Goal: Task Accomplishment & Management: Use online tool/utility

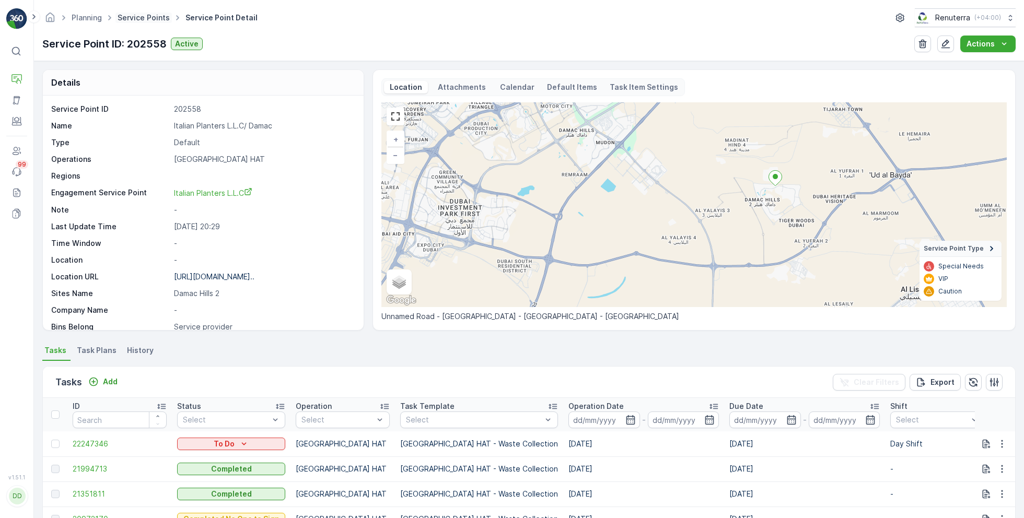
click at [150, 17] on link "Service Points" at bounding box center [144, 17] width 52 height 9
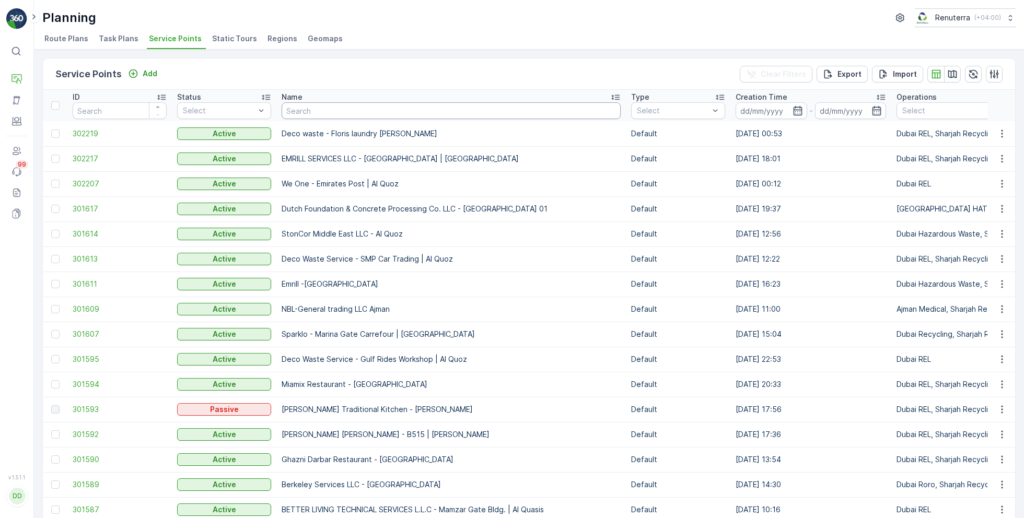
click at [335, 112] on input "text" at bounding box center [451, 110] width 339 height 17
paste input "Technical Glass & Aluminium Co. LLC - Factory 1 | Jabel Ali"
type input "Technical Glass & Aluminium Co. LLC - Factory 1 | Jabel Ali"
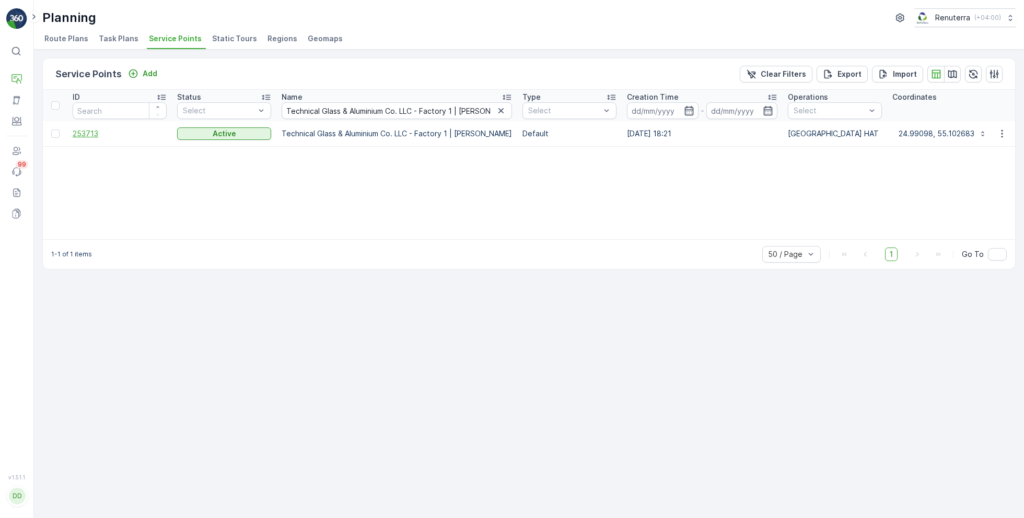
click at [102, 131] on span "253713" at bounding box center [120, 134] width 94 height 10
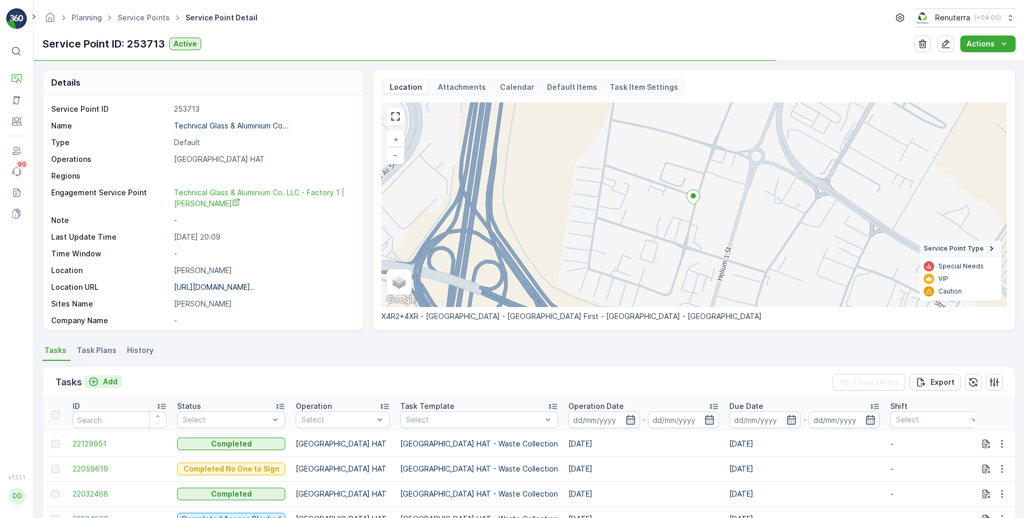
click at [109, 382] on p "Add" at bounding box center [110, 382] width 15 height 10
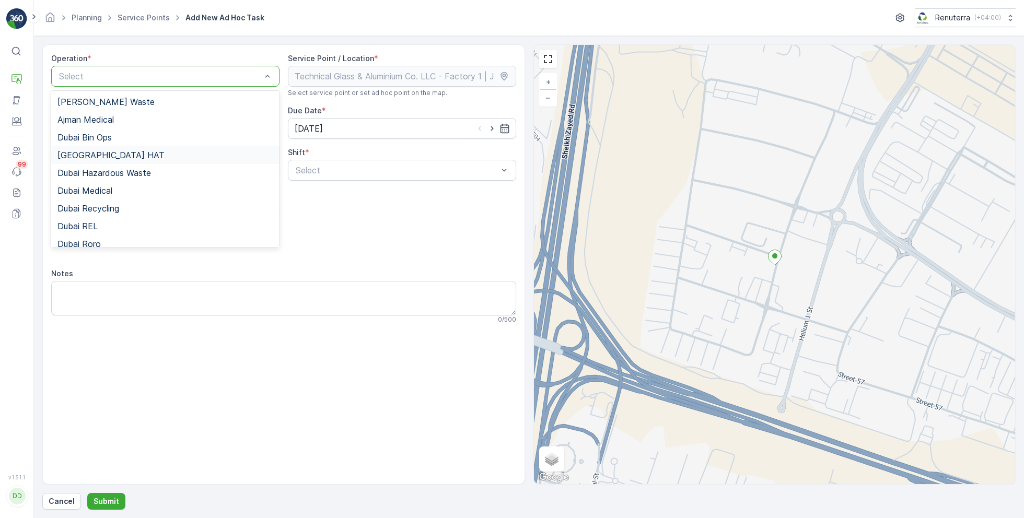
click at [97, 157] on span "Dubai HAT" at bounding box center [110, 154] width 107 height 9
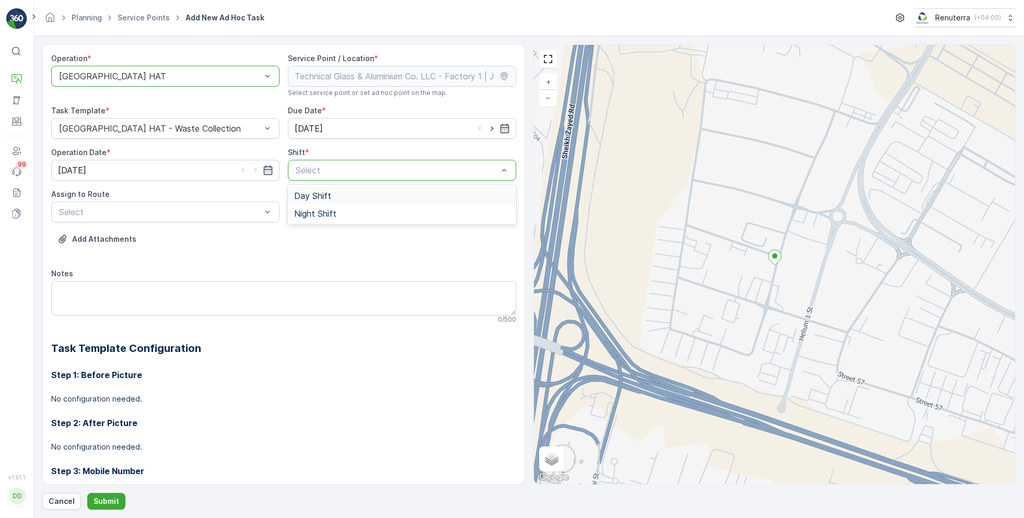
click at [307, 192] on span "Day Shift" at bounding box center [312, 195] width 37 height 9
click at [228, 204] on div "Select" at bounding box center [165, 212] width 228 height 21
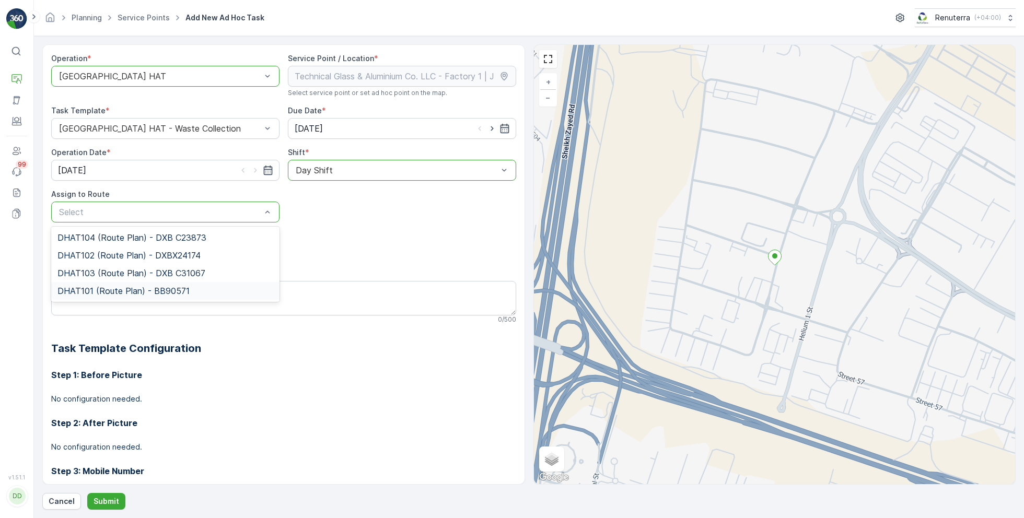
click at [97, 292] on span "DHAT101 (Route Plan) - BB90571" at bounding box center [123, 290] width 132 height 9
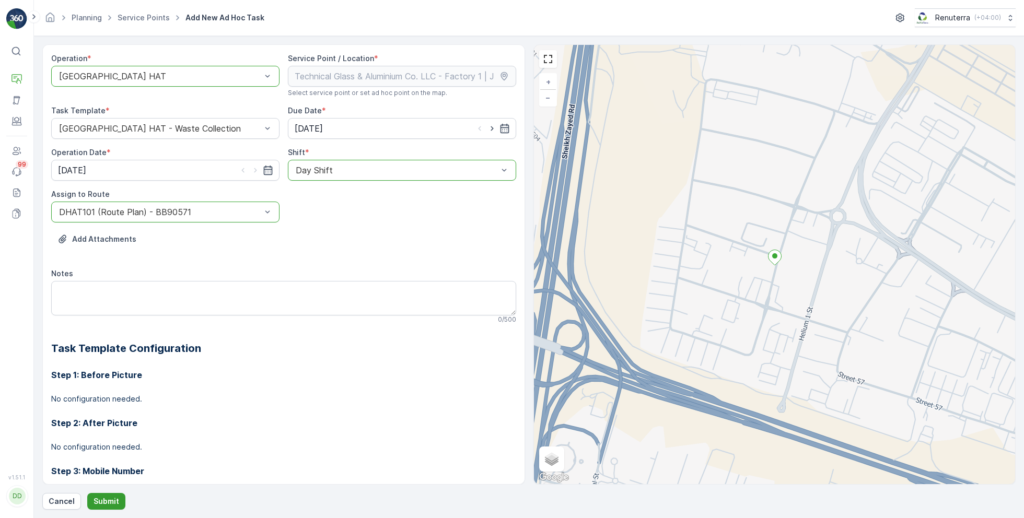
click at [108, 494] on button "Submit" at bounding box center [106, 501] width 38 height 17
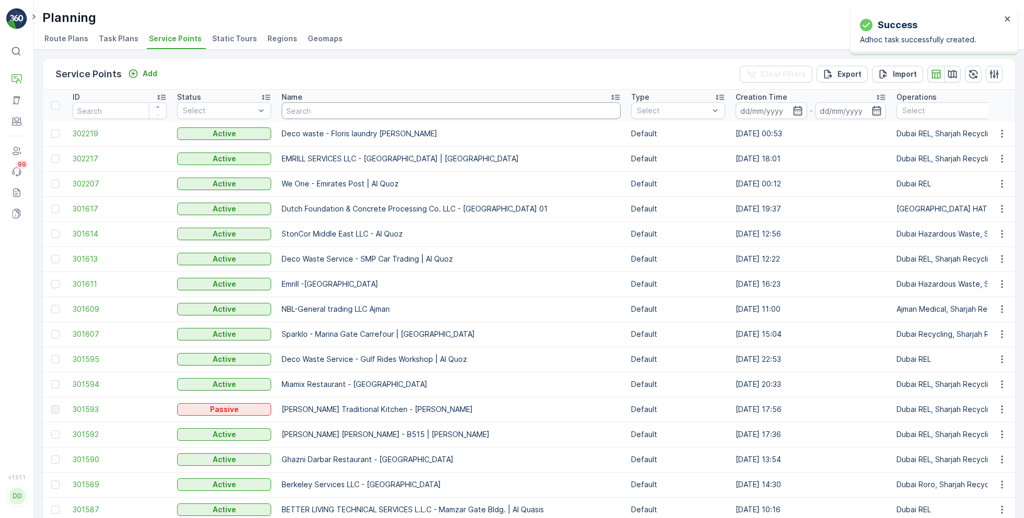
click at [338, 113] on input "text" at bounding box center [451, 110] width 339 height 17
paste input "Besix Construct LLC-1JC"
type input "Besix Construct LLC-1JC"
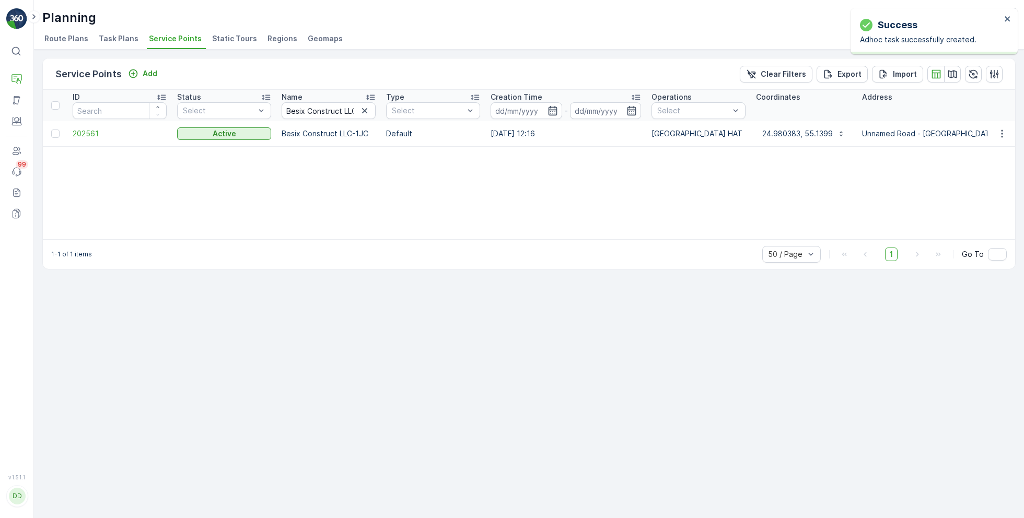
click at [92, 131] on span "202561" at bounding box center [120, 134] width 94 height 10
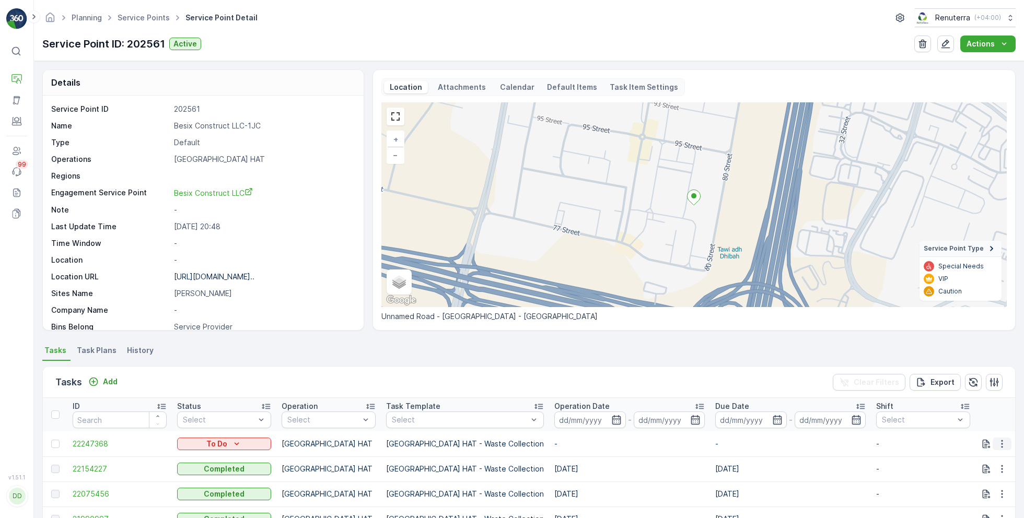
click at [994, 445] on button "button" at bounding box center [1002, 444] width 19 height 13
click at [964, 394] on span "Change Route" at bounding box center [975, 394] width 51 height 10
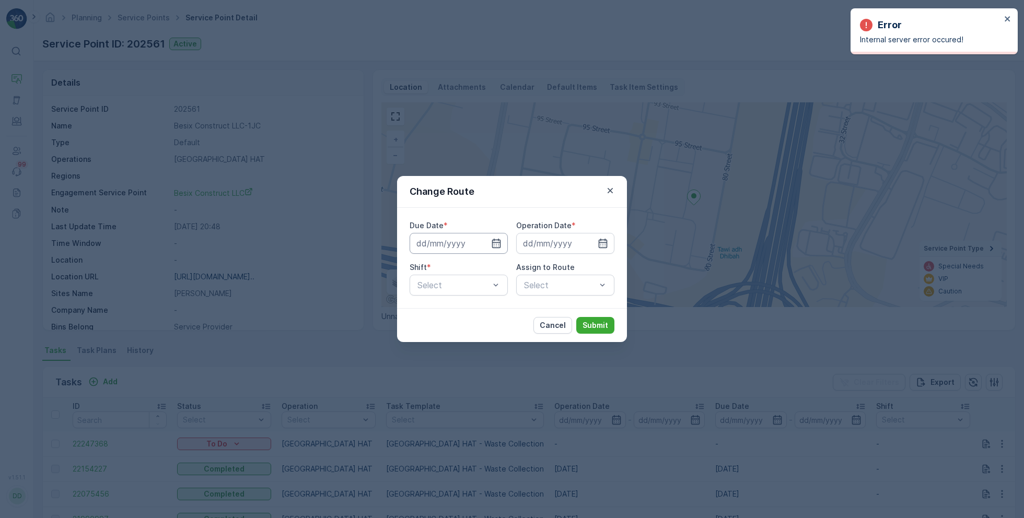
click at [496, 249] on input at bounding box center [459, 243] width 98 height 21
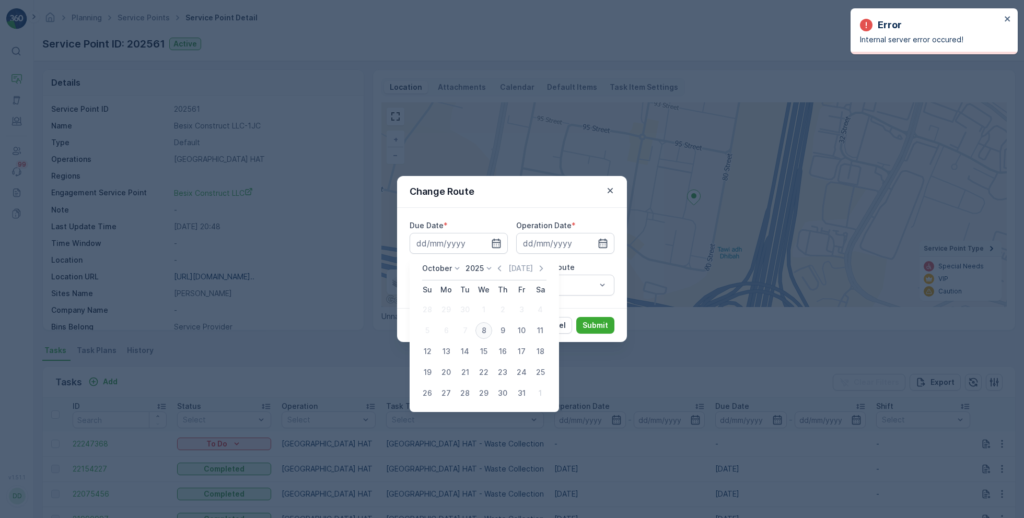
click at [484, 325] on div "8" at bounding box center [483, 330] width 17 height 17
type input "08.10.2025"
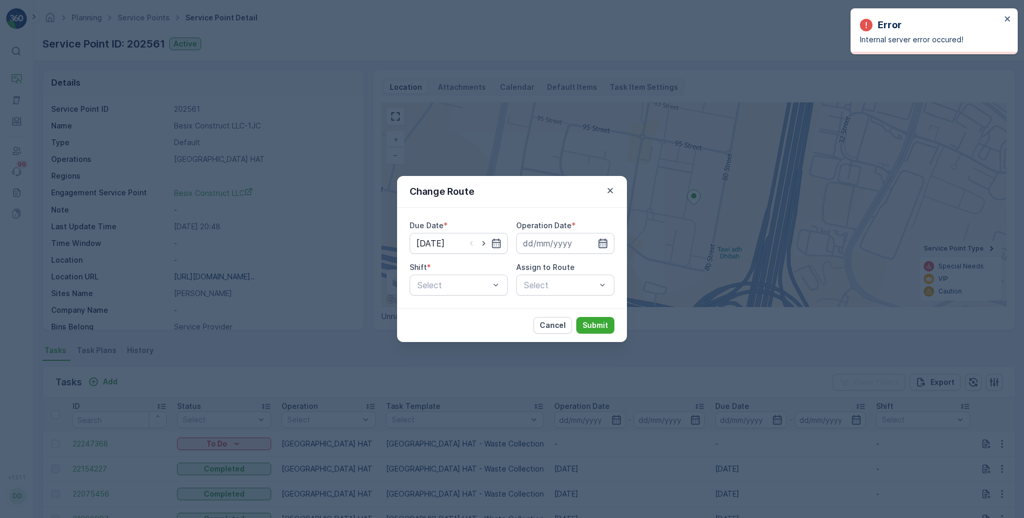
click at [604, 243] on icon "button" at bounding box center [603, 243] width 10 height 10
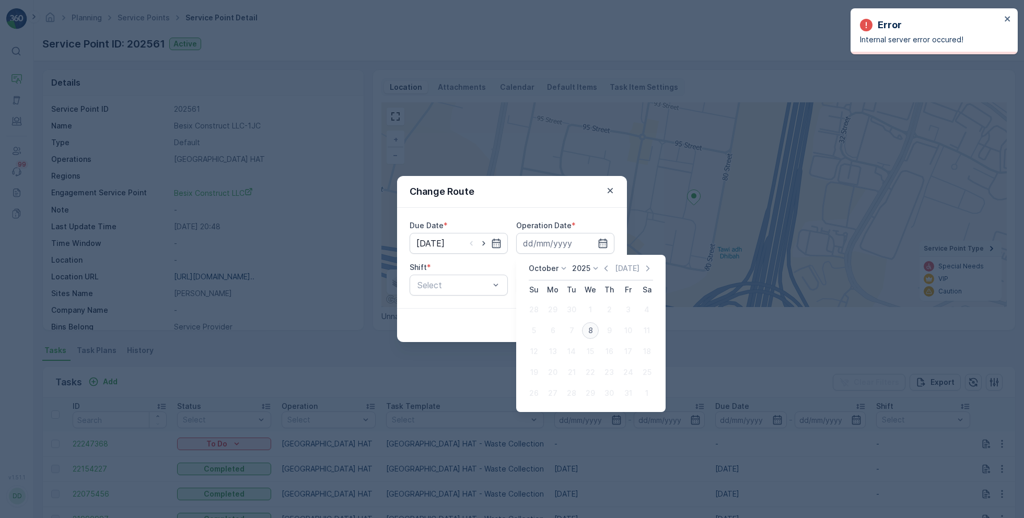
click at [592, 331] on div "8" at bounding box center [590, 330] width 17 height 17
type input "08.10.2025"
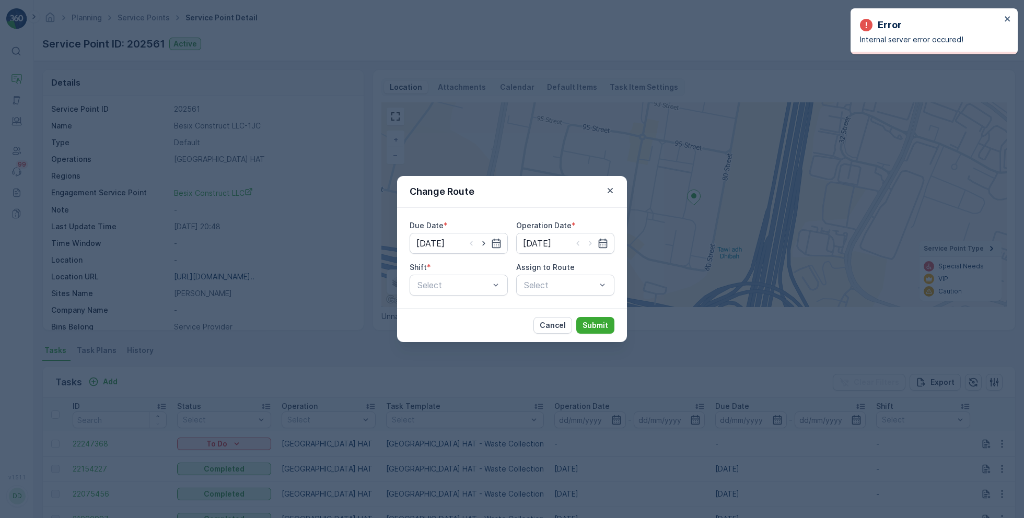
click at [481, 274] on div "Shift * Select" at bounding box center [459, 278] width 98 height 33
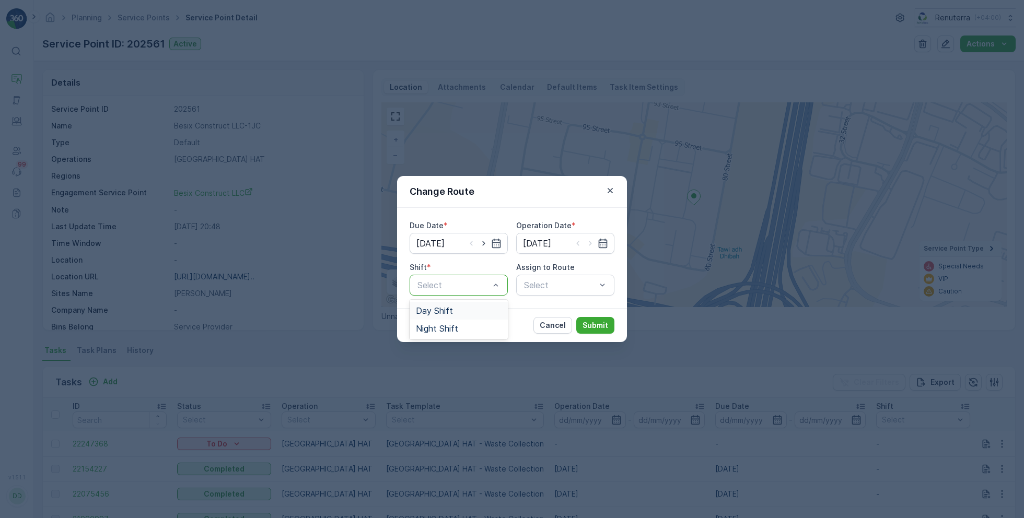
click at [440, 306] on span "Day Shift" at bounding box center [434, 310] width 37 height 9
click at [522, 294] on div "Select" at bounding box center [565, 285] width 98 height 21
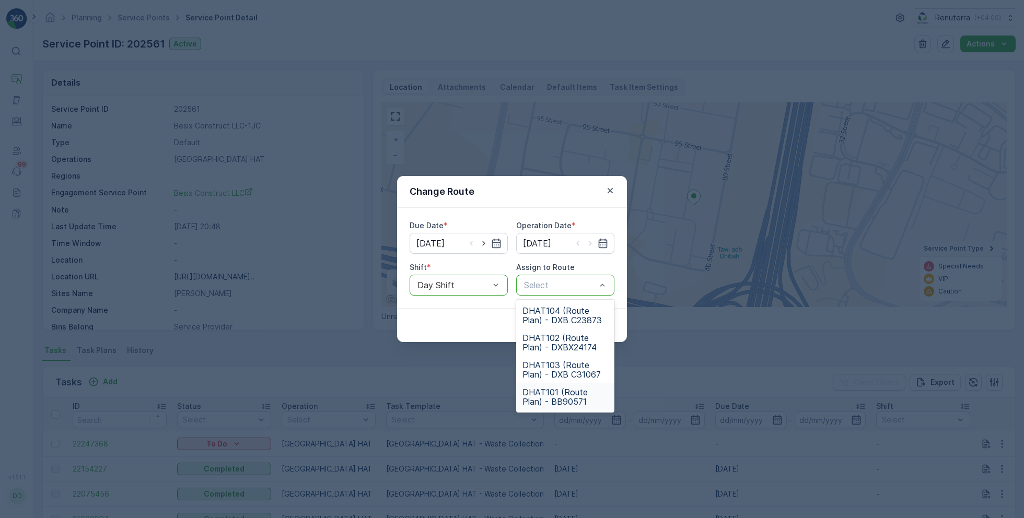
click at [550, 393] on span "DHAT101 (Route Plan) - BB90571" at bounding box center [565, 397] width 86 height 19
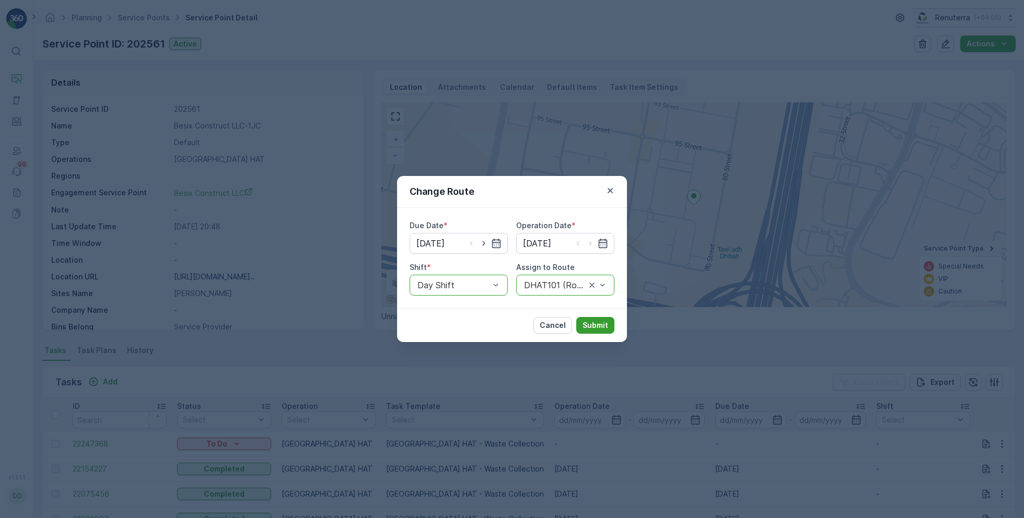
click at [598, 321] on p "Submit" at bounding box center [595, 325] width 26 height 10
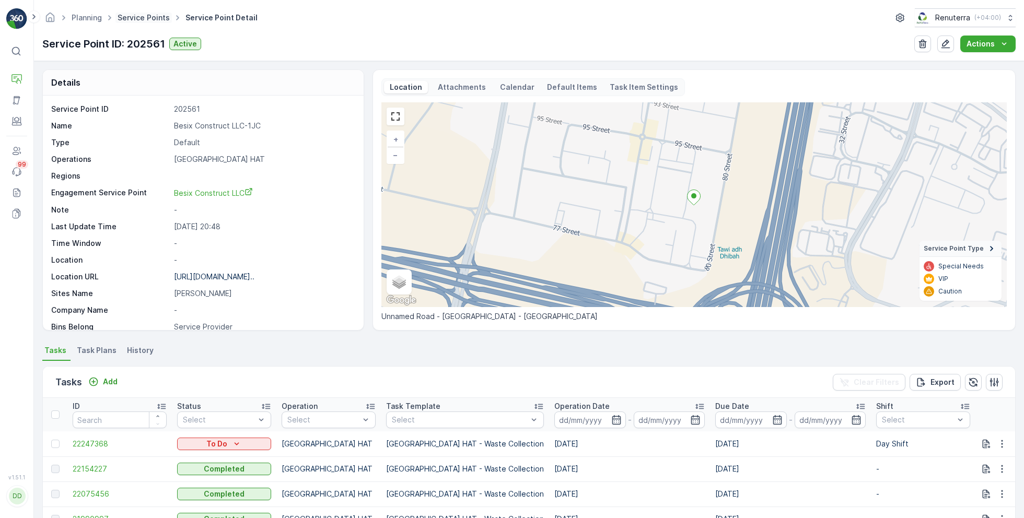
click at [151, 16] on link "Service Points" at bounding box center [144, 17] width 52 height 9
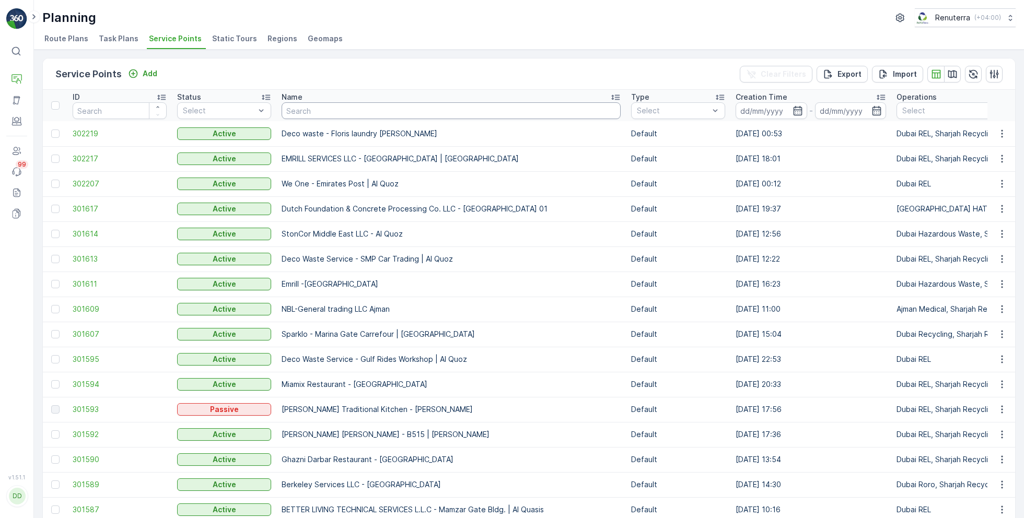
click at [352, 109] on input "text" at bounding box center [451, 110] width 339 height 17
type input "royal aven"
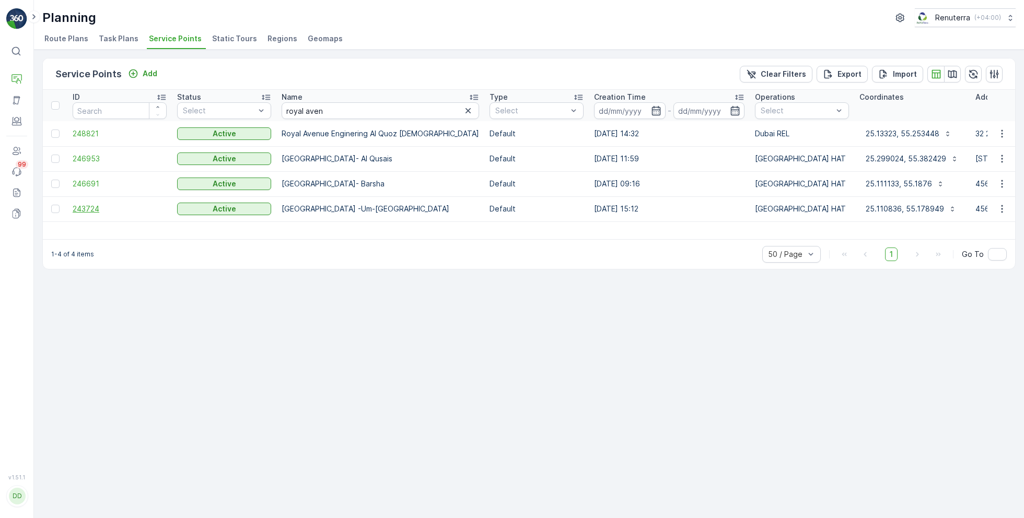
click at [90, 209] on span "243724" at bounding box center [120, 209] width 94 height 10
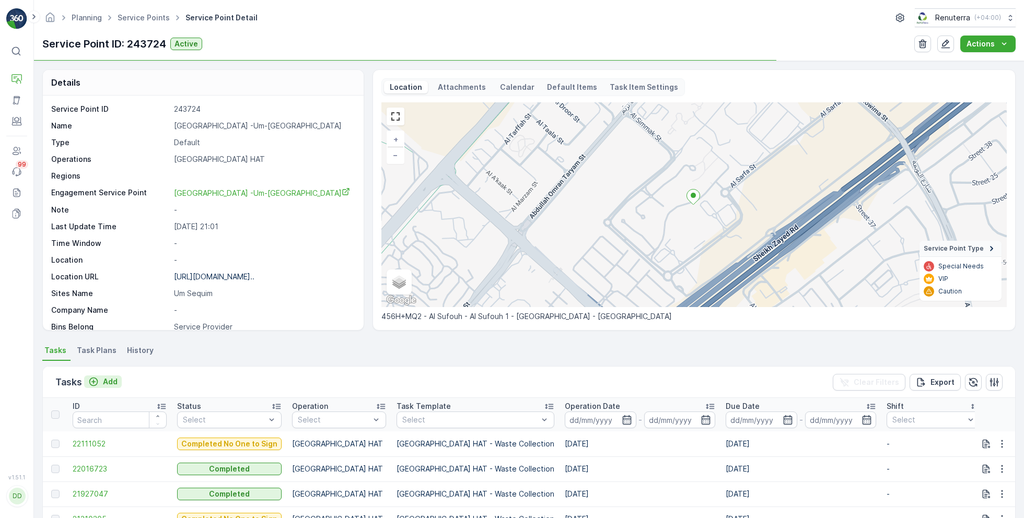
click at [110, 378] on p "Add" at bounding box center [110, 382] width 15 height 10
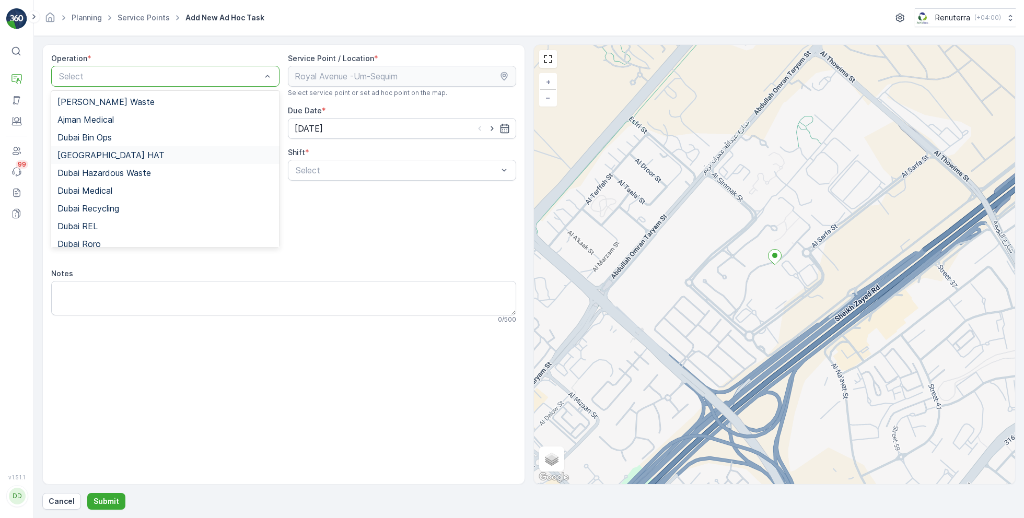
click at [109, 157] on div "Dubai HAT" at bounding box center [165, 154] width 216 height 9
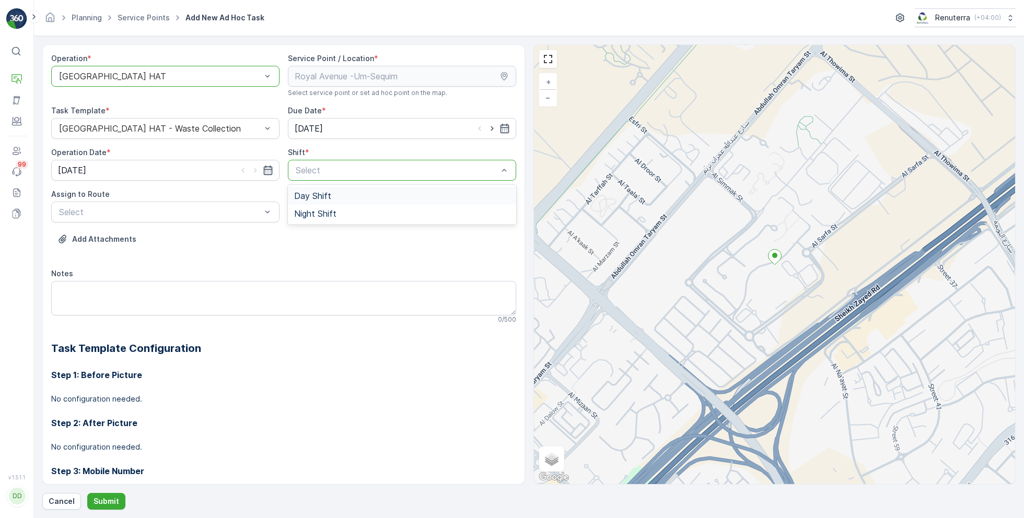
click at [311, 201] on div "Day Shift" at bounding box center [402, 196] width 228 height 18
click at [206, 218] on div "Select" at bounding box center [165, 212] width 228 height 21
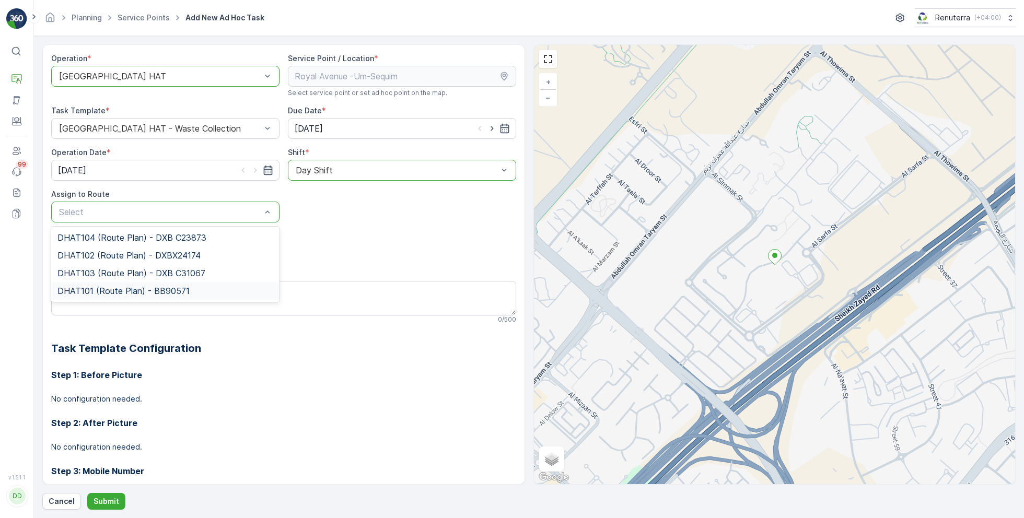
click at [101, 286] on span "DHAT101 (Route Plan) - BB90571" at bounding box center [123, 290] width 132 height 9
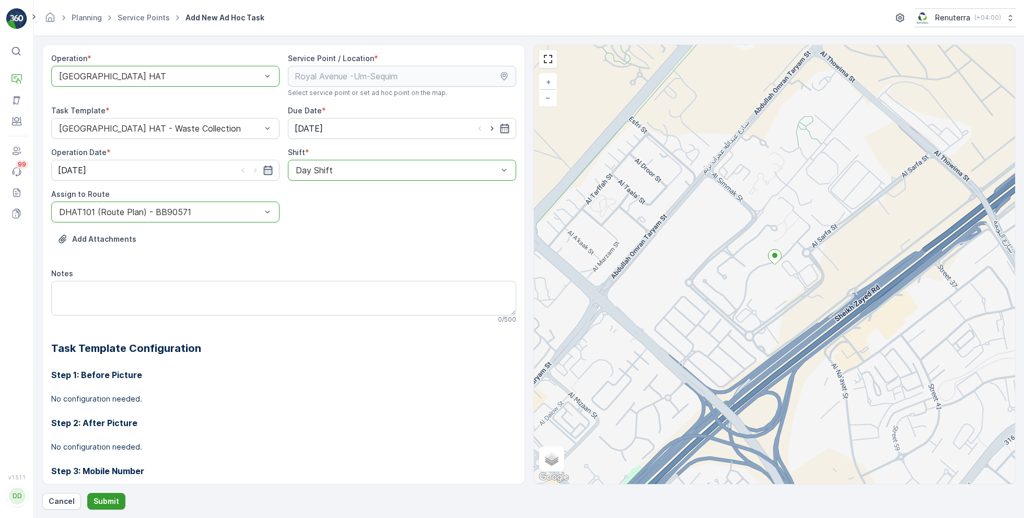
click at [105, 496] on p "Submit" at bounding box center [107, 501] width 26 height 10
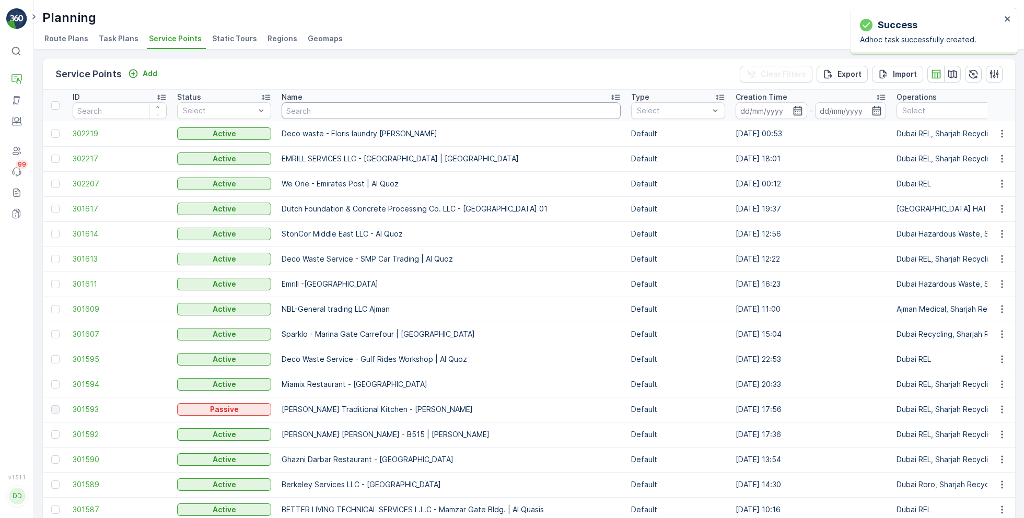
click at [353, 113] on input "text" at bounding box center [451, 110] width 339 height 17
paste input "Al Tayer Stocks (L.L.C.) - Umm Ramool"
type input "Al Tayer Stocks (L.L.C.) - Umm Ramool"
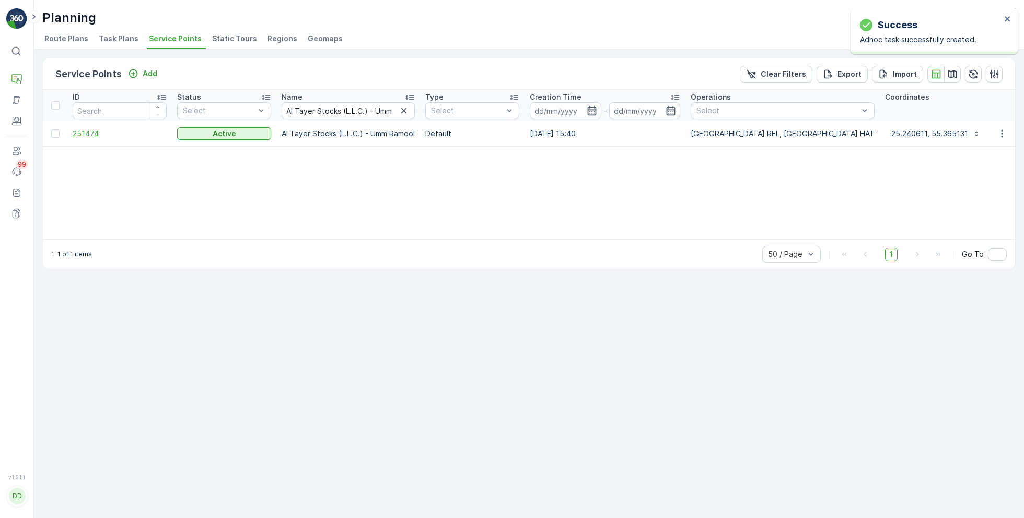
click at [95, 136] on span "251474" at bounding box center [120, 134] width 94 height 10
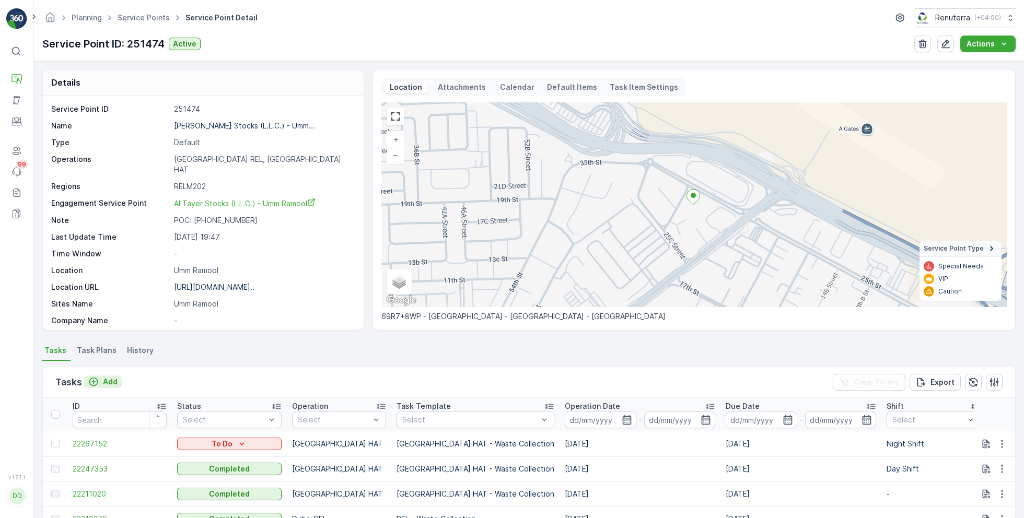
click at [107, 377] on p "Add" at bounding box center [110, 382] width 15 height 10
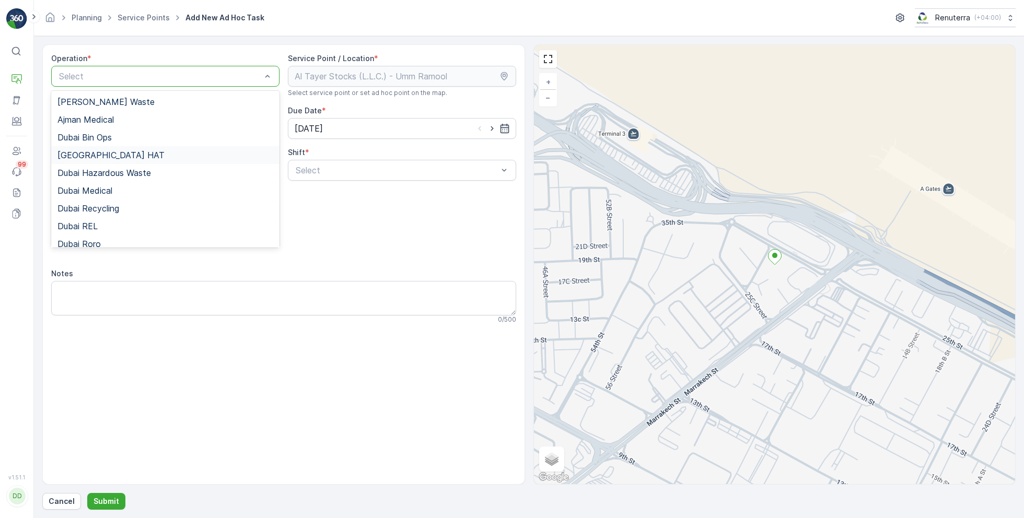
click at [113, 150] on div "Dubai HAT" at bounding box center [165, 154] width 216 height 9
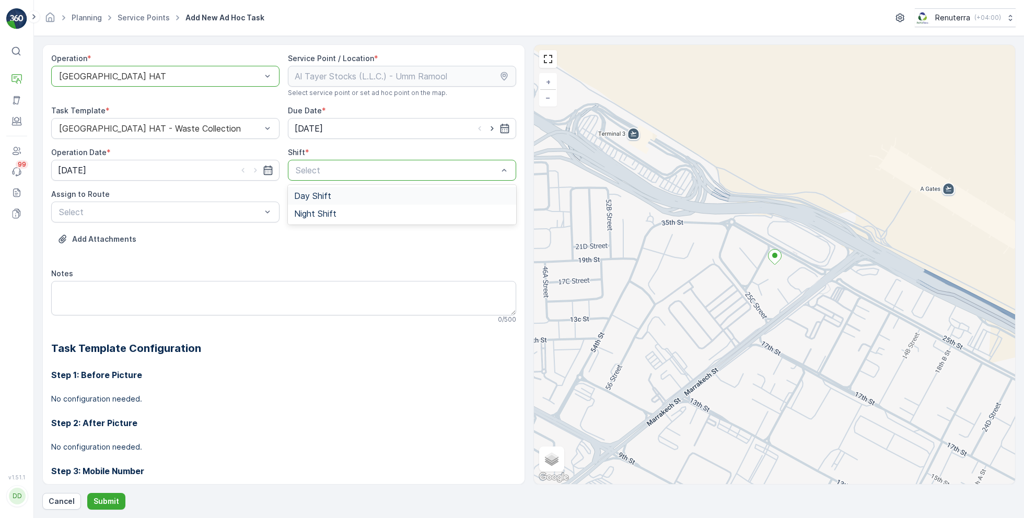
click at [317, 200] on span "Day Shift" at bounding box center [312, 195] width 37 height 9
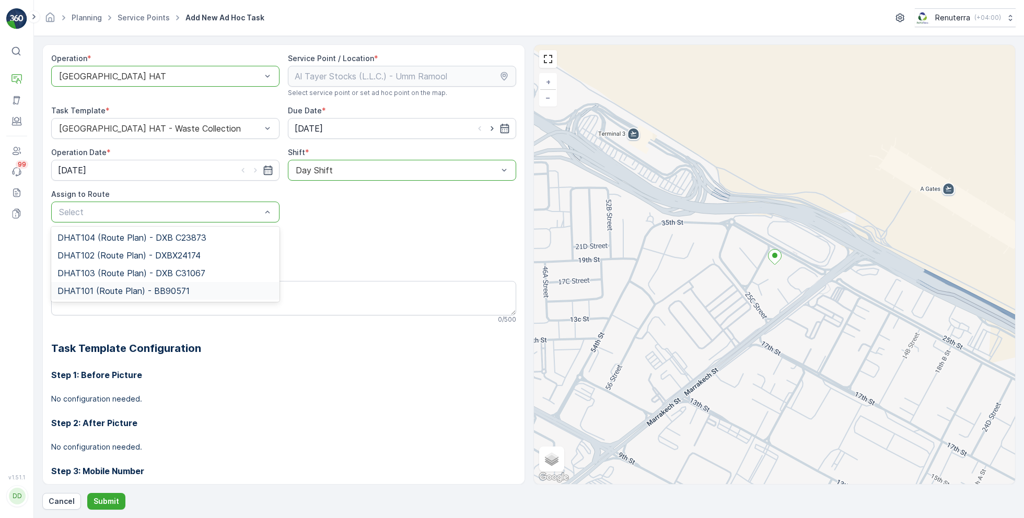
click at [87, 287] on span "DHAT101 (Route Plan) - BB90571" at bounding box center [123, 290] width 132 height 9
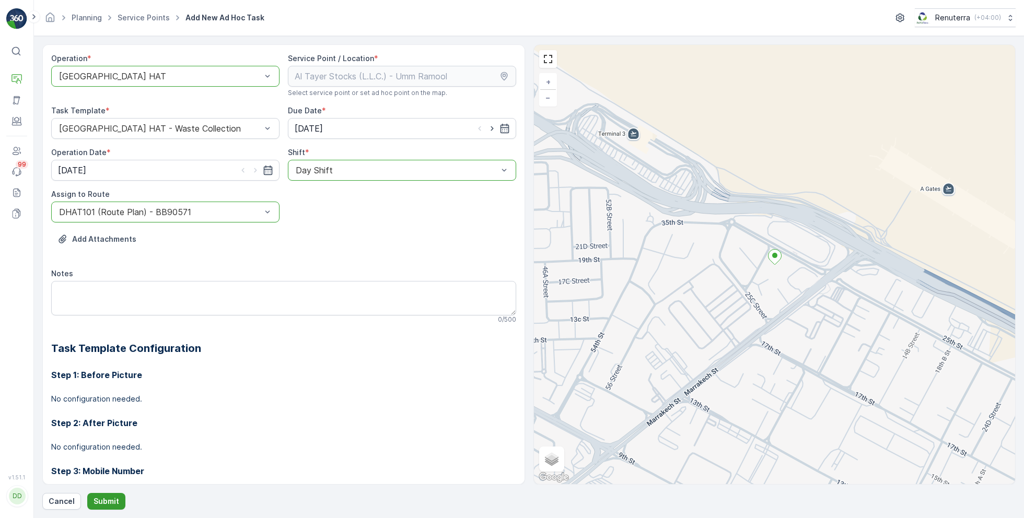
click at [100, 507] on button "Submit" at bounding box center [106, 501] width 38 height 17
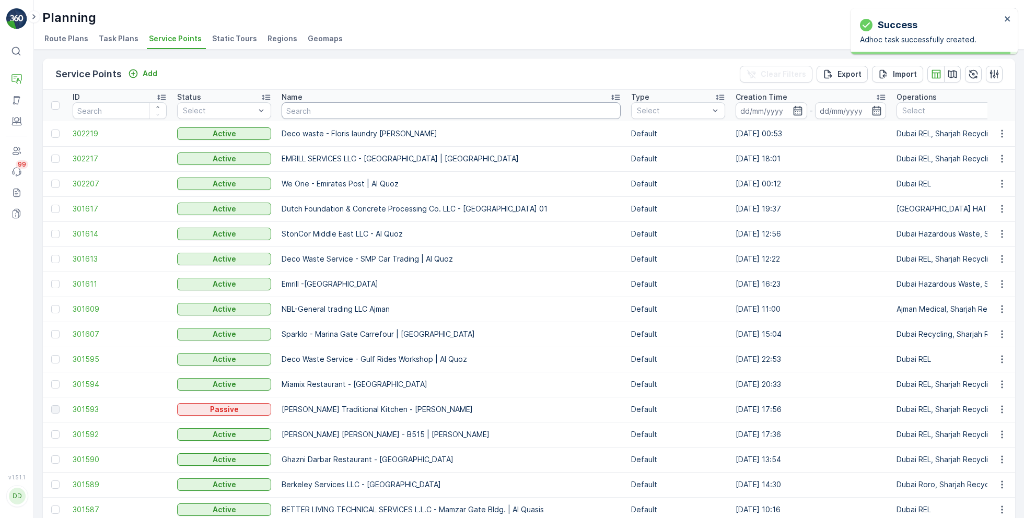
click at [330, 114] on input "text" at bounding box center [451, 110] width 339 height 17
paste input "Al Serh Al Kabeer Construction LLC - JVC"
type input "Al Serh Al Kabeer Construction LLC - JVC"
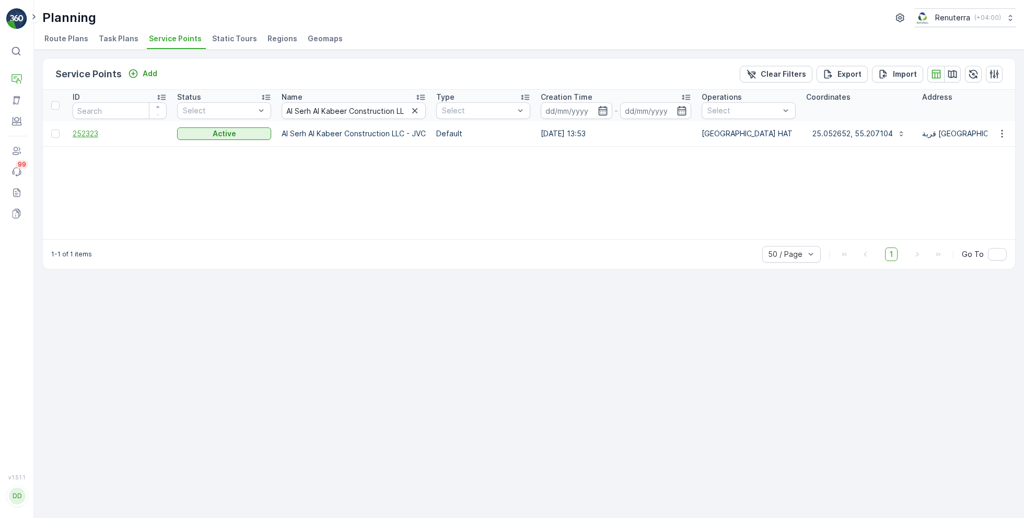
click at [107, 135] on span "252323" at bounding box center [120, 134] width 94 height 10
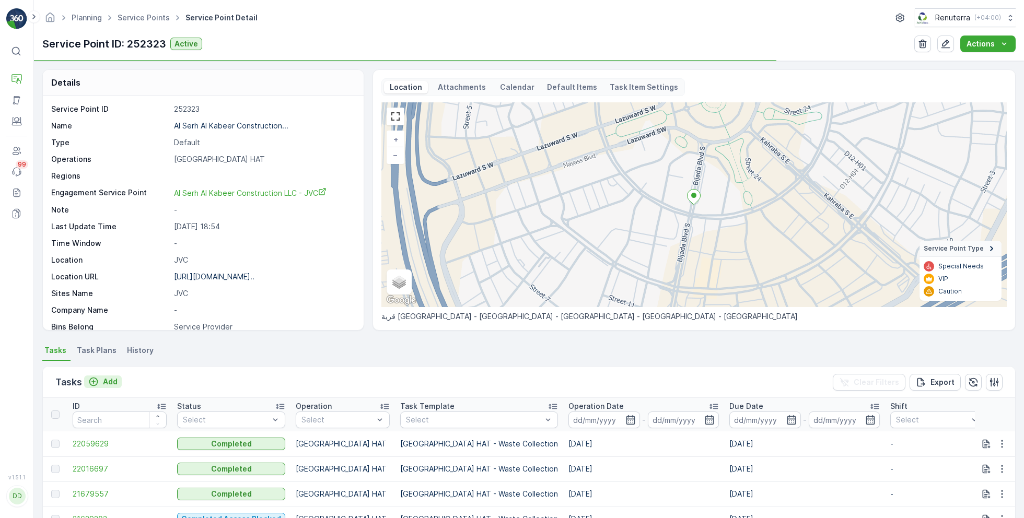
click at [111, 379] on p "Add" at bounding box center [110, 382] width 15 height 10
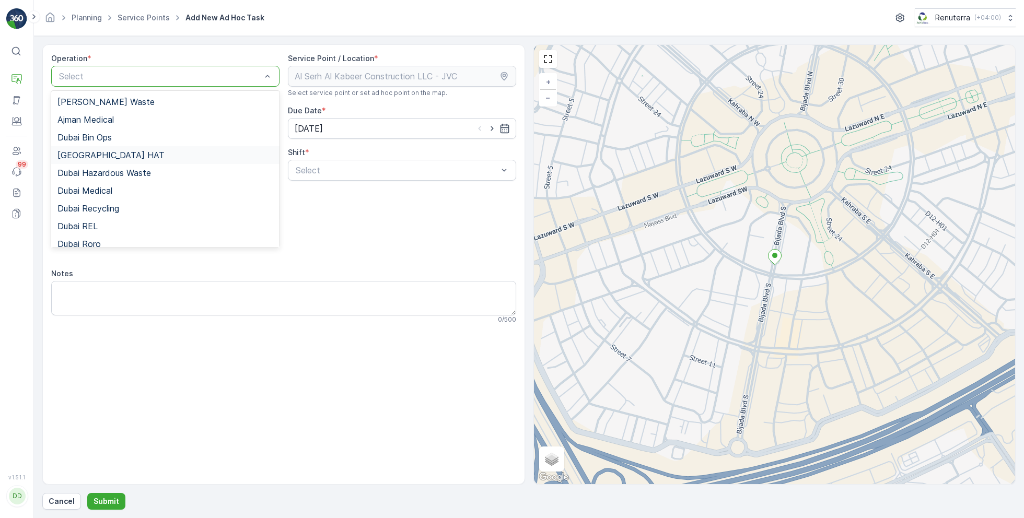
click at [122, 154] on div "Dubai HAT" at bounding box center [165, 154] width 216 height 9
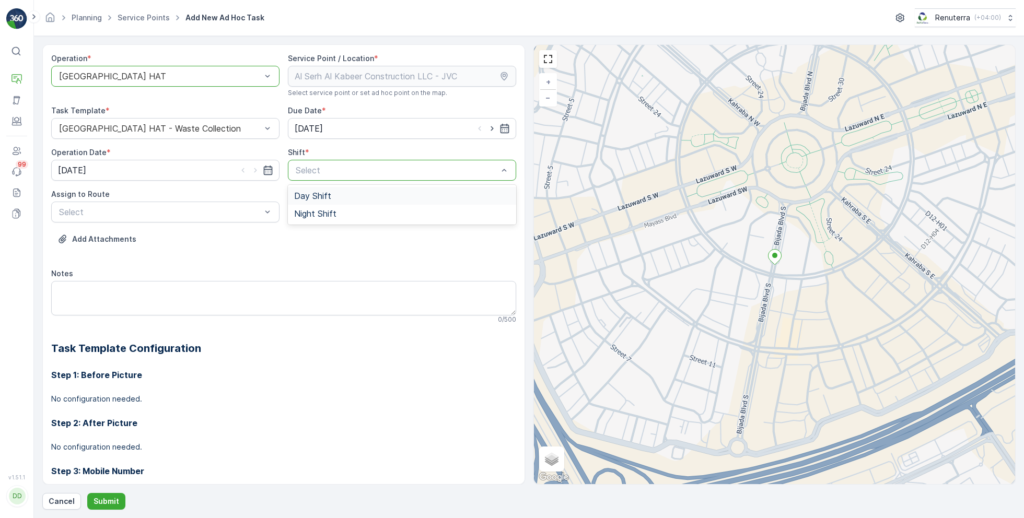
click at [319, 199] on span "Day Shift" at bounding box center [312, 195] width 37 height 9
click at [210, 203] on div "Select" at bounding box center [165, 212] width 228 height 21
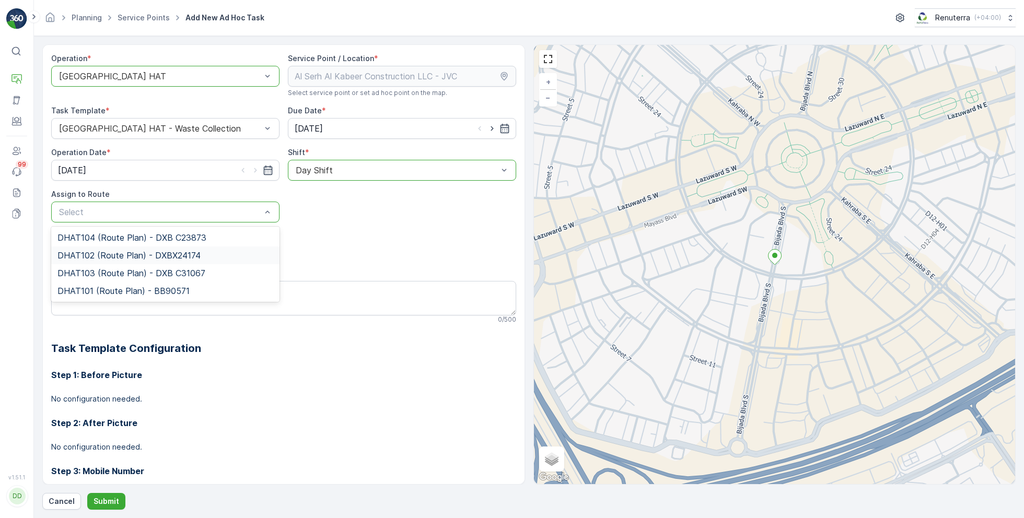
click at [89, 256] on span "DHAT102 (Route Plan) - DXBX24174" at bounding box center [128, 255] width 143 height 9
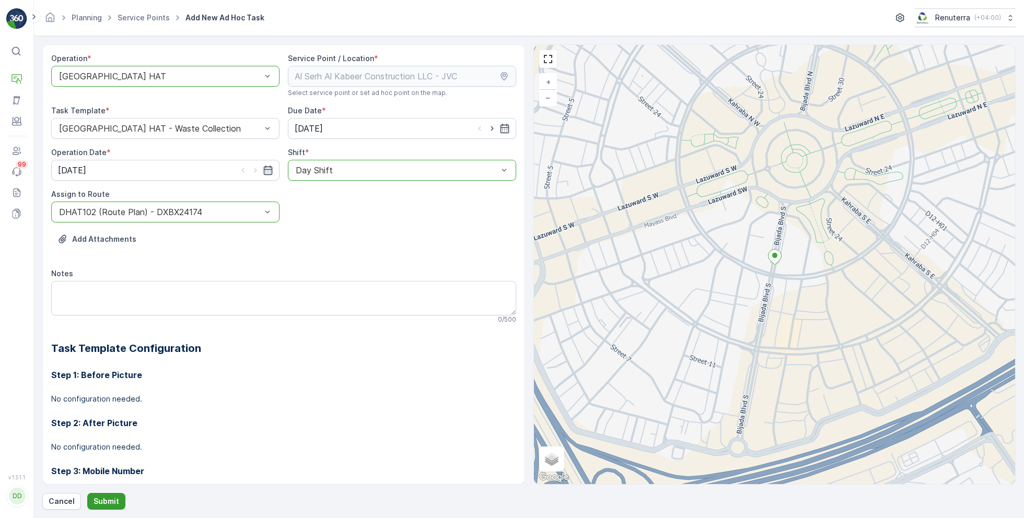
click at [110, 493] on button "Submit" at bounding box center [106, 501] width 38 height 17
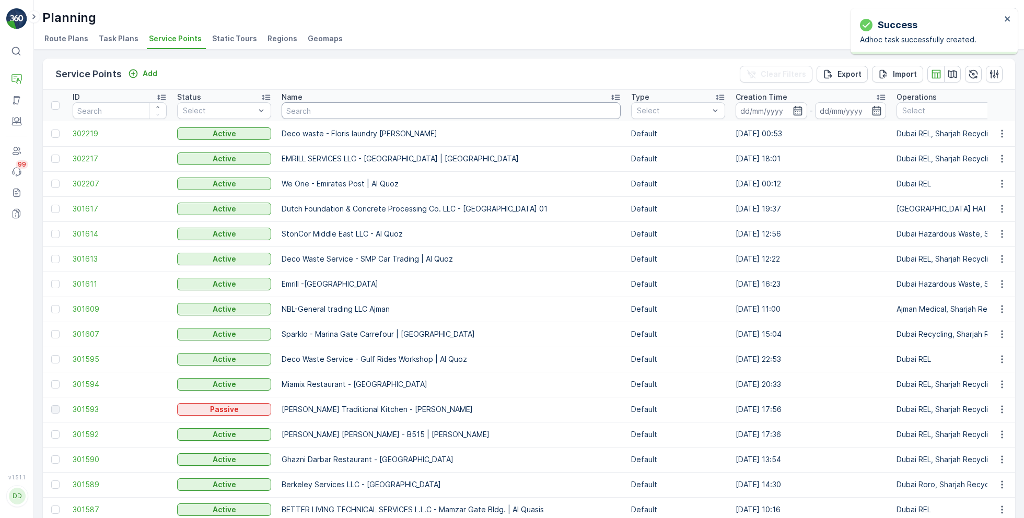
click at [376, 110] on input "text" at bounding box center [451, 110] width 339 height 17
paste input "NABC Building Contracting - Al Mamzar"
type input "NABC Building Contracting - Al Mamzar"
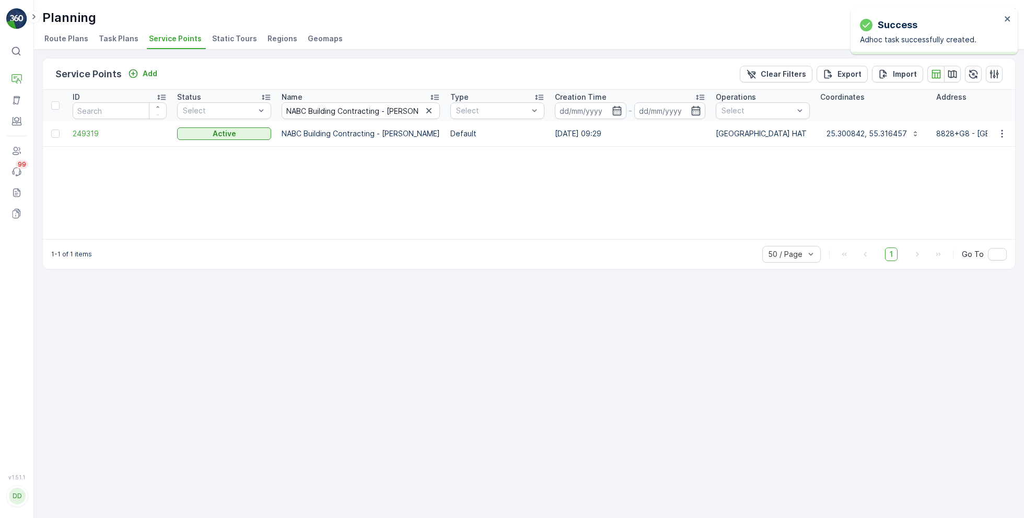
click at [86, 138] on td "249319" at bounding box center [119, 133] width 104 height 25
click at [86, 129] on span "249319" at bounding box center [120, 134] width 94 height 10
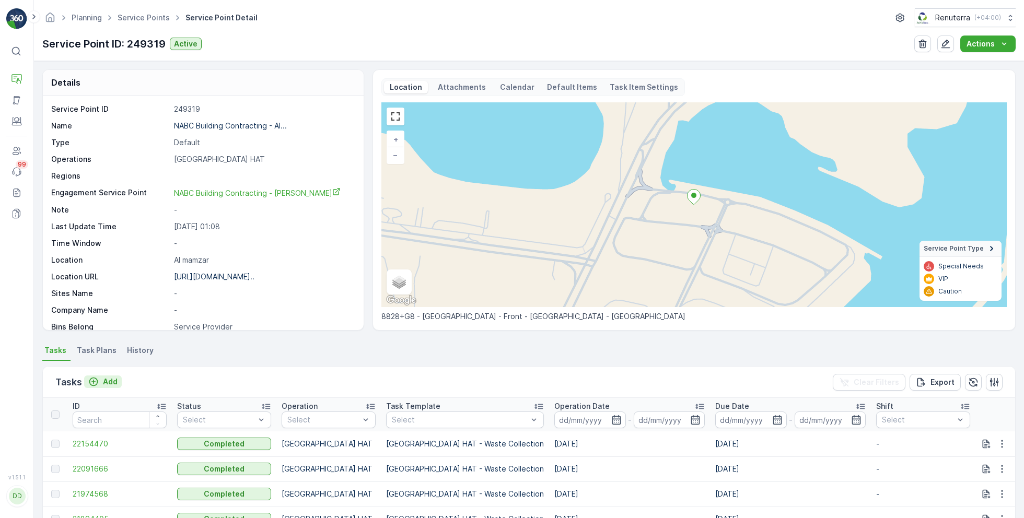
click at [110, 379] on p "Add" at bounding box center [110, 382] width 15 height 10
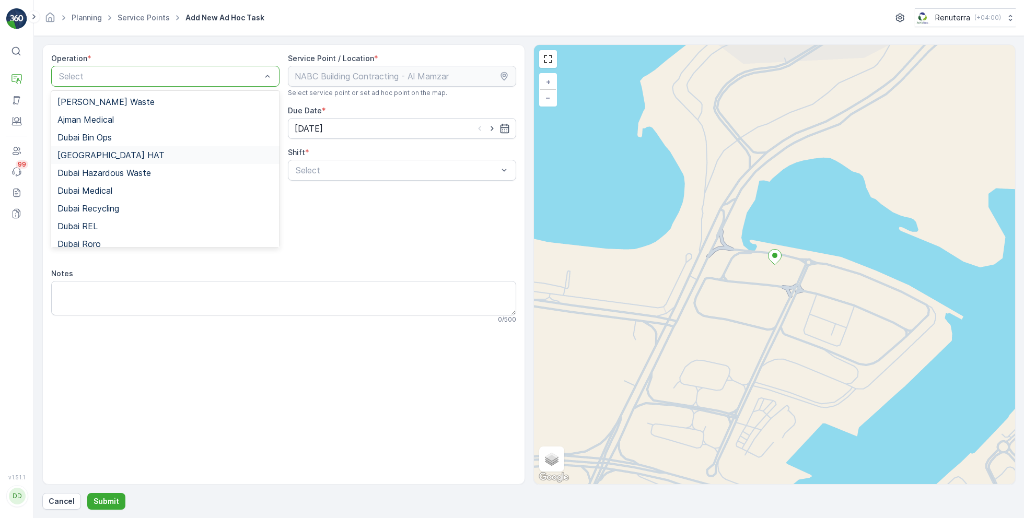
click at [91, 157] on span "Dubai HAT" at bounding box center [110, 154] width 107 height 9
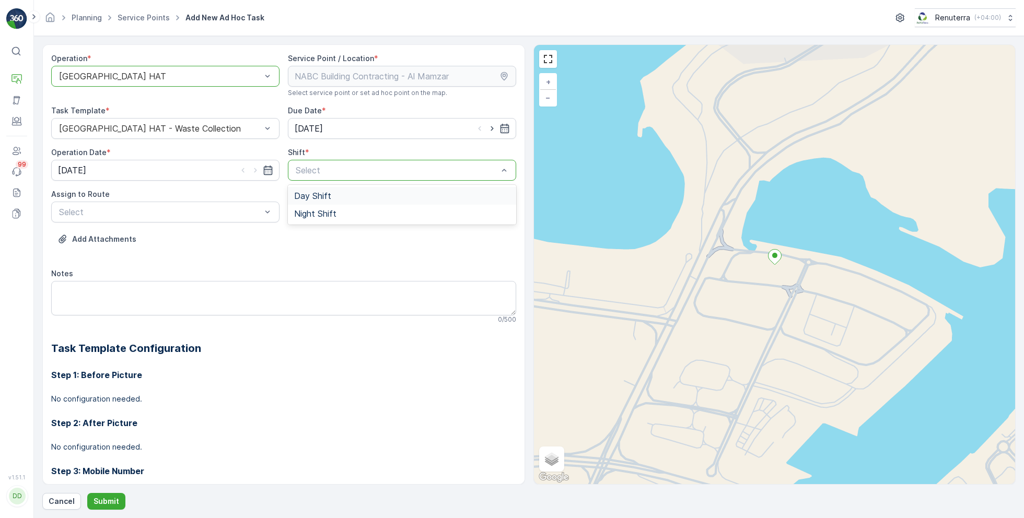
click at [325, 196] on span "Day Shift" at bounding box center [312, 195] width 37 height 9
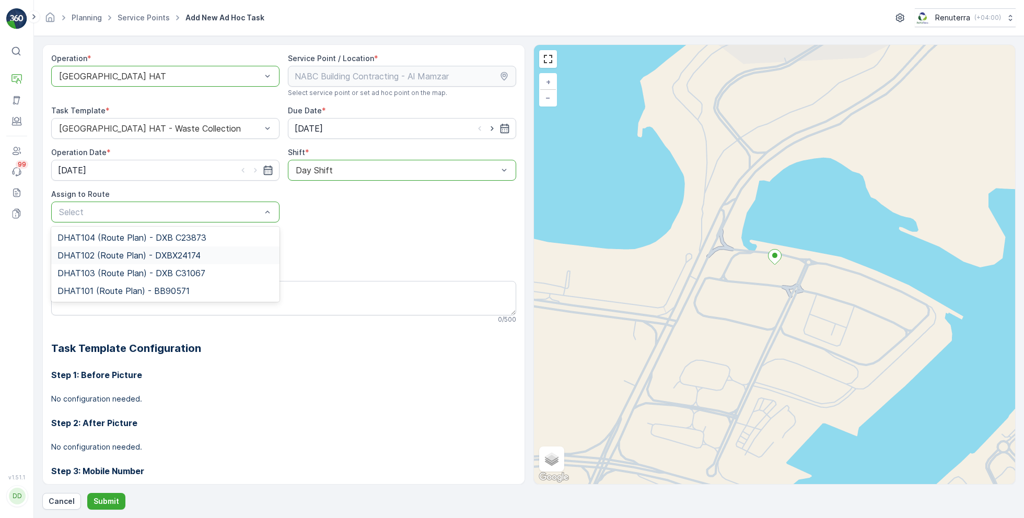
click at [92, 259] on span "DHAT102 (Route Plan) - DXBX24174" at bounding box center [128, 255] width 143 height 9
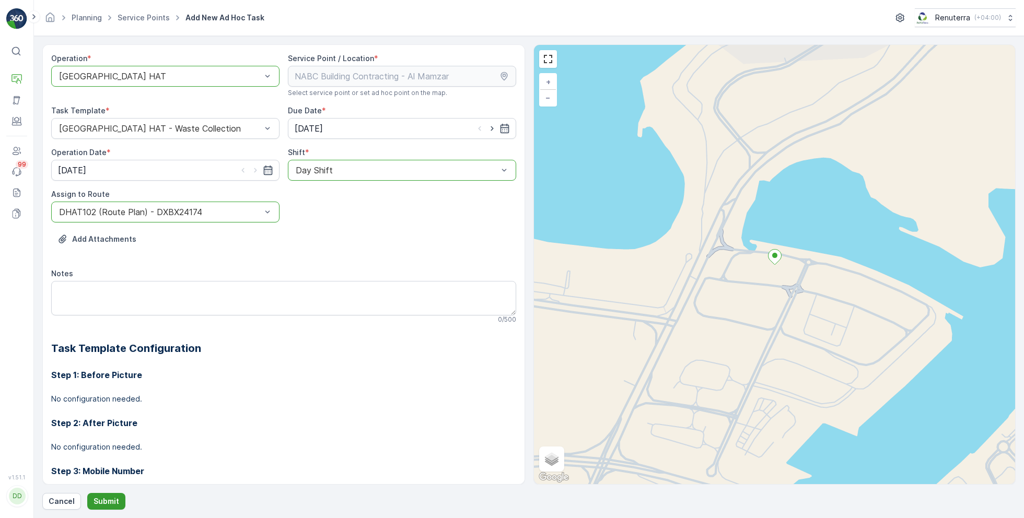
click at [99, 495] on button "Submit" at bounding box center [106, 501] width 38 height 17
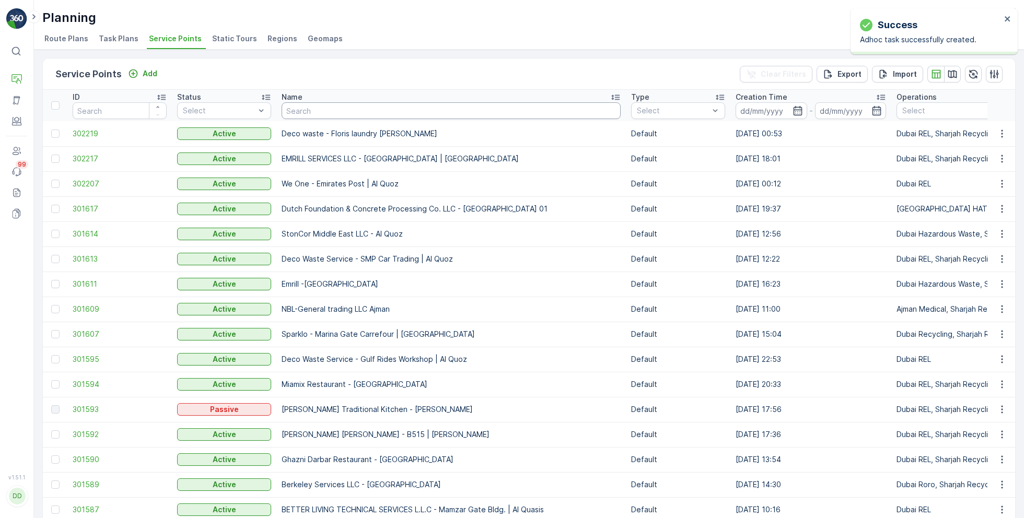
click at [338, 111] on input "text" at bounding box center [451, 110] width 339 height 17
paste input "SOBHA CONSTRUCTIONS LLC - RIVERSIDE CRESCENT Module 1 | Ras Al Khor"
type input "SOBHA CONSTRUCTIONS LLC - RIVERSIDE CRESCENT Module 1 | Ras Al Khor"
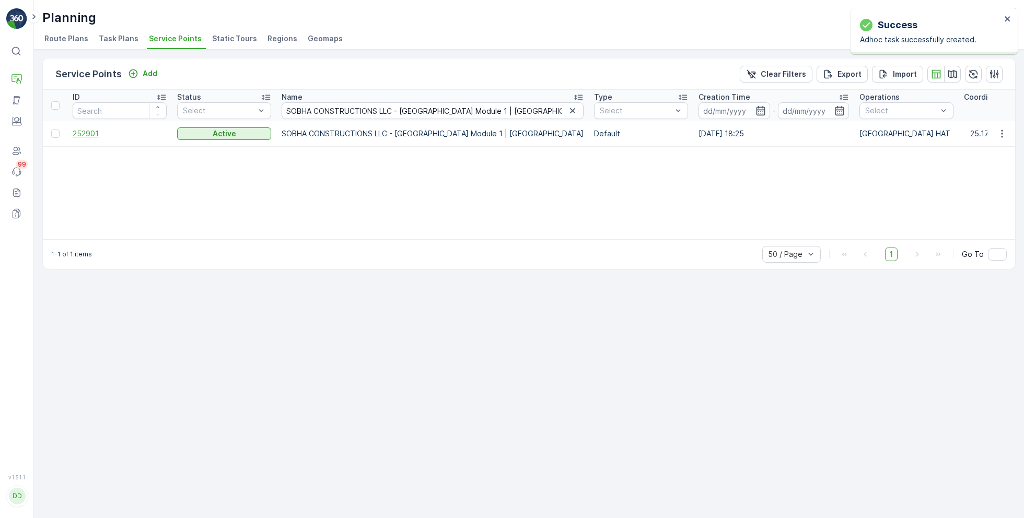
click at [90, 135] on span "252901" at bounding box center [120, 134] width 94 height 10
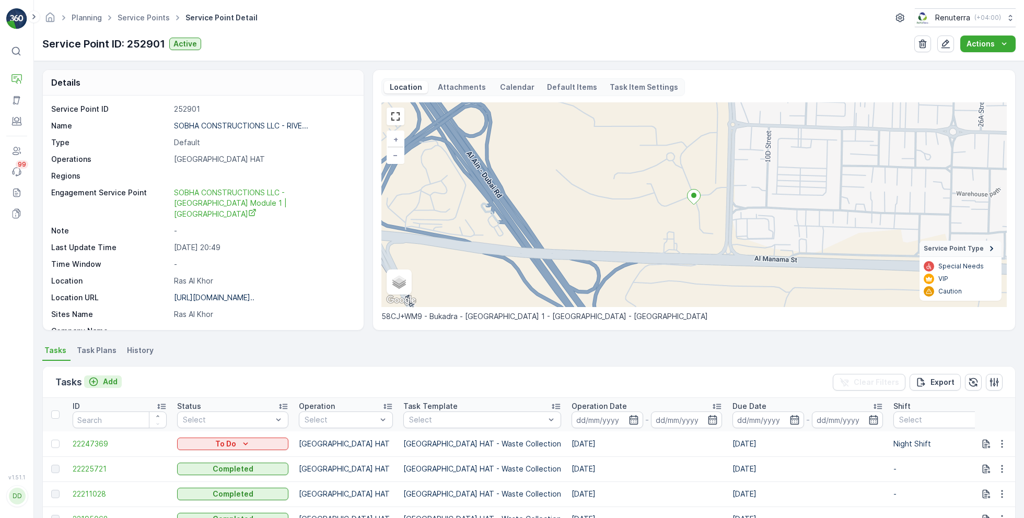
click at [103, 380] on p "Add" at bounding box center [110, 382] width 15 height 10
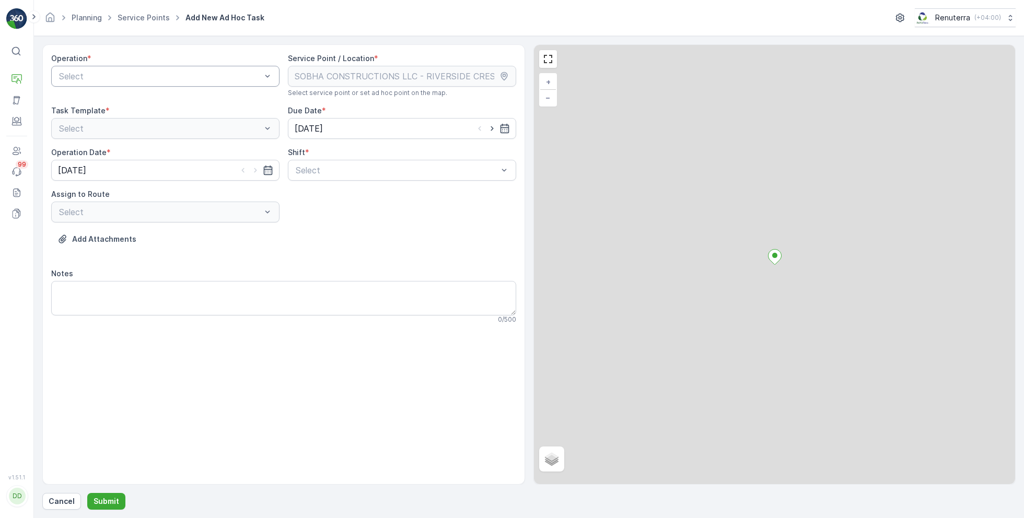
click at [164, 85] on div "Select" at bounding box center [165, 76] width 228 height 21
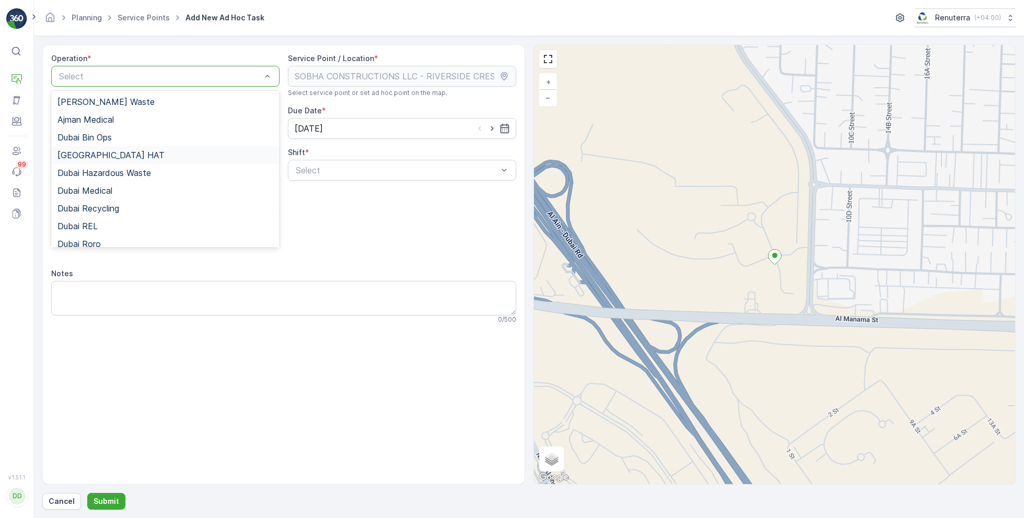
click at [85, 151] on span "Dubai HAT" at bounding box center [110, 154] width 107 height 9
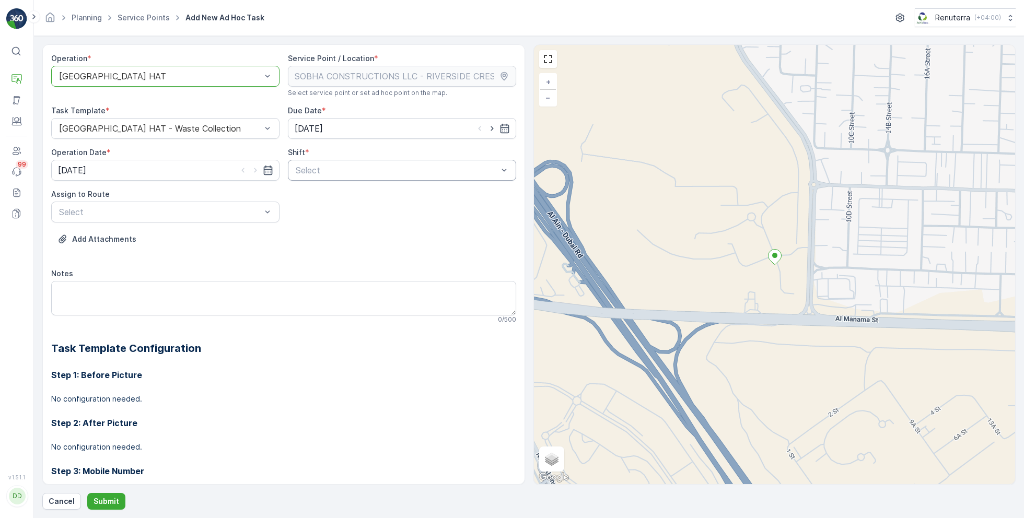
click at [402, 161] on div "Select" at bounding box center [402, 170] width 228 height 21
click at [339, 198] on div "Day Shift" at bounding box center [402, 195] width 216 height 9
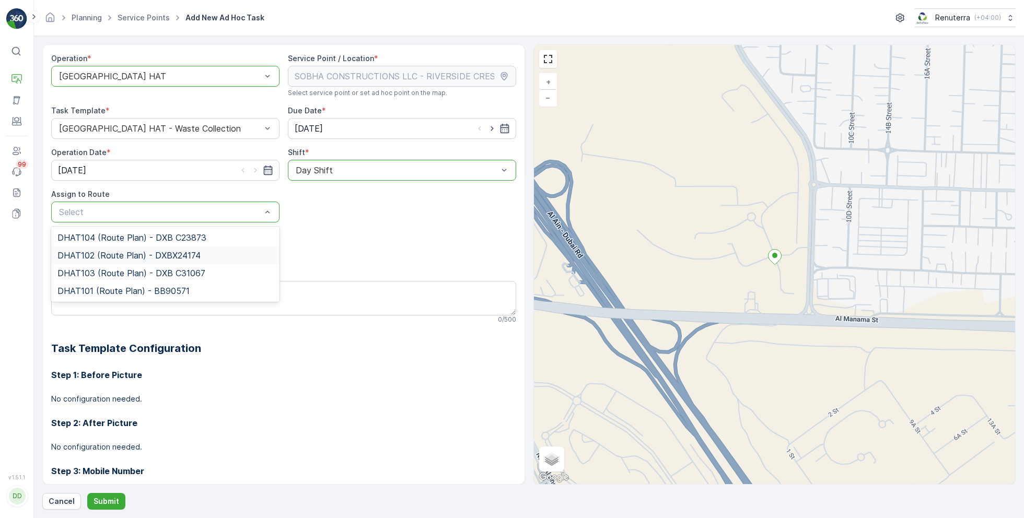
click at [110, 255] on span "DHAT102 (Route Plan) - DXBX24174" at bounding box center [128, 255] width 143 height 9
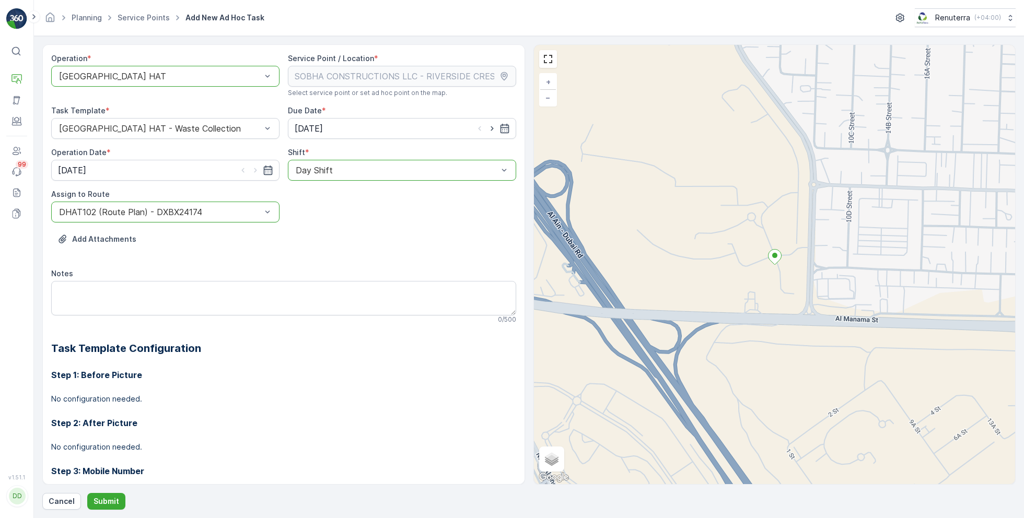
click at [115, 490] on div "Operation * option Dubai HAT, selected. Dubai HAT Service Point / Location * Se…" at bounding box center [528, 276] width 973 height 465
click at [105, 498] on p "Submit" at bounding box center [107, 501] width 26 height 10
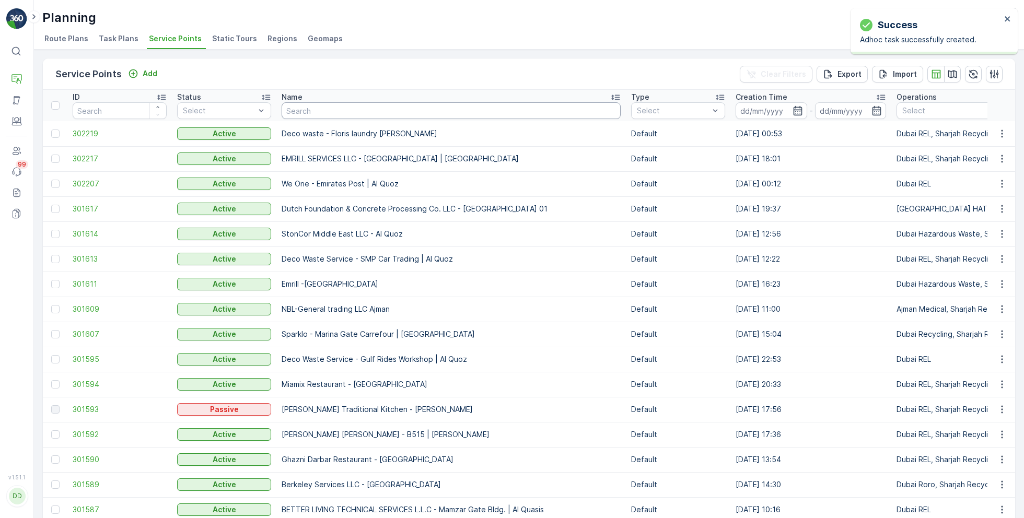
click at [349, 110] on input "text" at bounding box center [451, 110] width 339 height 17
paste input "DELTA AL WADI CONTRACTING (L.L.C)"
type input "DELTA AL WADI CONTRACTING (L.L.C)"
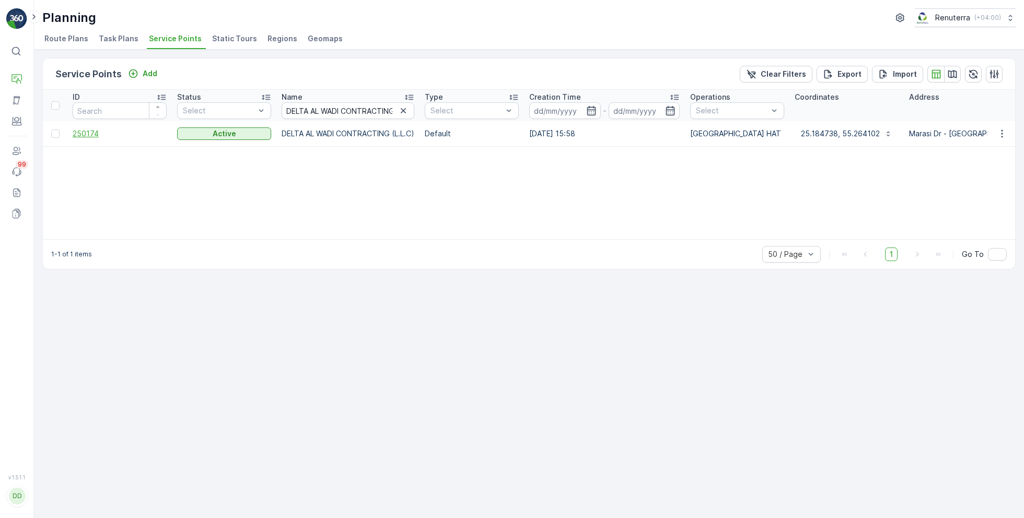
click at [92, 137] on span "250174" at bounding box center [120, 134] width 94 height 10
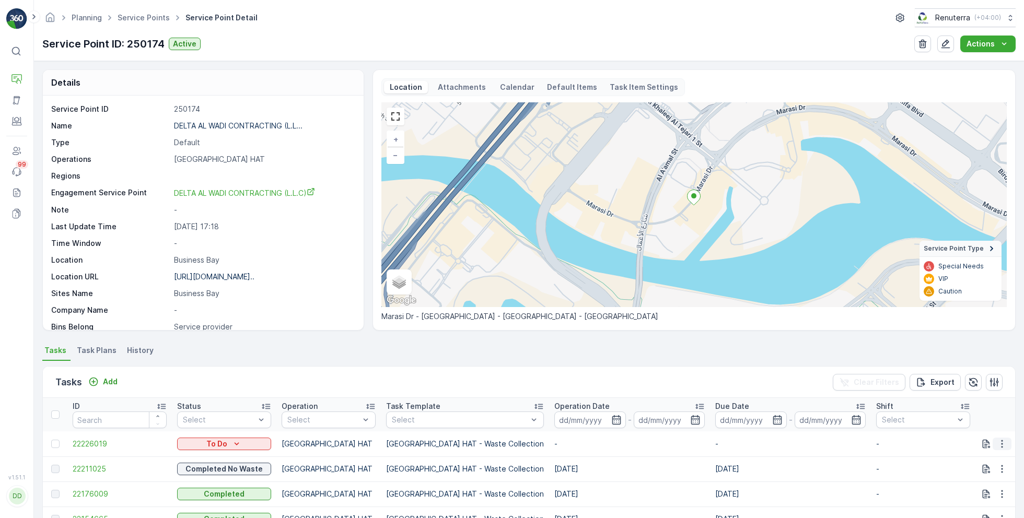
click at [1000, 440] on icon "button" at bounding box center [1002, 444] width 10 height 10
click at [974, 393] on span "Change Route" at bounding box center [975, 394] width 51 height 10
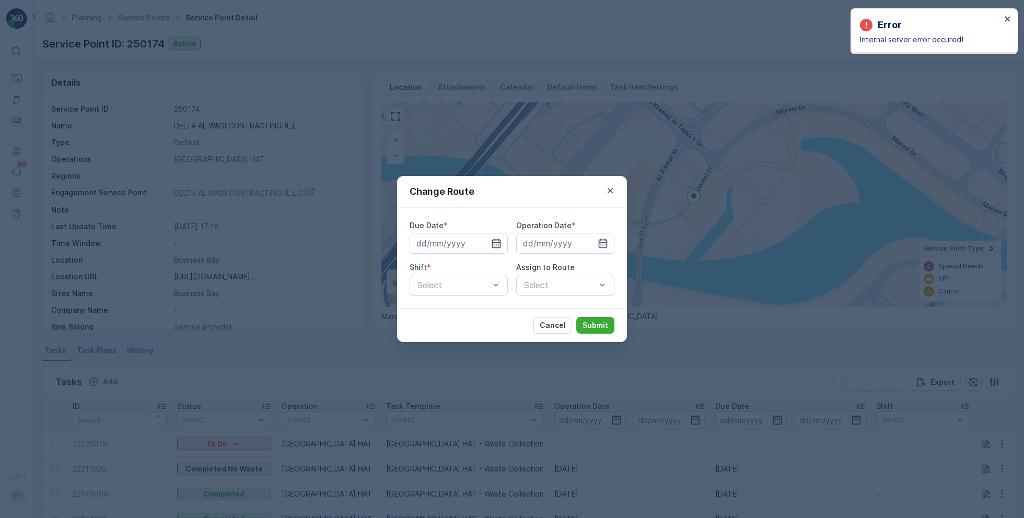
click at [501, 244] on icon "button" at bounding box center [496, 243] width 10 height 10
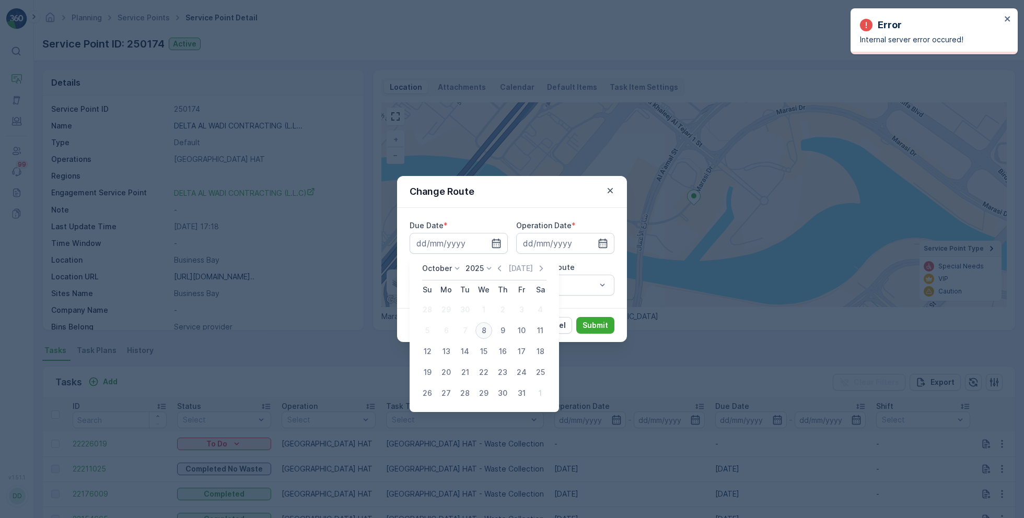
click at [488, 331] on div "8" at bounding box center [483, 330] width 17 height 17
type input "08.10.2025"
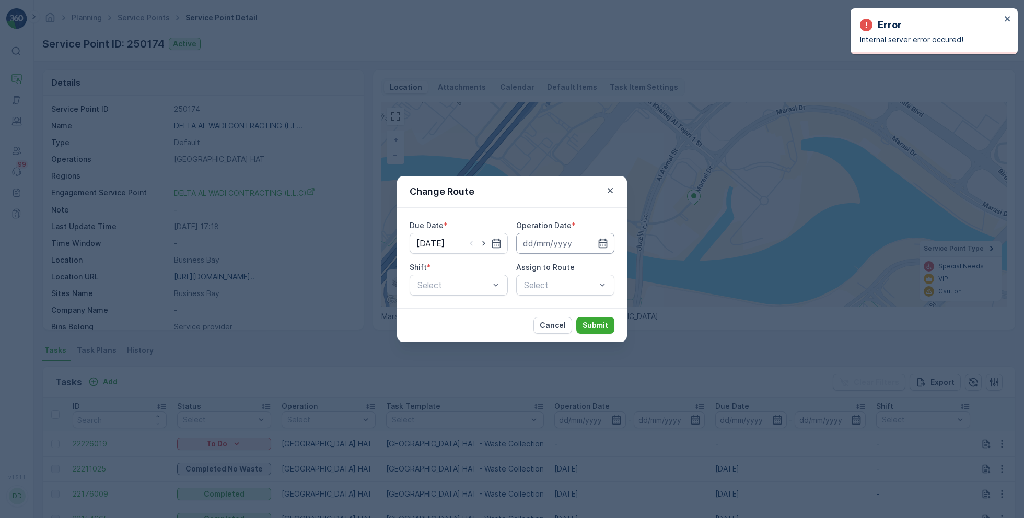
click at [594, 241] on input at bounding box center [565, 243] width 98 height 21
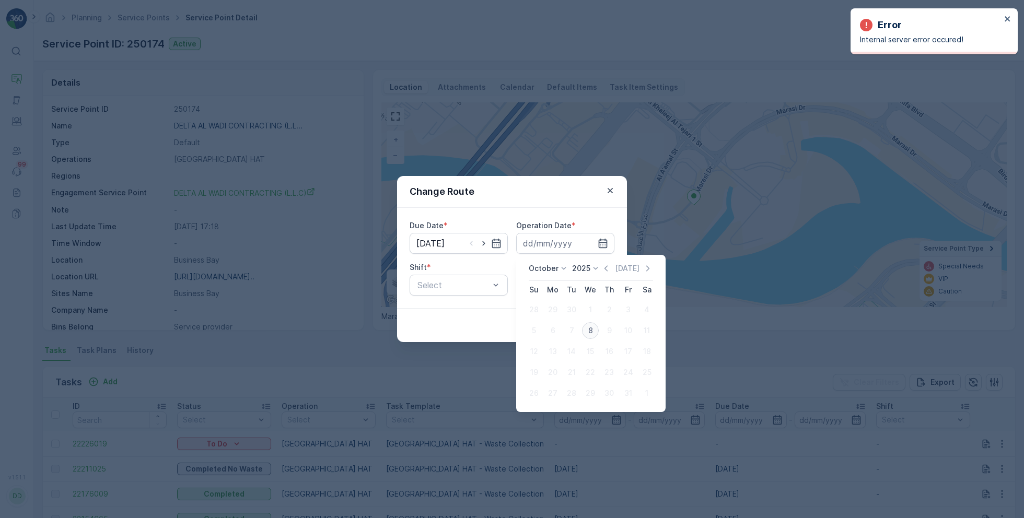
click at [596, 327] on div "8" at bounding box center [590, 330] width 17 height 17
type input "08.10.2025"
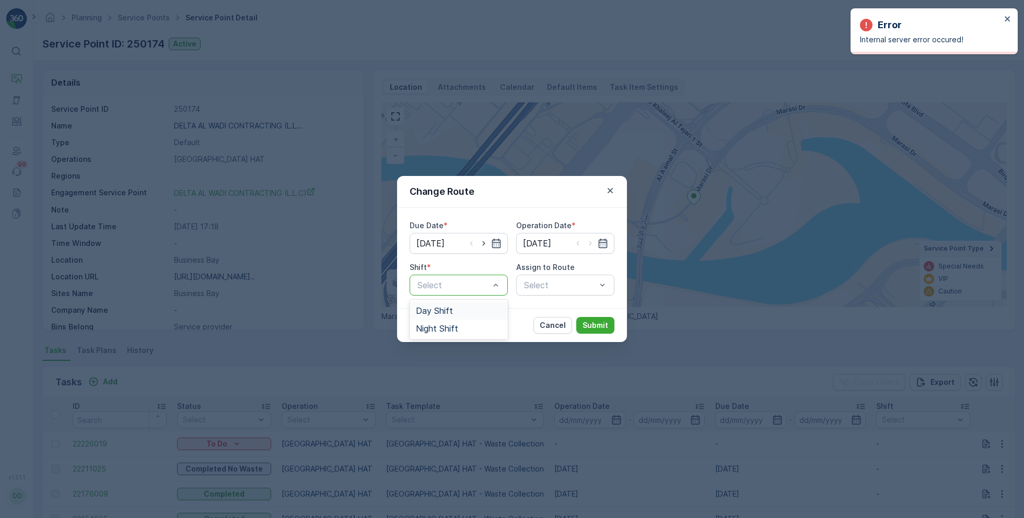
click at [448, 317] on div "Day Shift" at bounding box center [459, 311] width 98 height 18
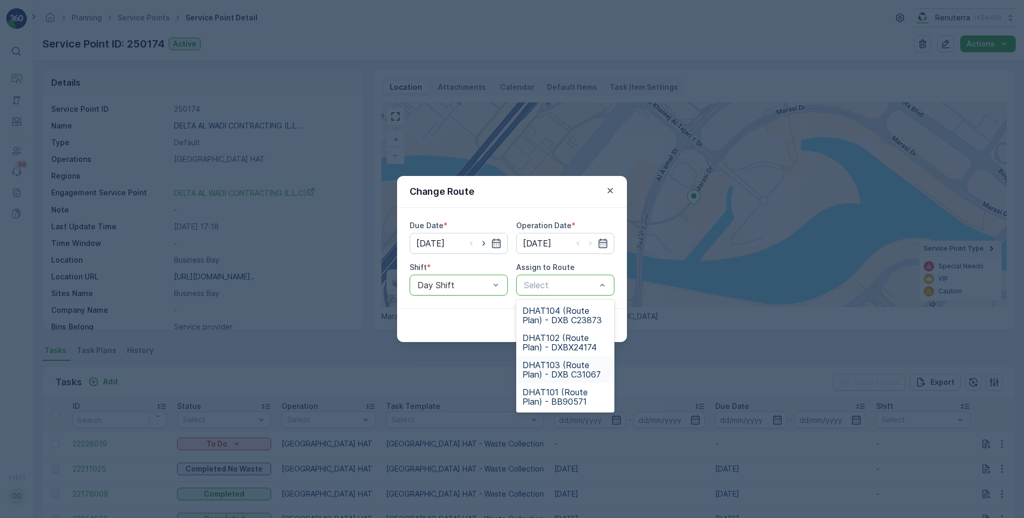
click at [544, 378] on span "DHAT103 (Route Plan) - DXB C31067" at bounding box center [565, 369] width 86 height 19
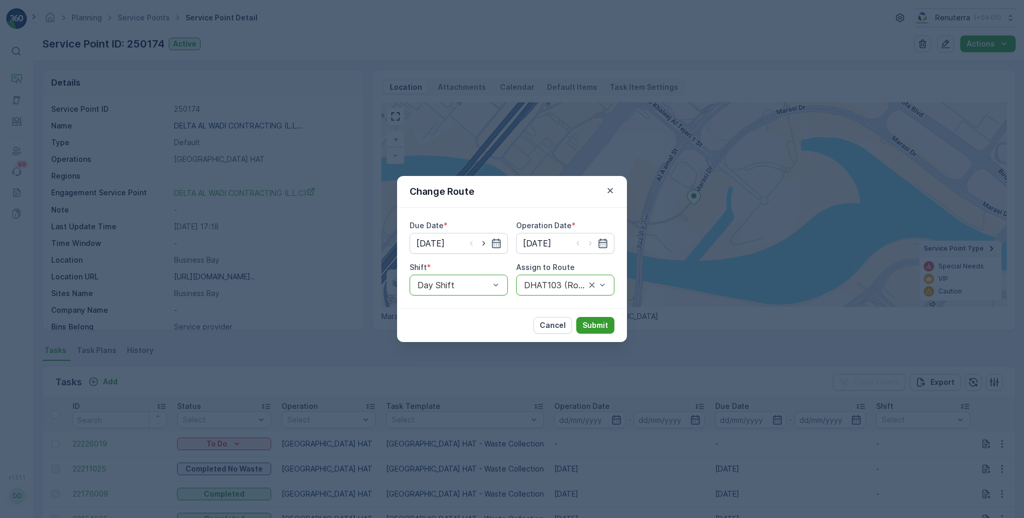
click at [596, 329] on p "Submit" at bounding box center [595, 325] width 26 height 10
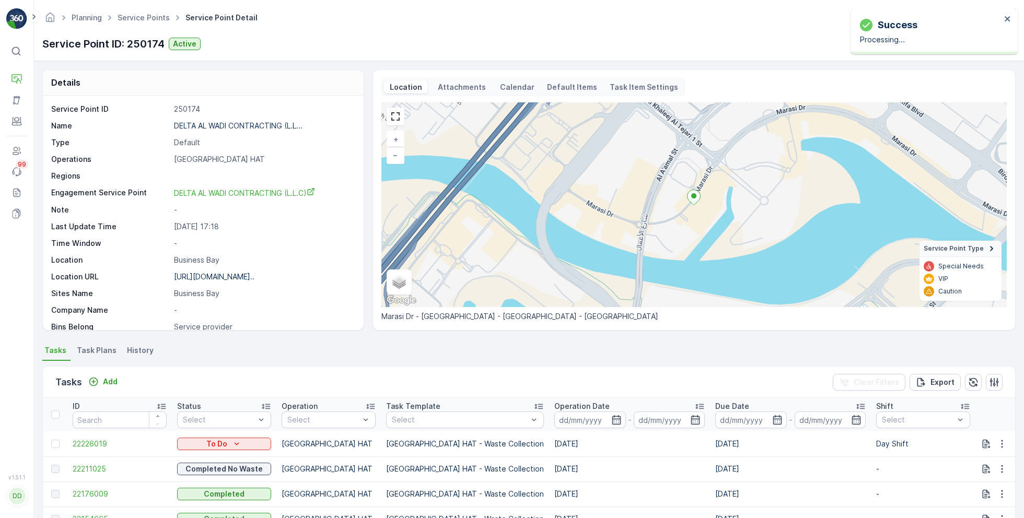
click at [149, 24] on ul "Service Points" at bounding box center [149, 17] width 68 height 15
click at [144, 18] on link "Service Points" at bounding box center [144, 17] width 52 height 9
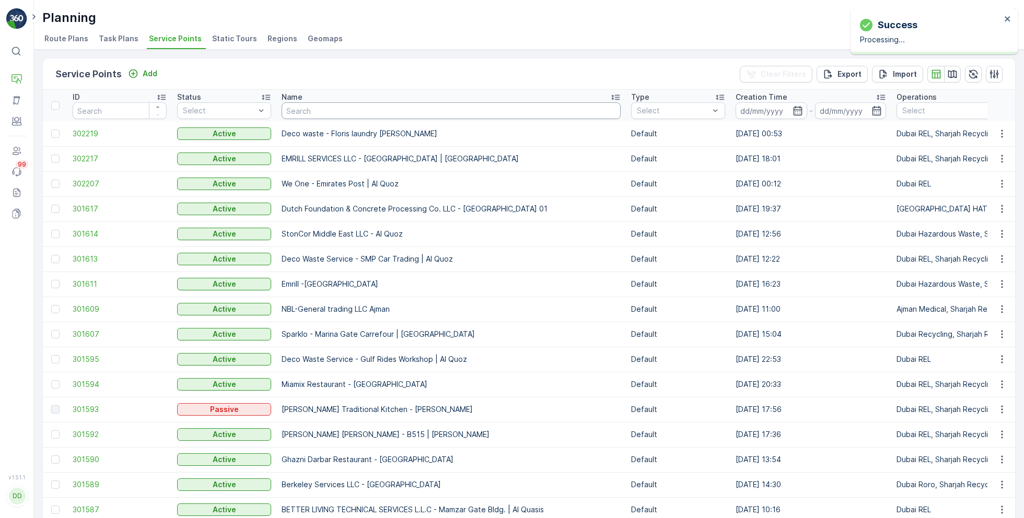
click at [369, 112] on input "text" at bounding box center [451, 110] width 339 height 17
paste input "ARABIAN CONSTRUCTION COMPANY L.L.C. - Baccarat Hotel & Residences"
type input "ARABIAN CONSTRUCTION COMPANY L.L.C. - Baccarat Hotel & Residences"
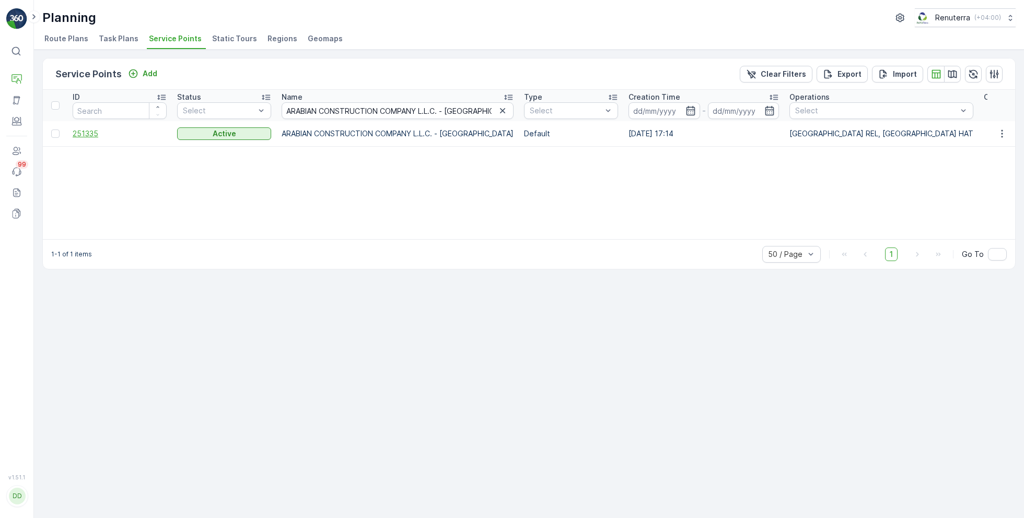
click at [93, 130] on span "251335" at bounding box center [120, 134] width 94 height 10
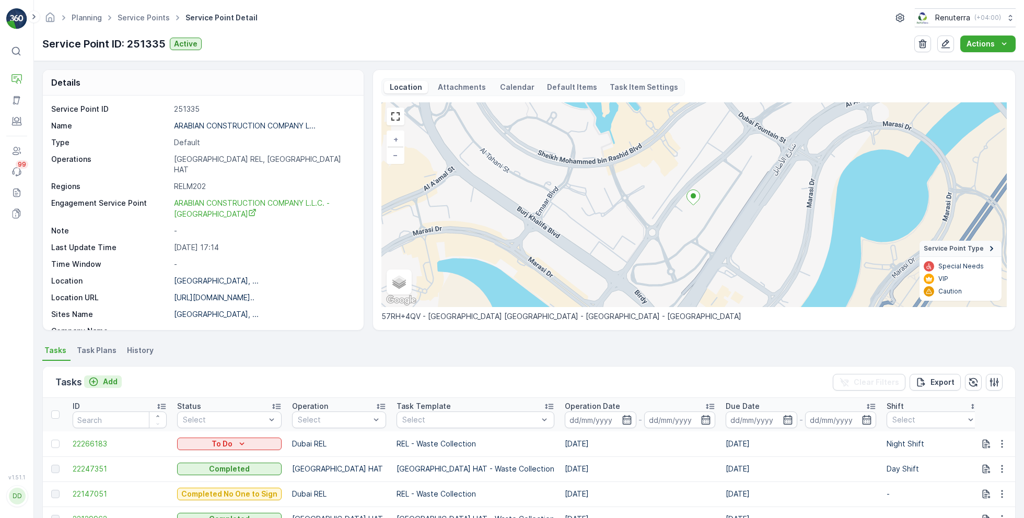
click at [107, 380] on p "Add" at bounding box center [110, 382] width 15 height 10
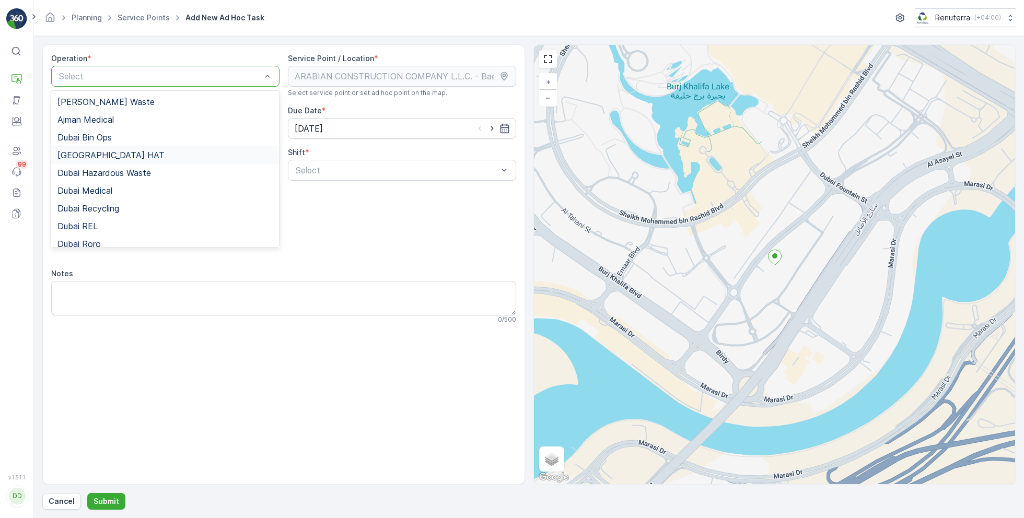
click at [100, 155] on div "Dubai HAT" at bounding box center [165, 154] width 216 height 9
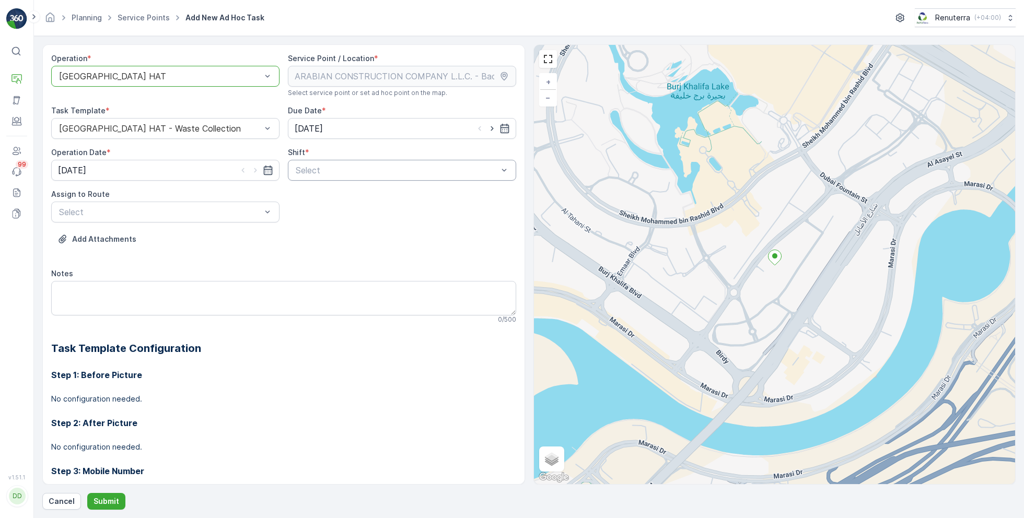
click at [367, 161] on div "Select" at bounding box center [402, 170] width 228 height 21
click at [324, 192] on span "Day Shift" at bounding box center [312, 195] width 37 height 9
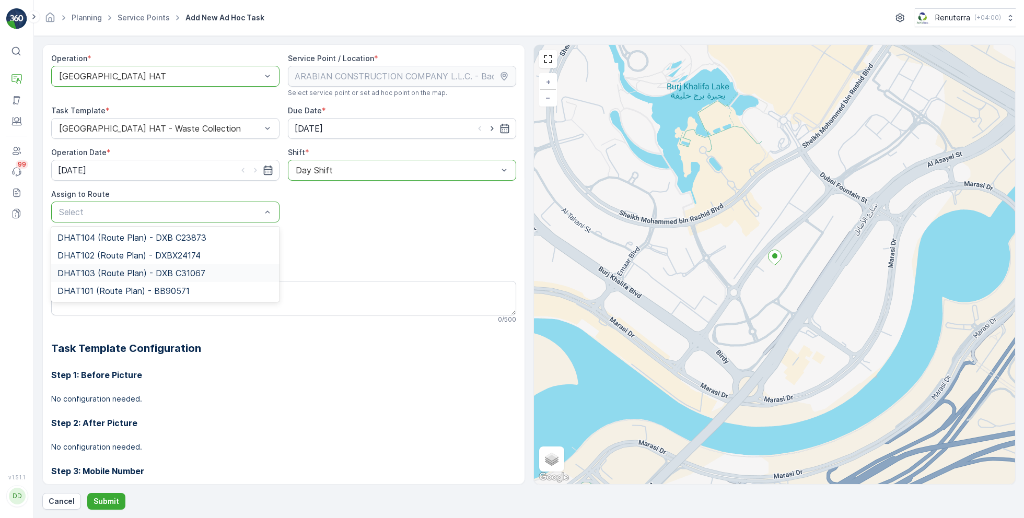
click at [91, 269] on span "DHAT103 (Route Plan) - DXB C31067" at bounding box center [131, 273] width 148 height 9
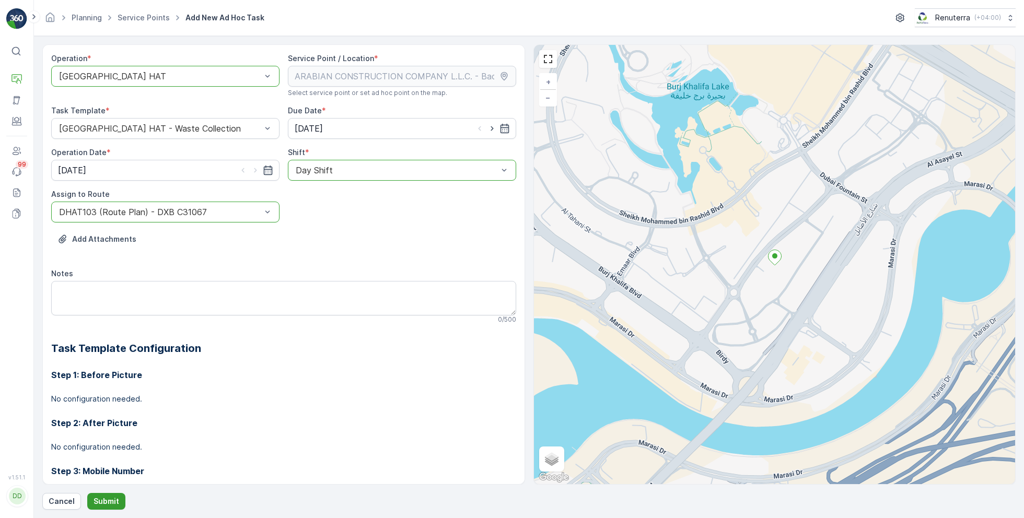
click at [106, 498] on p "Submit" at bounding box center [107, 501] width 26 height 10
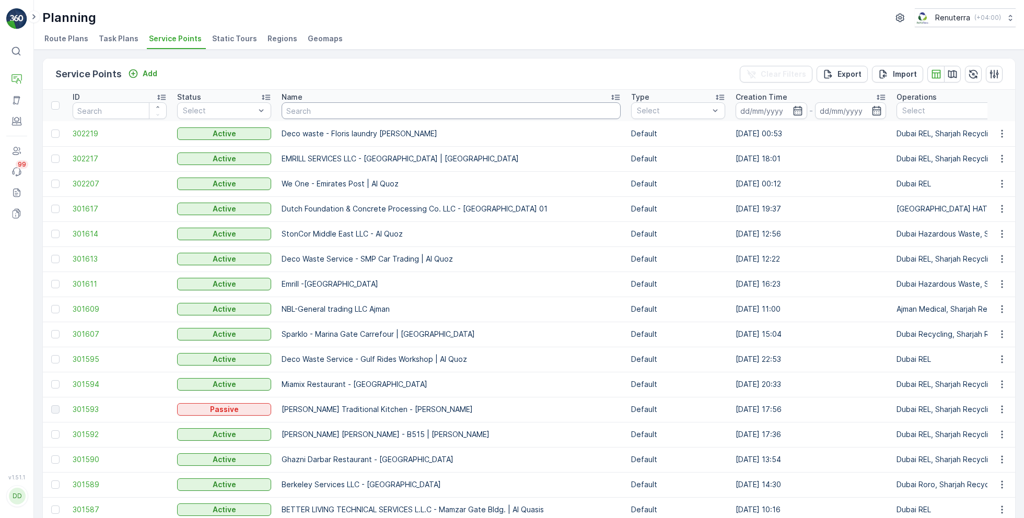
click at [361, 110] on input "text" at bounding box center [451, 110] width 339 height 17
paste input "GRANS CONTRACTING LLC - International City Phase(2)"
type input "GRANS CONTRACTING LLC - International City Phase(2)"
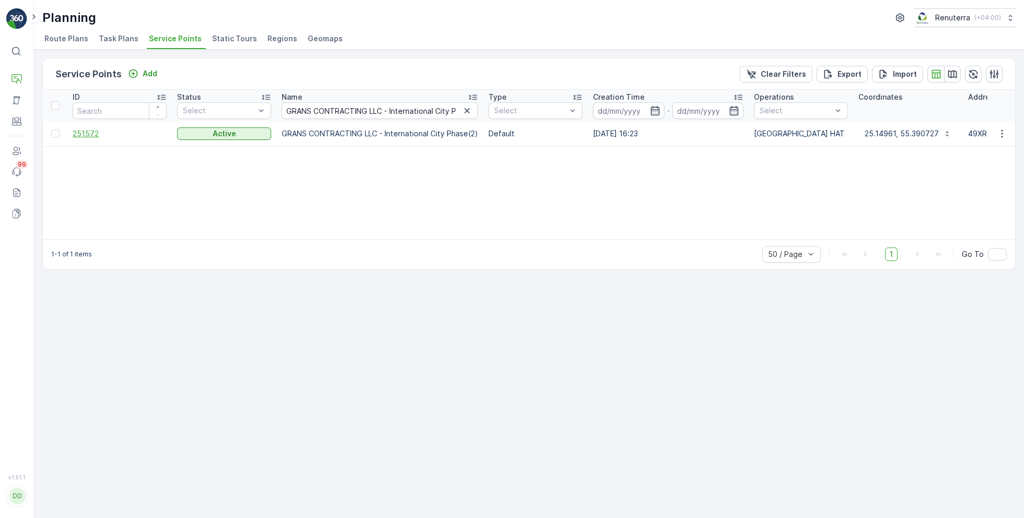
click at [85, 136] on span "251572" at bounding box center [120, 134] width 94 height 10
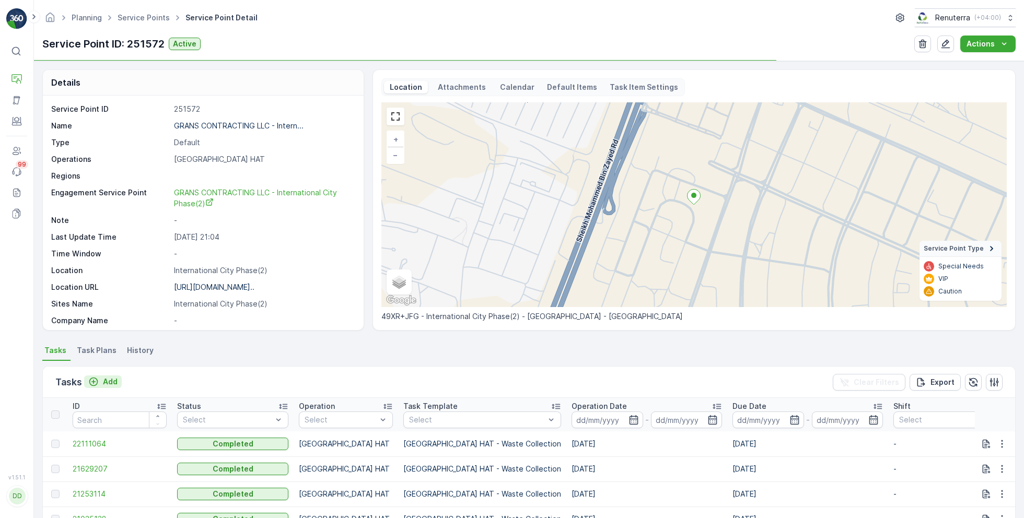
click at [108, 380] on p "Add" at bounding box center [110, 382] width 15 height 10
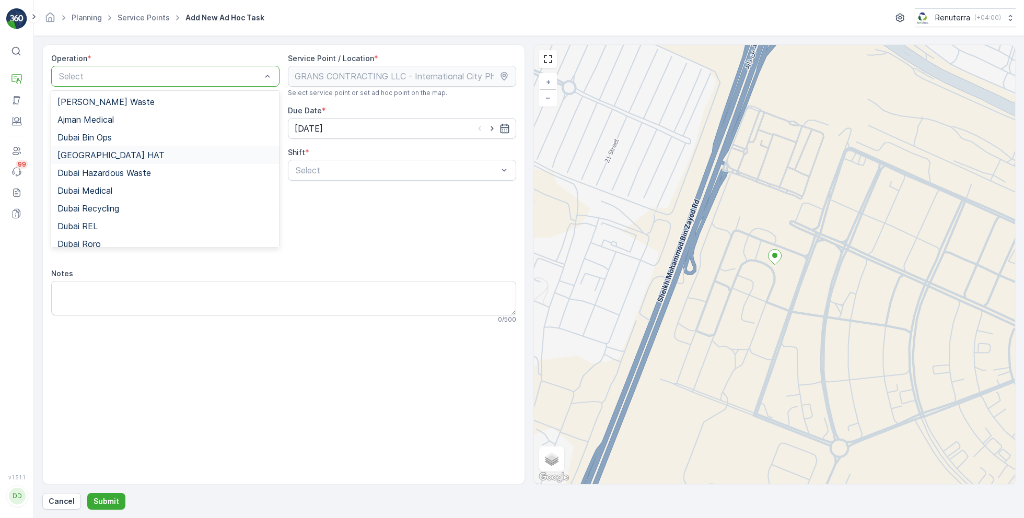
click at [101, 152] on div "Dubai HAT" at bounding box center [165, 154] width 216 height 9
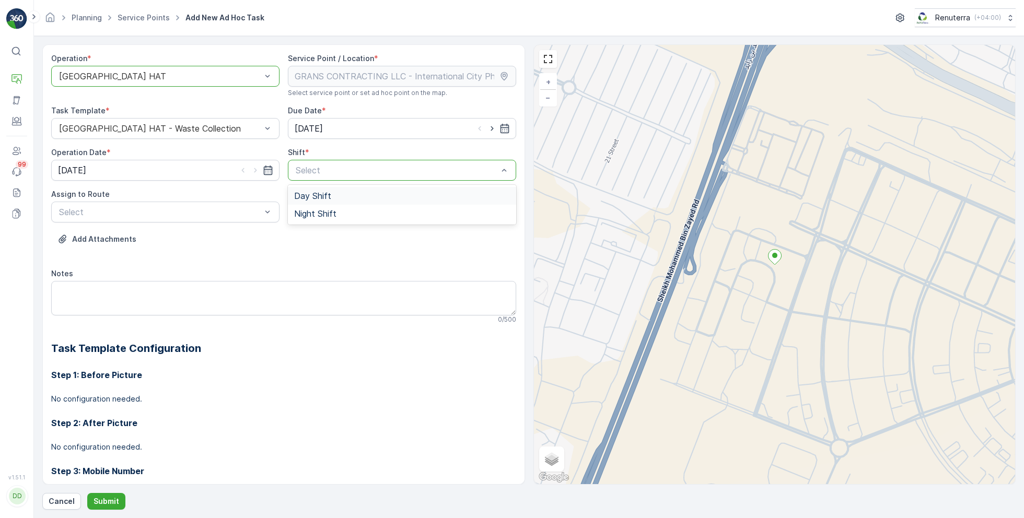
click at [319, 197] on span "Day Shift" at bounding box center [312, 195] width 37 height 9
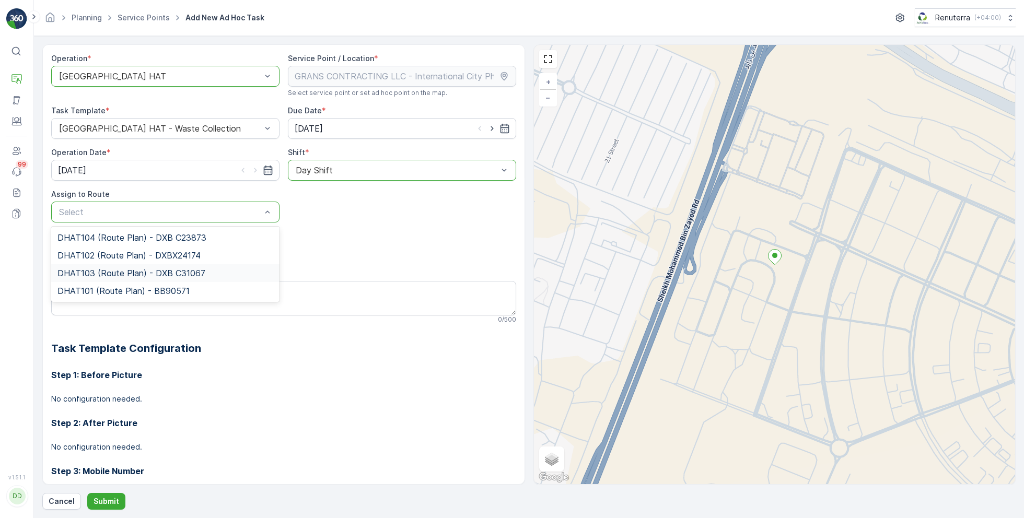
click at [87, 272] on span "DHAT103 (Route Plan) - DXB C31067" at bounding box center [131, 273] width 148 height 9
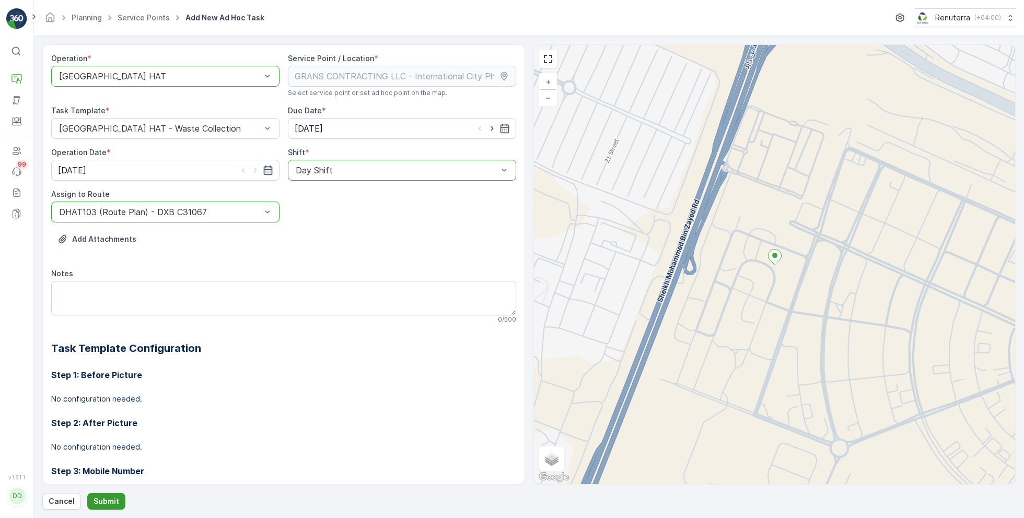
click at [98, 498] on p "Submit" at bounding box center [107, 501] width 26 height 10
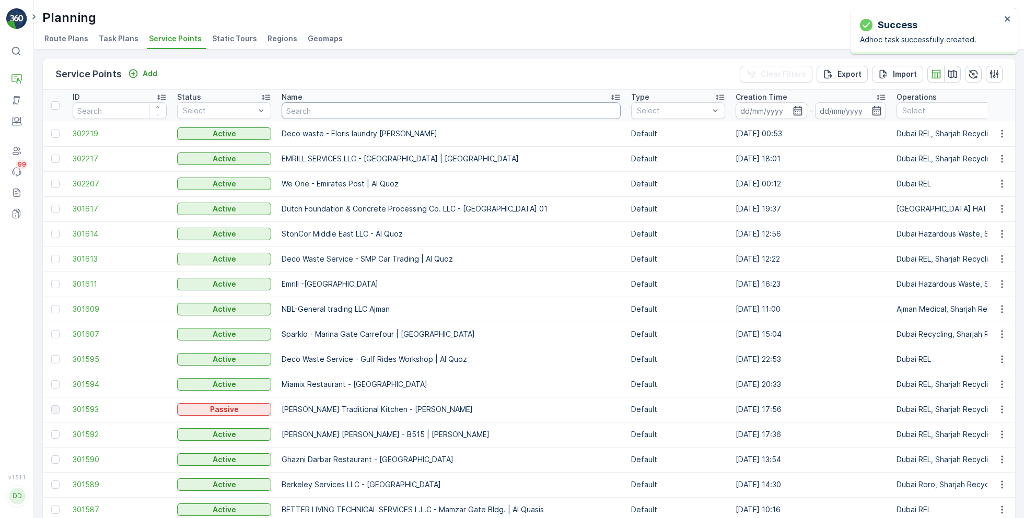
click at [329, 114] on input "text" at bounding box center [451, 110] width 339 height 17
paste input "Al Serh Al Kabeer Construction LLC - Al Barsha"
type input "Al Serh Al Kabeer Construction LLC - Al Barsha"
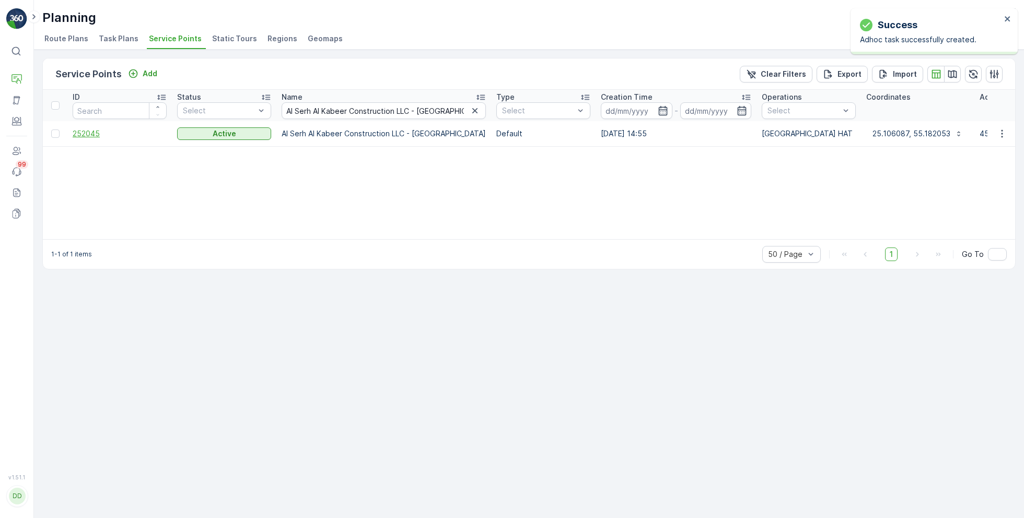
click at [92, 132] on span "252045" at bounding box center [120, 134] width 94 height 10
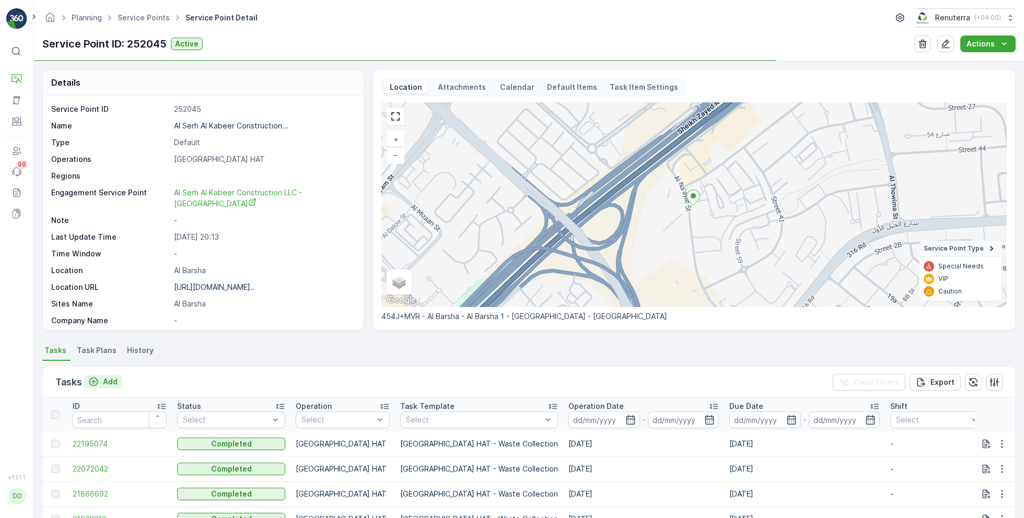
click at [110, 380] on p "Add" at bounding box center [110, 382] width 15 height 10
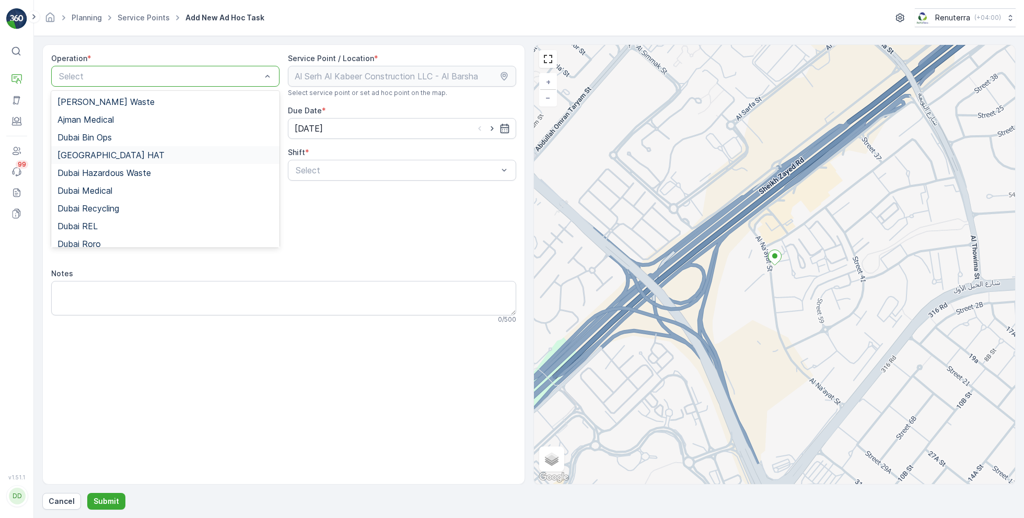
click at [87, 153] on span "Dubai HAT" at bounding box center [110, 154] width 107 height 9
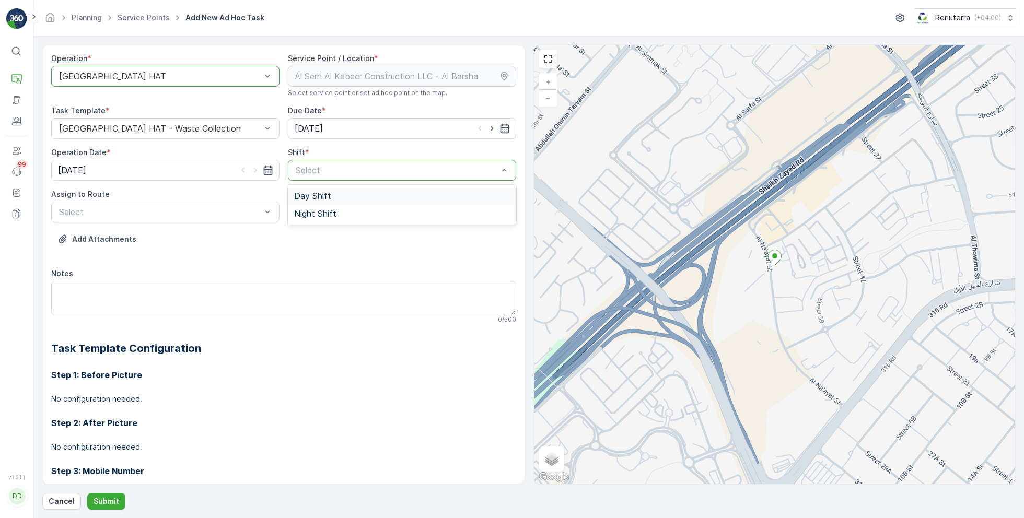
click at [327, 193] on span "Day Shift" at bounding box center [312, 195] width 37 height 9
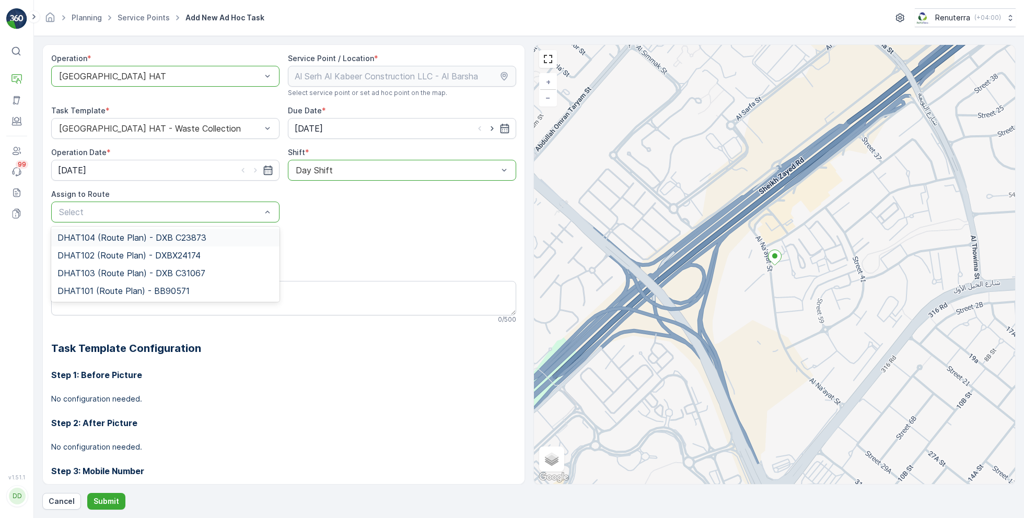
click at [109, 235] on span "DHAT104 (Route Plan) - DXB C23873" at bounding box center [131, 237] width 149 height 9
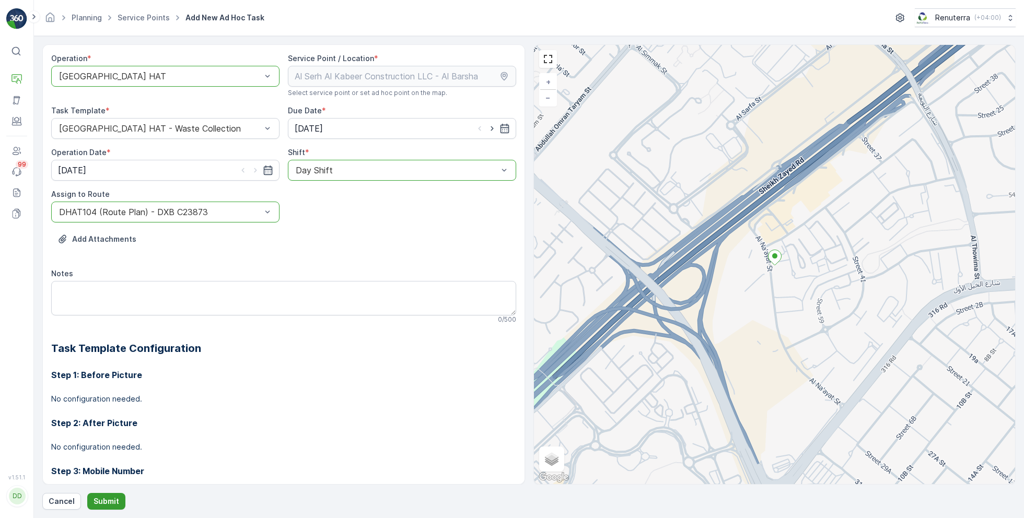
click at [102, 502] on p "Submit" at bounding box center [107, 501] width 26 height 10
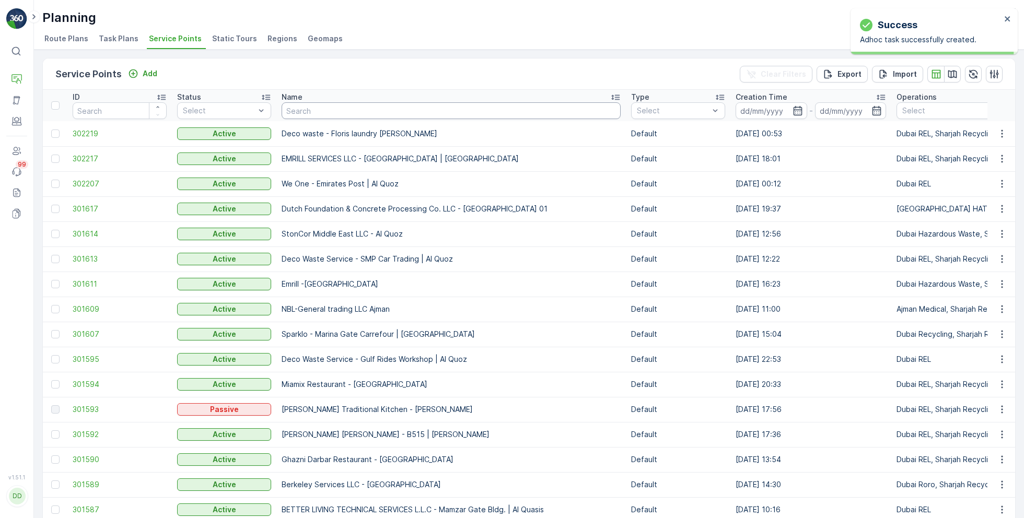
click at [354, 111] on input "text" at bounding box center [451, 110] width 339 height 17
paste input "ARABIAN CONSTRUCTION COMPANY L.L.C. - OMNIYAT | Business Bay"
type input "ARABIAN CONSTRUCTION COMPANY L.L.C. - OMNIYAT | Business Bay"
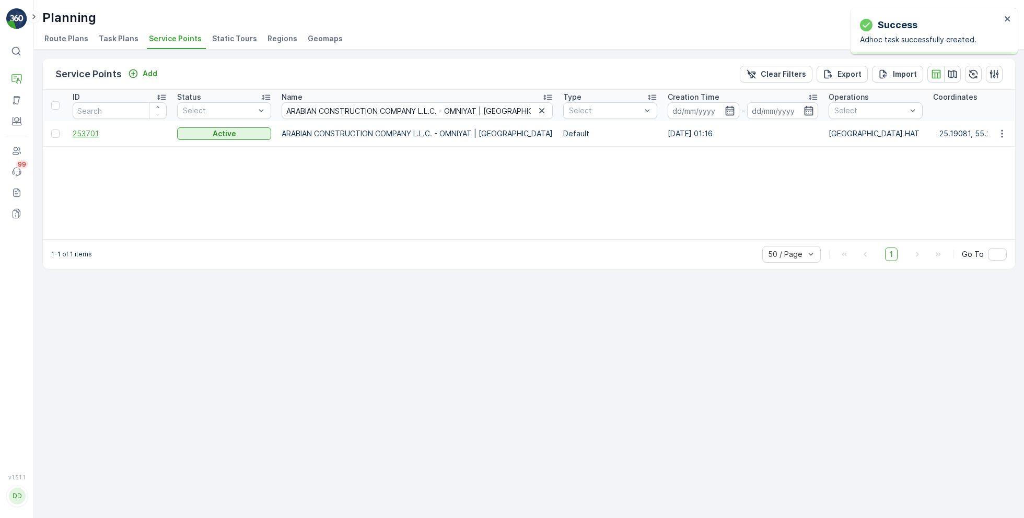
click at [101, 130] on span "253701" at bounding box center [120, 134] width 94 height 10
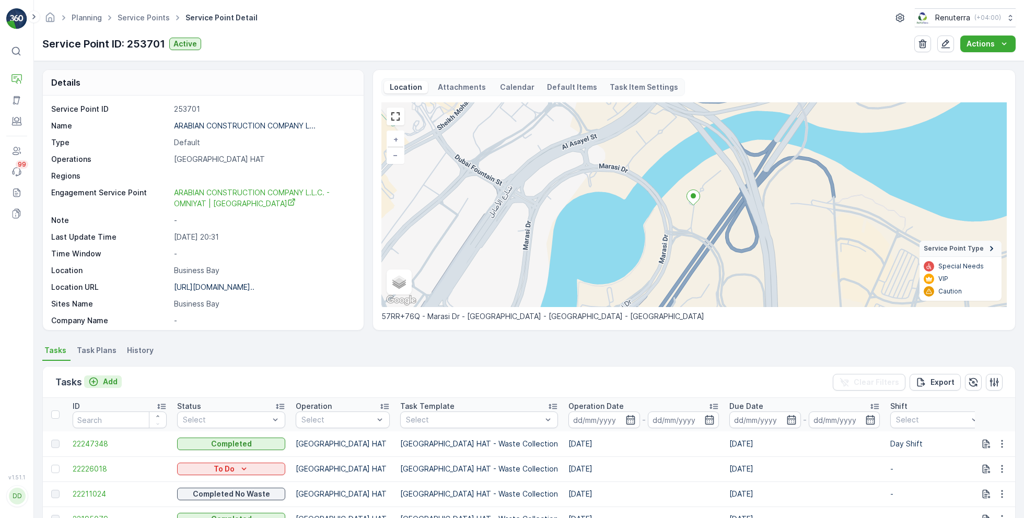
click at [112, 379] on p "Add" at bounding box center [110, 382] width 15 height 10
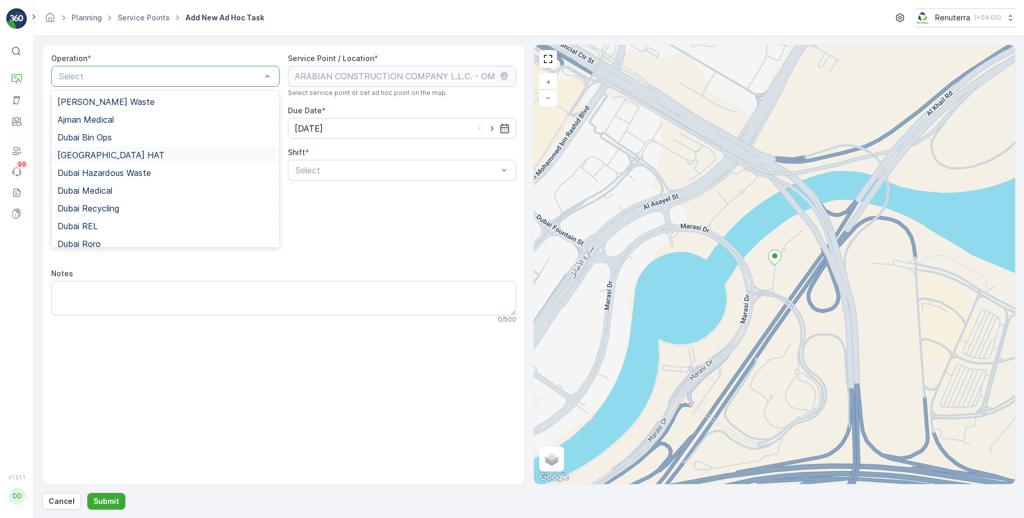
click at [87, 159] on div "Dubai HAT" at bounding box center [165, 155] width 228 height 18
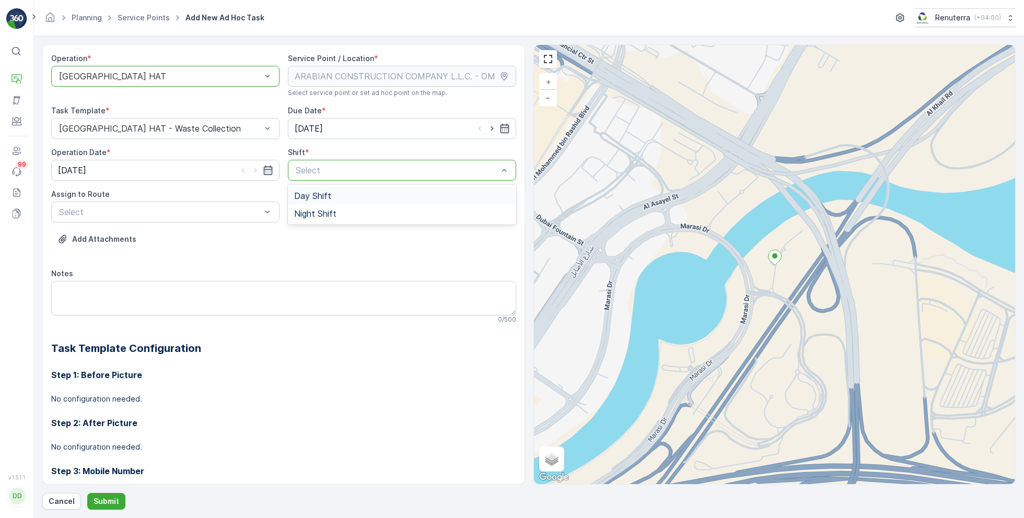
click at [327, 196] on span "Day Shift" at bounding box center [312, 195] width 37 height 9
click at [218, 218] on div "Select" at bounding box center [165, 212] width 228 height 21
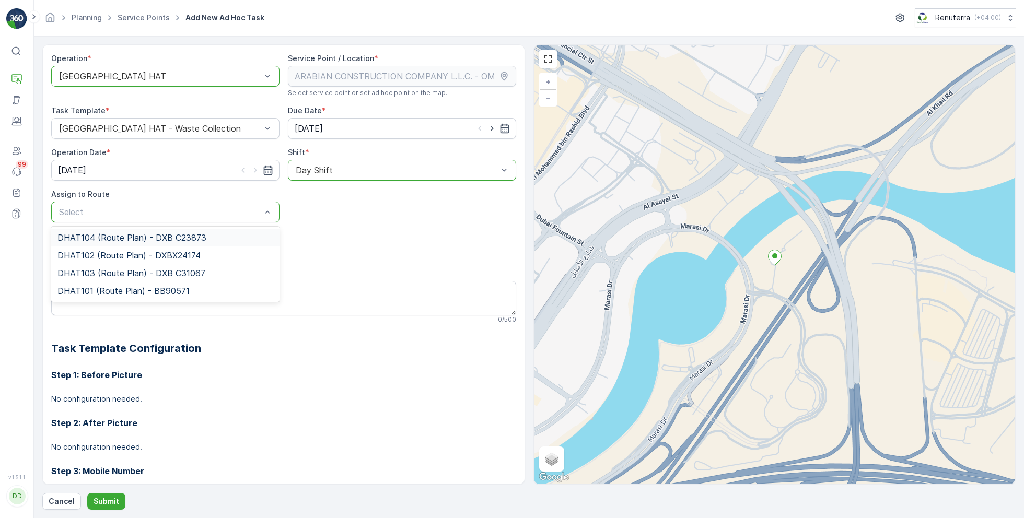
click at [122, 240] on span "DHAT104 (Route Plan) - DXB C23873" at bounding box center [131, 237] width 149 height 9
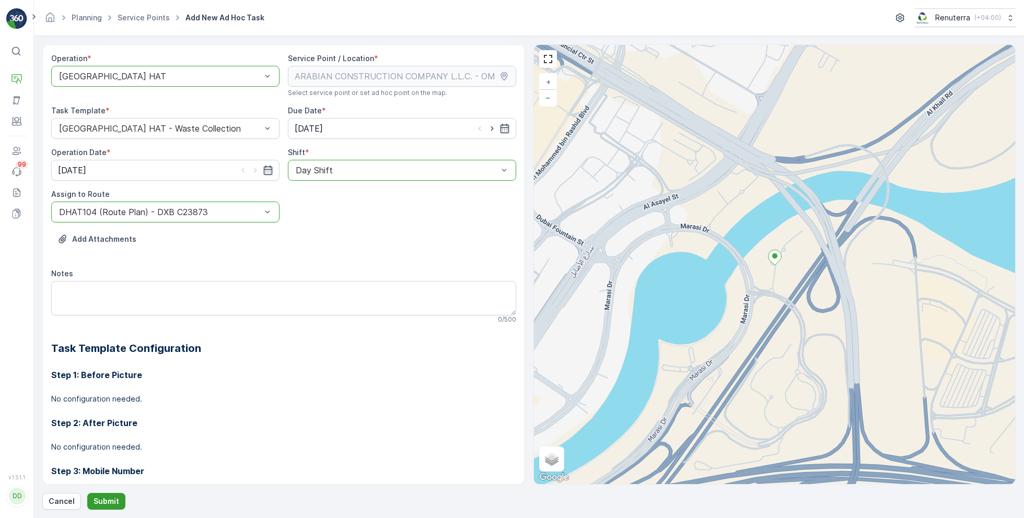
click at [108, 497] on p "Submit" at bounding box center [107, 501] width 26 height 10
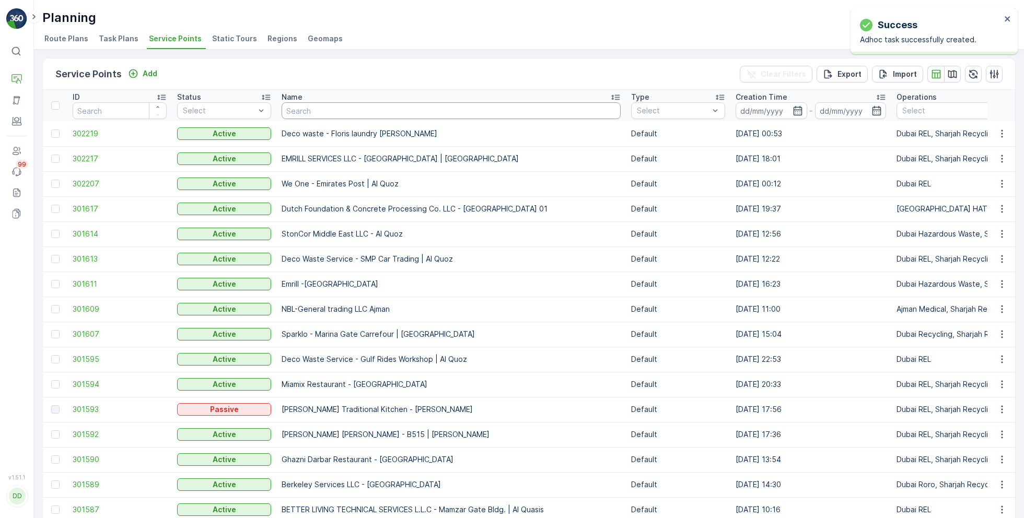
click at [324, 110] on input "text" at bounding box center [451, 110] width 339 height 17
paste input "GULF CONTRACTING AND LANDSCAPING LLC - Khawaneej"
type input "GULF CONTRACTING AND LANDSCAPING LLC - Khawaneej"
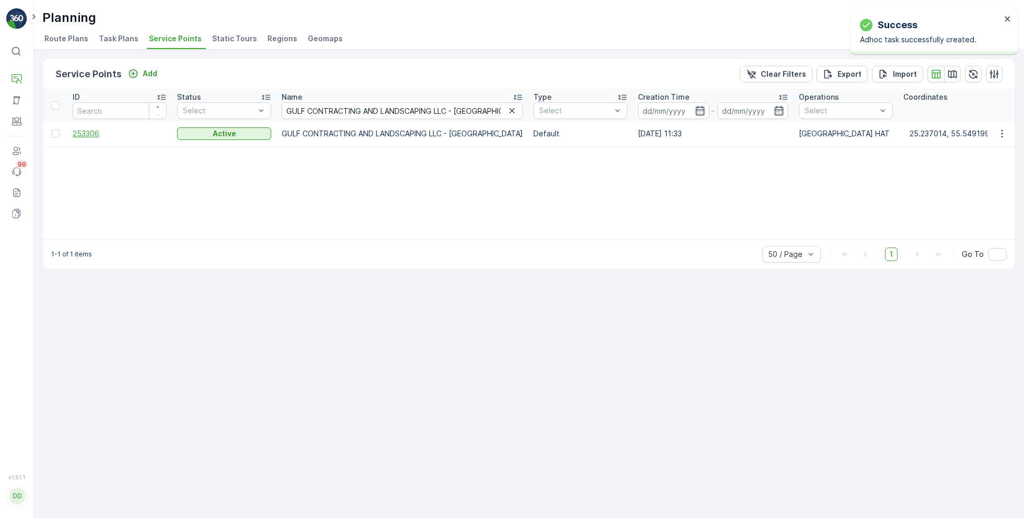
click at [84, 133] on span "253306" at bounding box center [120, 134] width 94 height 10
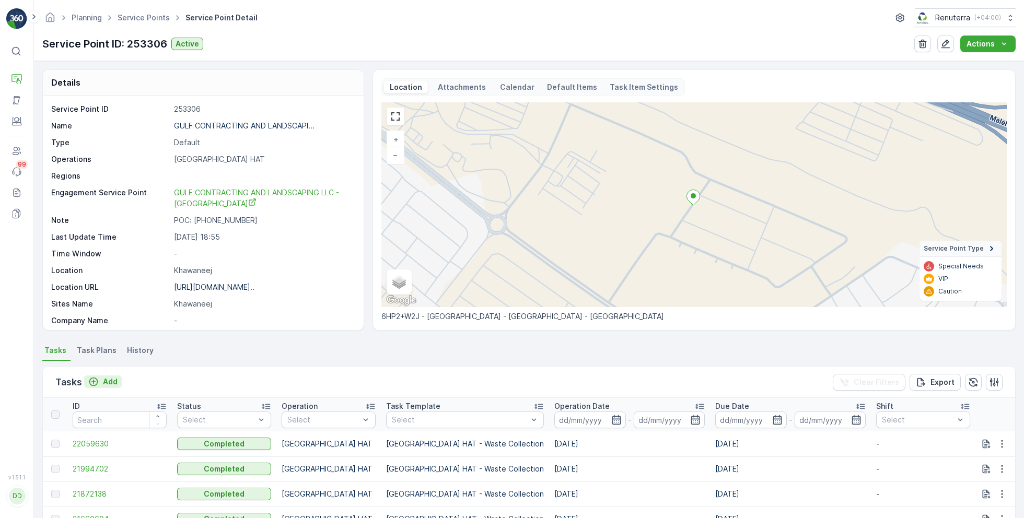
click at [110, 382] on p "Add" at bounding box center [110, 382] width 15 height 10
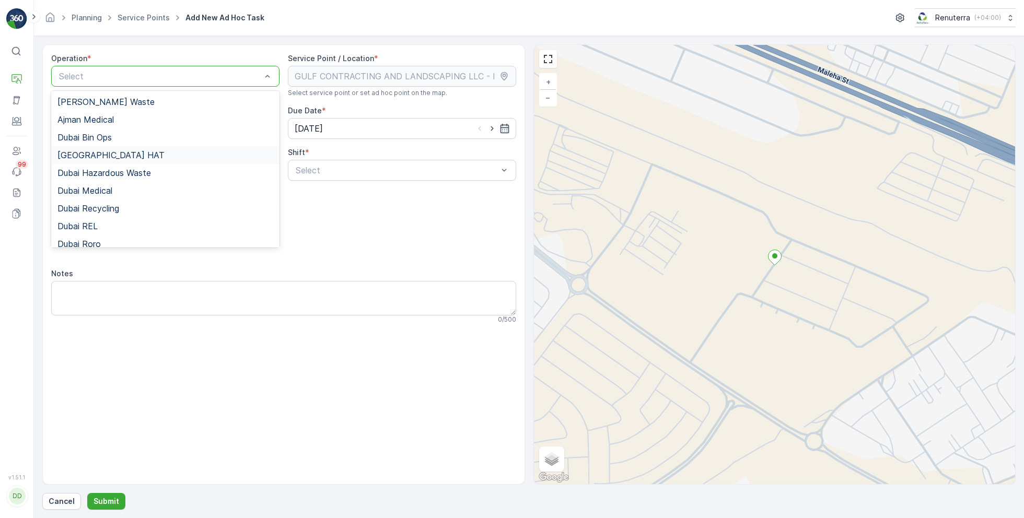
click at [91, 154] on span "Dubai HAT" at bounding box center [110, 154] width 107 height 9
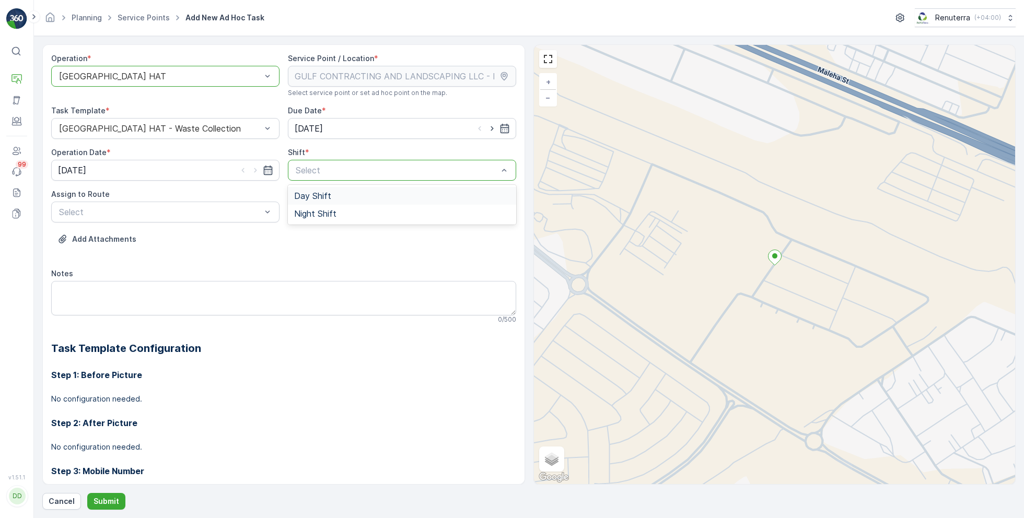
click at [309, 200] on span "Day Shift" at bounding box center [312, 195] width 37 height 9
click at [188, 218] on div "Select" at bounding box center [165, 212] width 228 height 21
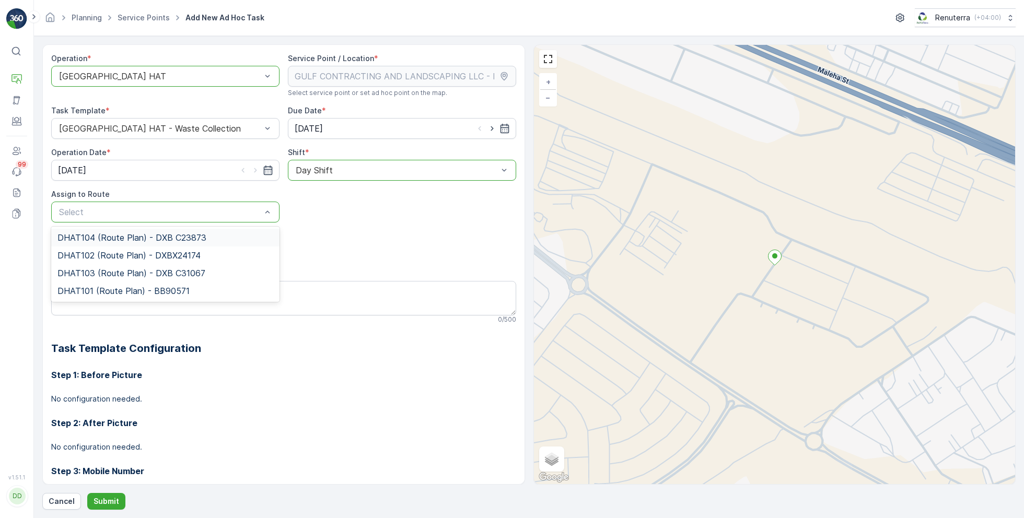
click at [98, 237] on span "DHAT104 (Route Plan) - DXB C23873" at bounding box center [131, 237] width 149 height 9
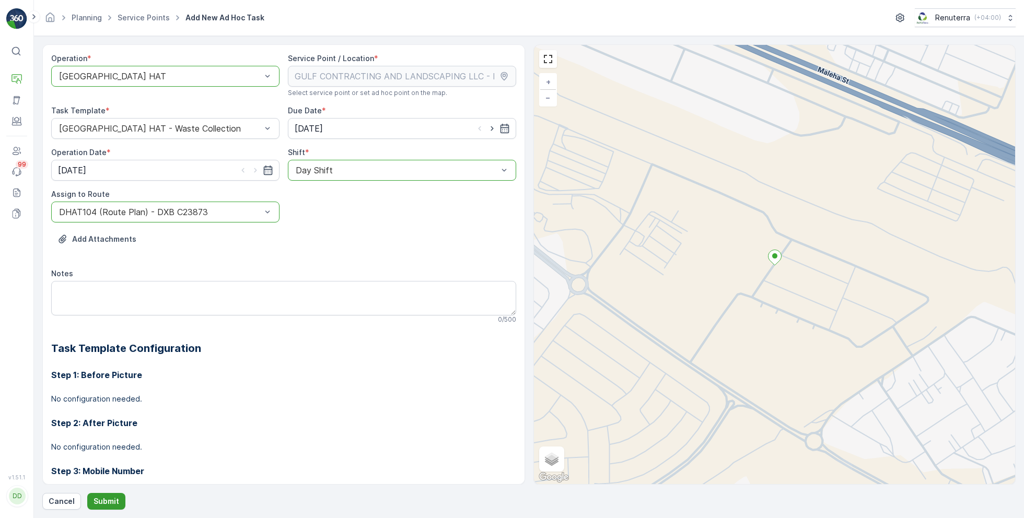
click at [108, 502] on p "Submit" at bounding box center [107, 501] width 26 height 10
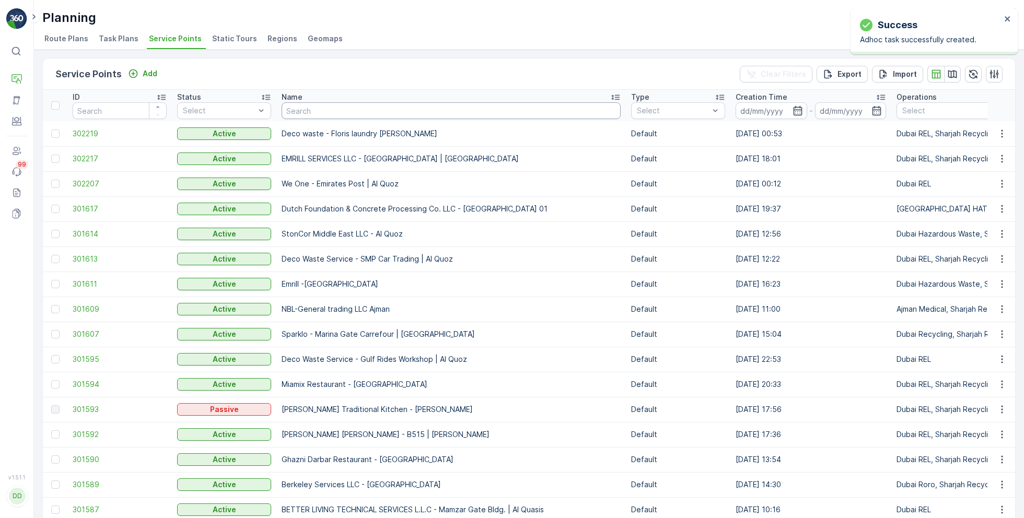
click at [343, 112] on input "text" at bounding box center [451, 110] width 339 height 17
paste input "GULF CONTRACTING AND LANDSCAPING LLC - Khawaneej"
type input "GULF CONTRACTING AND LANDSCAPING LLC - Khawaneej"
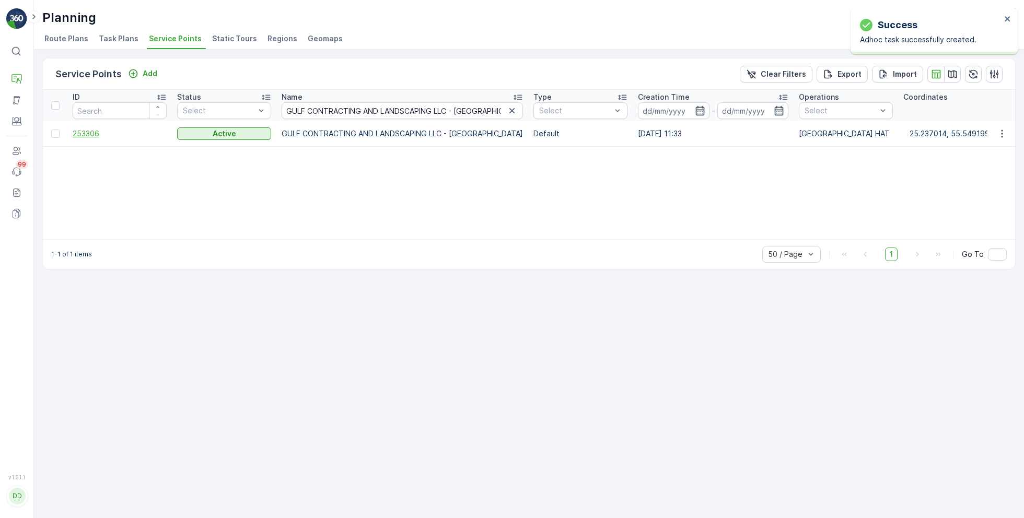
click at [104, 132] on span "253306" at bounding box center [120, 134] width 94 height 10
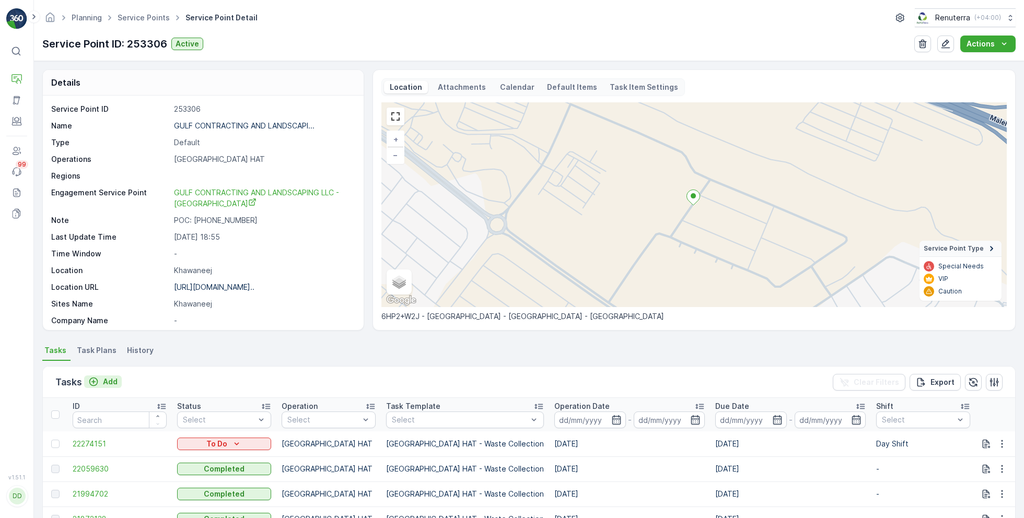
click at [112, 381] on p "Add" at bounding box center [110, 382] width 15 height 10
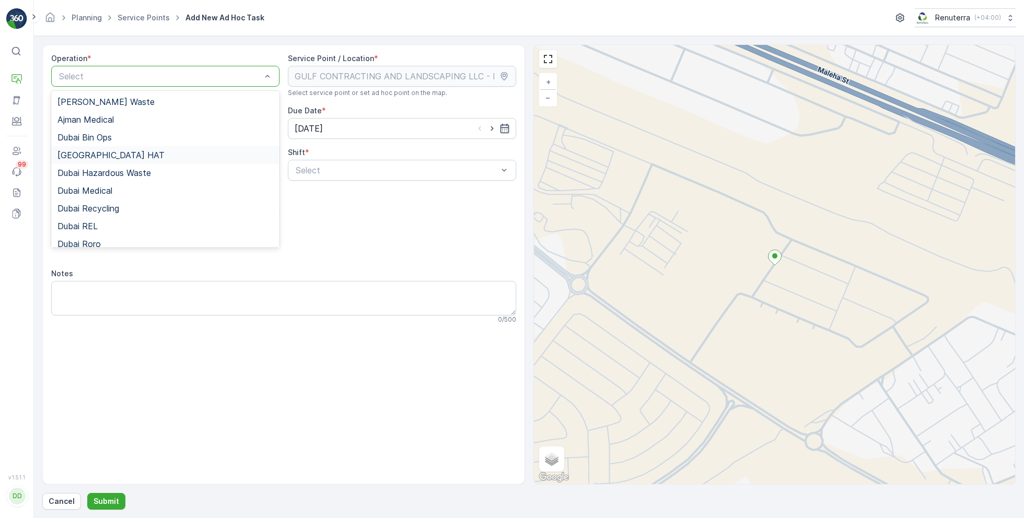
click at [92, 156] on span "Dubai HAT" at bounding box center [110, 154] width 107 height 9
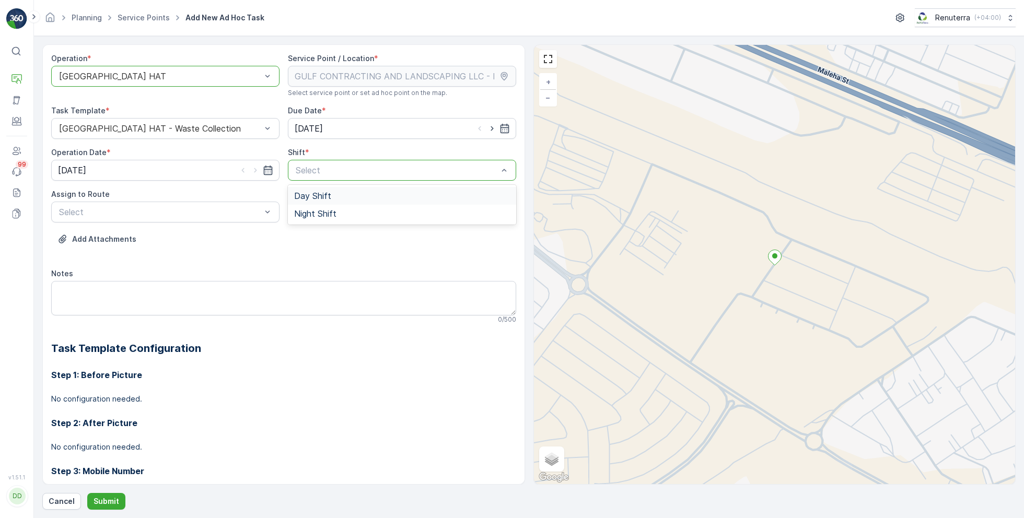
click at [327, 194] on span "Day Shift" at bounding box center [312, 195] width 37 height 9
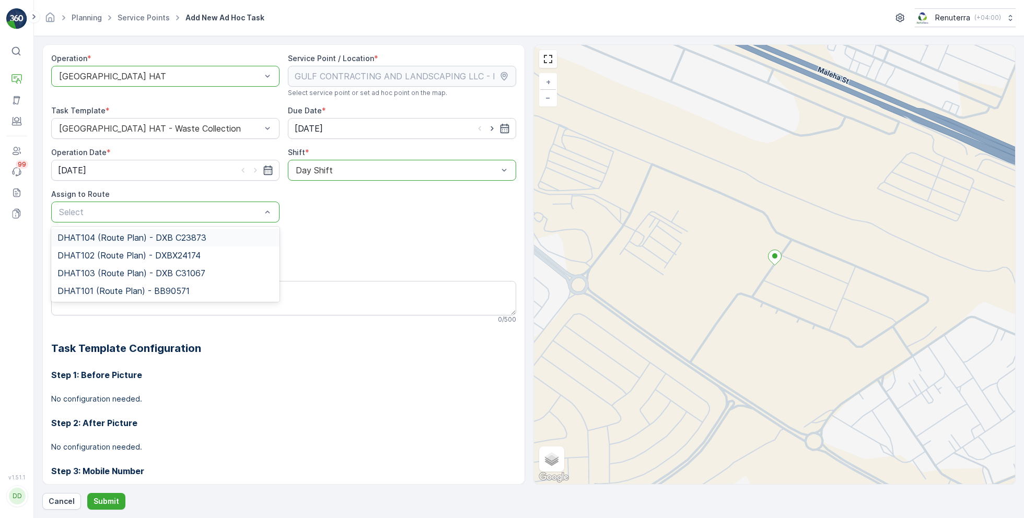
click at [115, 236] on span "DHAT104 (Route Plan) - DXB C23873" at bounding box center [131, 237] width 149 height 9
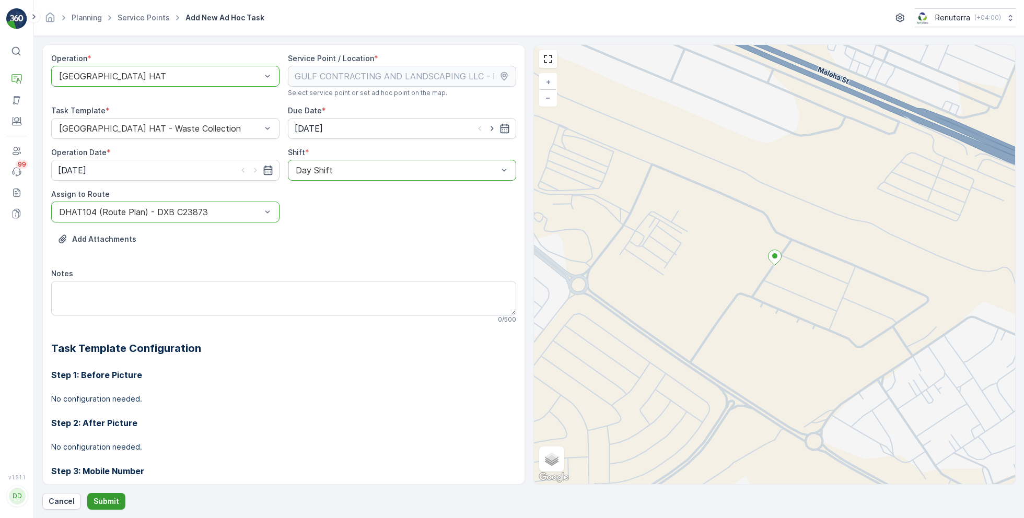
click at [100, 494] on button "Submit" at bounding box center [106, 501] width 38 height 17
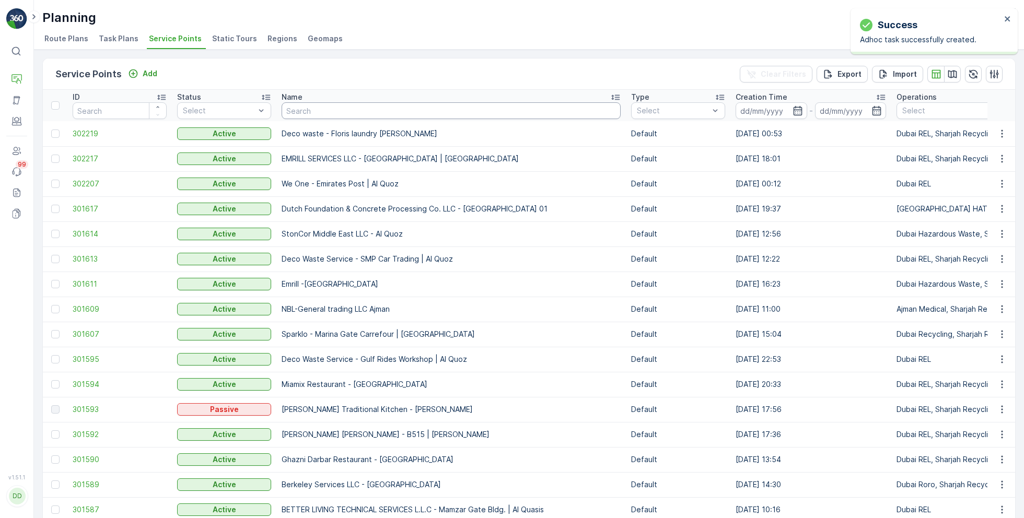
click at [368, 103] on input "text" at bounding box center [451, 110] width 339 height 17
paste input "KTC INTERNATIONAL LANDSCAPING - Emirates Towers - SZR"
type input "KTC INTERNATIONAL LANDSCAPING - Emirates Towers - SZR"
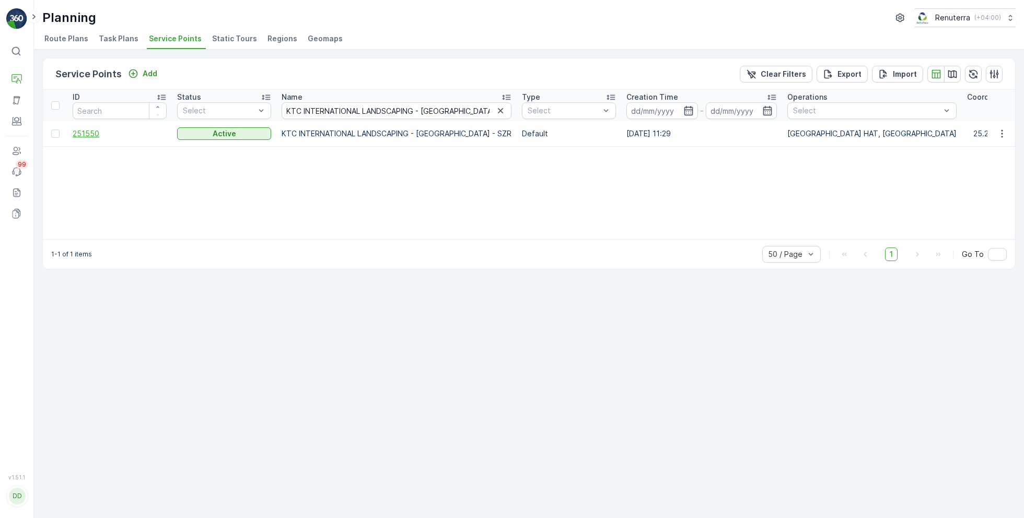
click at [88, 131] on span "251550" at bounding box center [120, 134] width 94 height 10
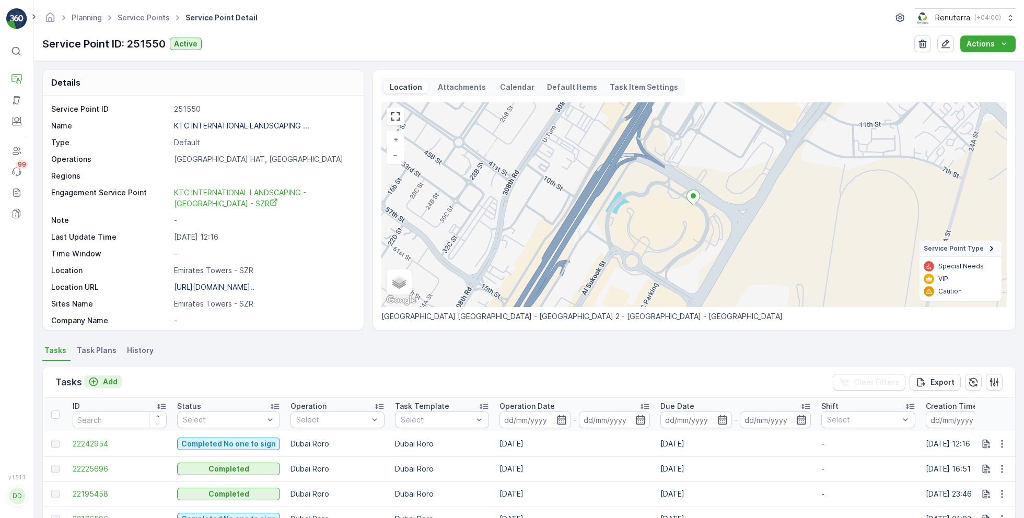
click at [109, 379] on p "Add" at bounding box center [110, 382] width 15 height 10
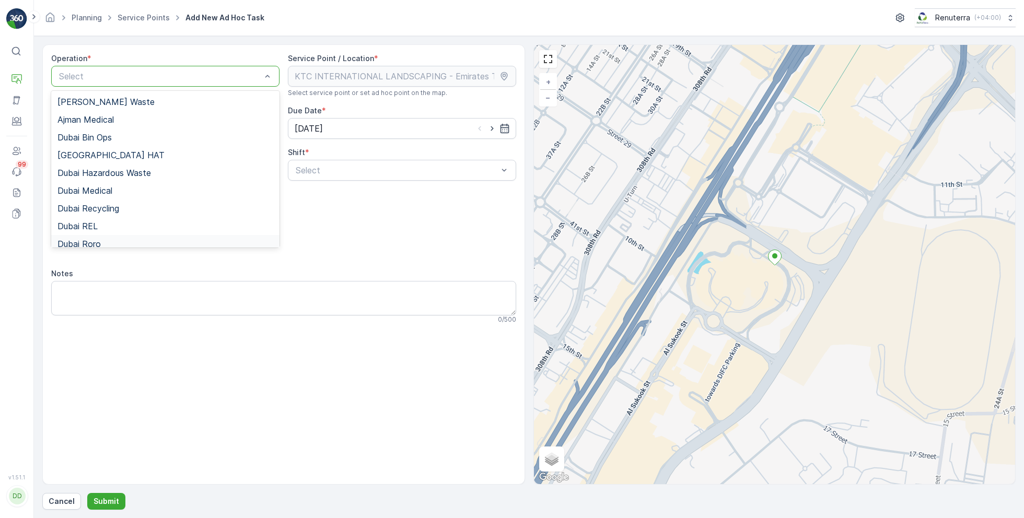
click at [99, 239] on span "Dubai Roro" at bounding box center [78, 243] width 43 height 9
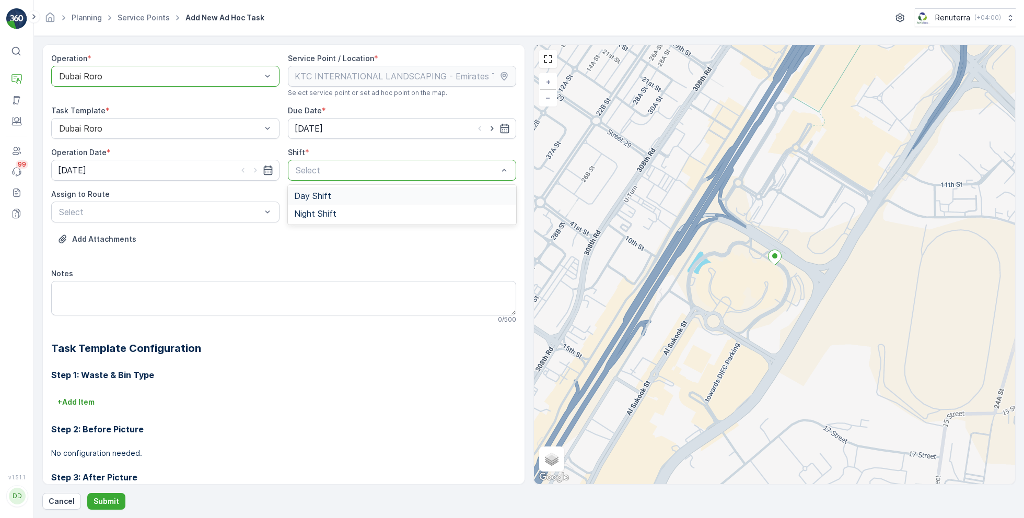
click at [307, 193] on span "Day Shift" at bounding box center [312, 195] width 37 height 9
click at [220, 204] on div "Select" at bounding box center [165, 212] width 228 height 21
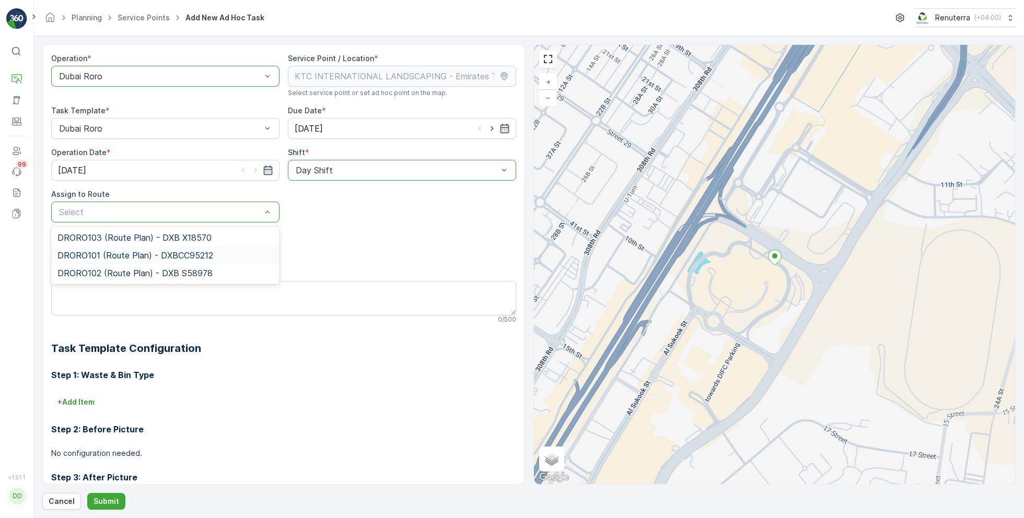
click at [107, 254] on span "DRORO101 (Route Plan) - DXBCC95212" at bounding box center [135, 255] width 156 height 9
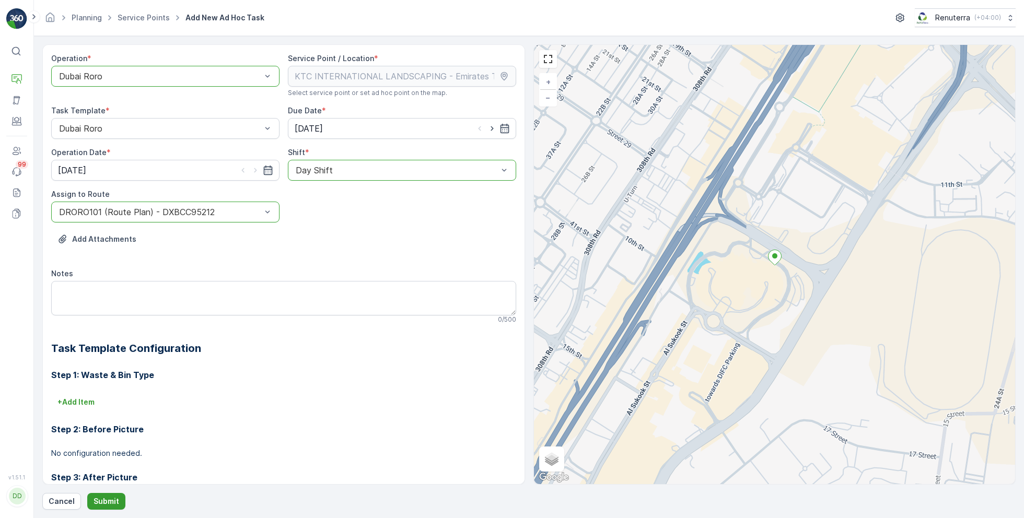
click at [99, 499] on p "Submit" at bounding box center [107, 501] width 26 height 10
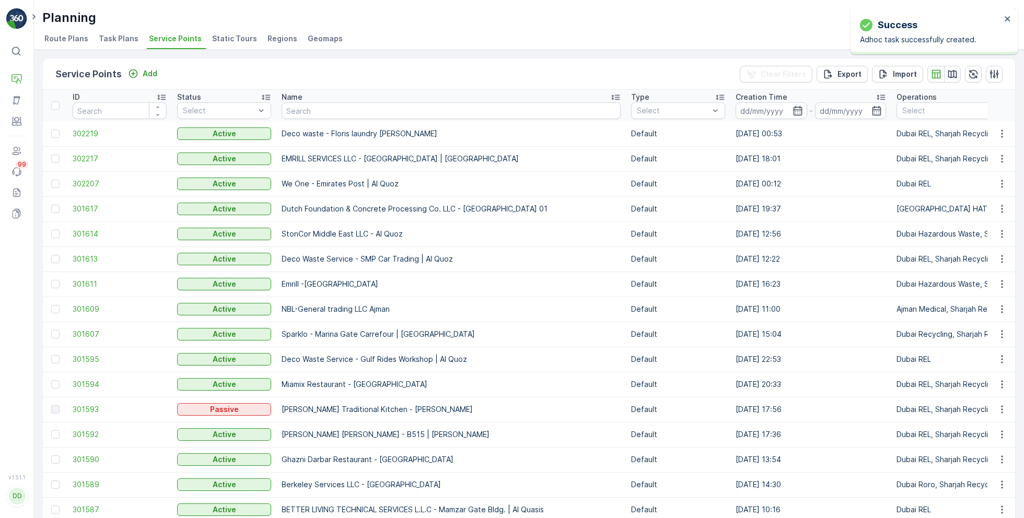
click at [378, 109] on input "text" at bounding box center [451, 110] width 339 height 17
paste input "Wade Adams Project (EM836) - Nad Al Sheba"
type input "Wade Adams Project (EM836) - Nad Al Sheba"
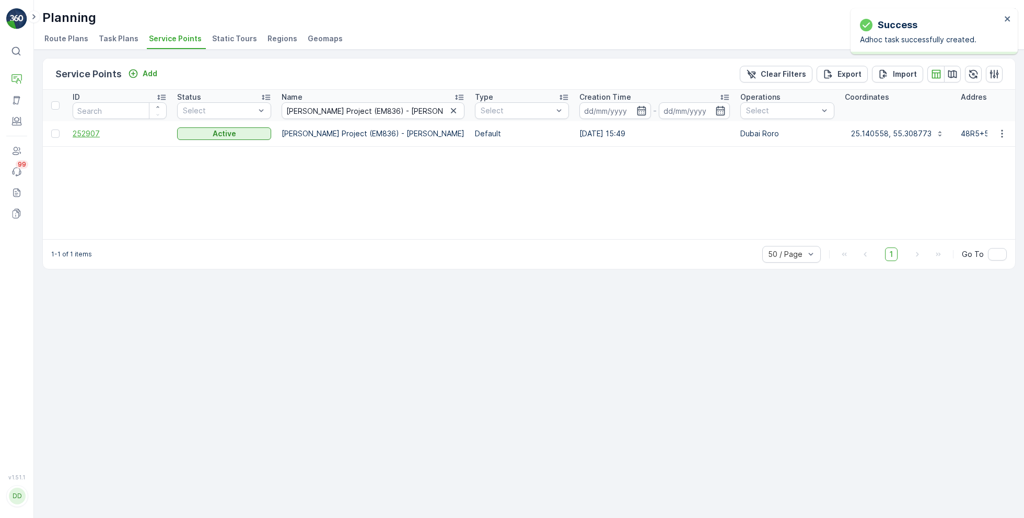
click at [99, 131] on span "252907" at bounding box center [120, 134] width 94 height 10
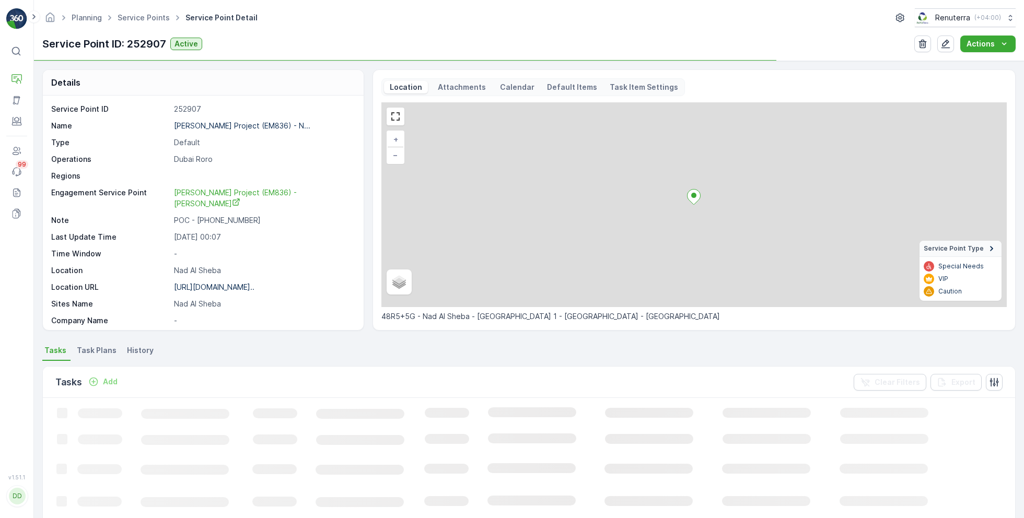
click at [107, 376] on div "Add" at bounding box center [103, 382] width 38 height 13
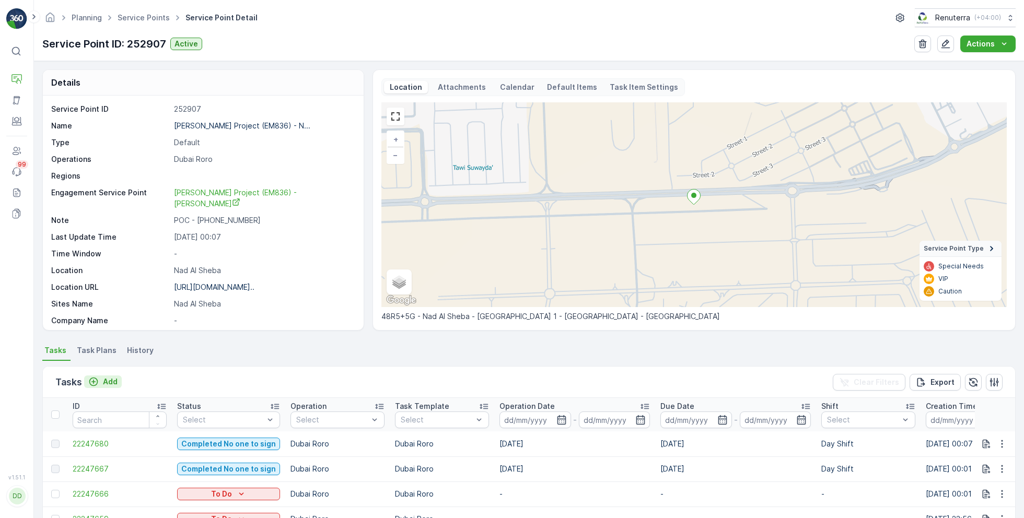
click at [110, 384] on p "Add" at bounding box center [110, 382] width 15 height 10
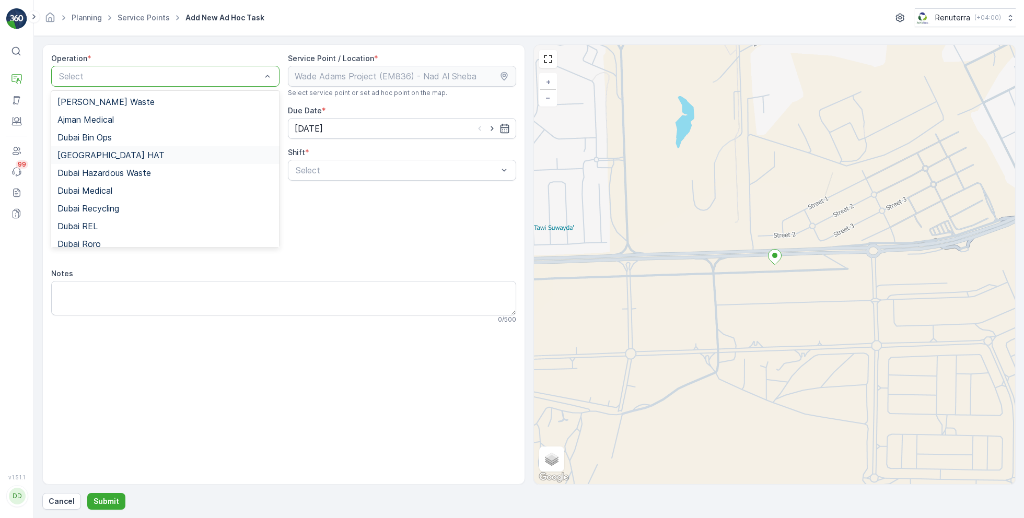
click at [106, 153] on div "Dubai HAT" at bounding box center [165, 154] width 216 height 9
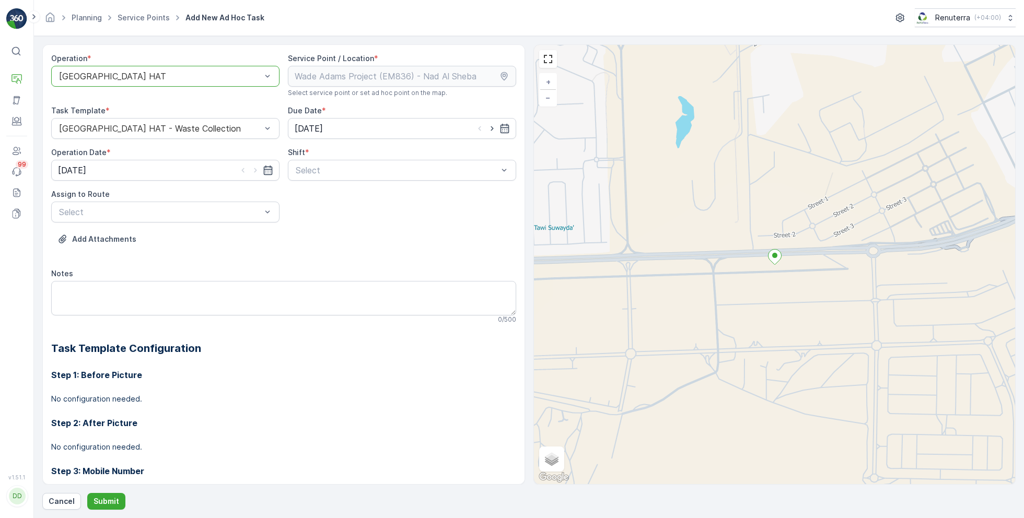
click at [176, 78] on div at bounding box center [160, 76] width 204 height 9
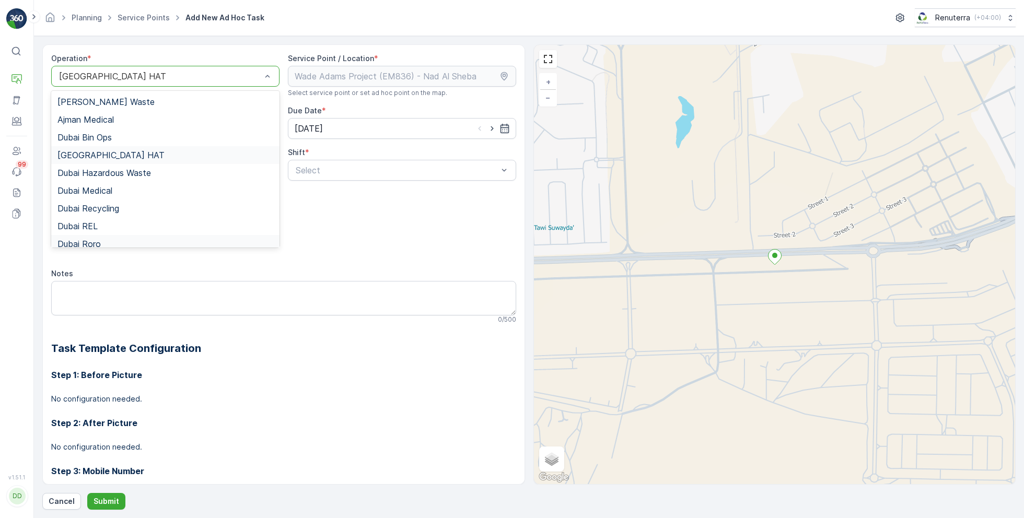
click at [99, 240] on span "Dubai Roro" at bounding box center [78, 243] width 43 height 9
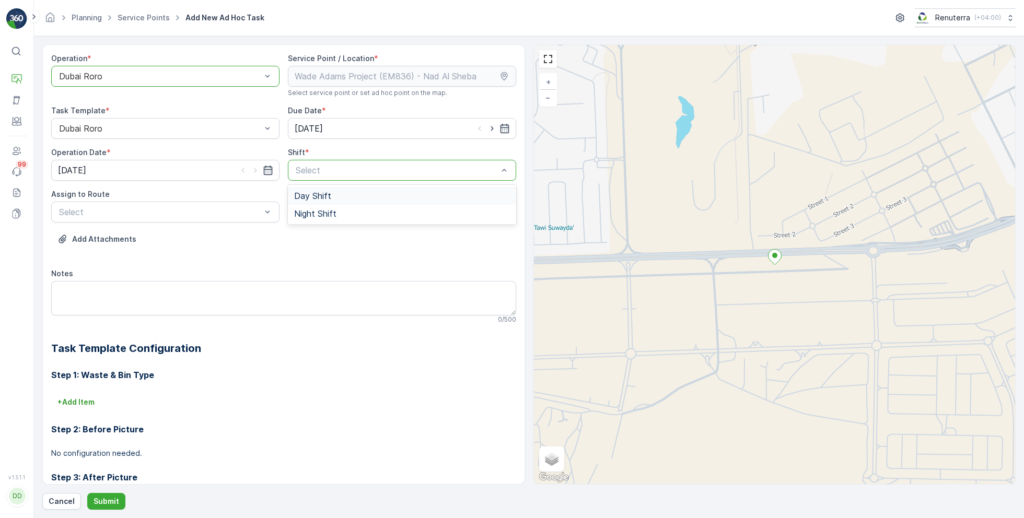
click at [322, 192] on span "Day Shift" at bounding box center [312, 195] width 37 height 9
click at [206, 196] on div "Assign to Route" at bounding box center [165, 194] width 228 height 10
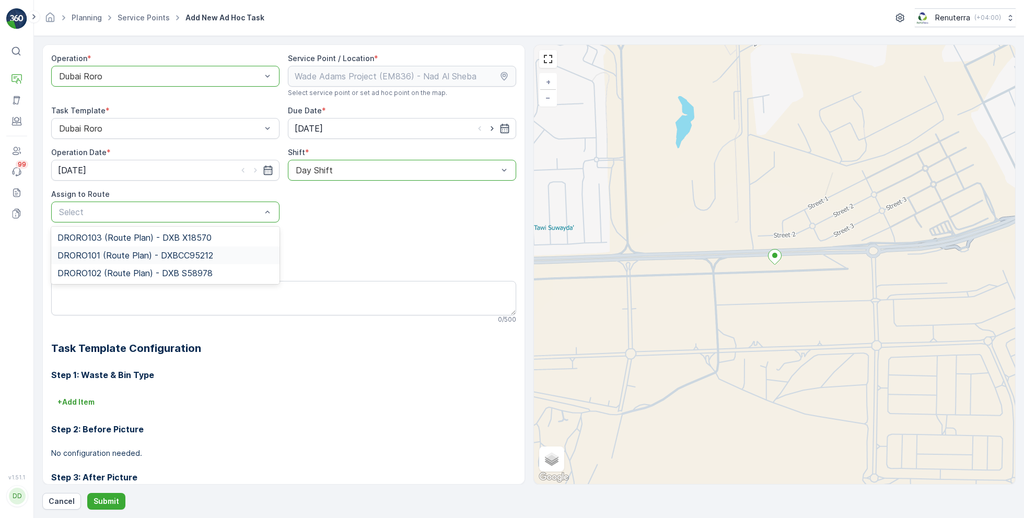
click at [104, 252] on span "DRORO101 (Route Plan) - DXBCC95212" at bounding box center [135, 255] width 156 height 9
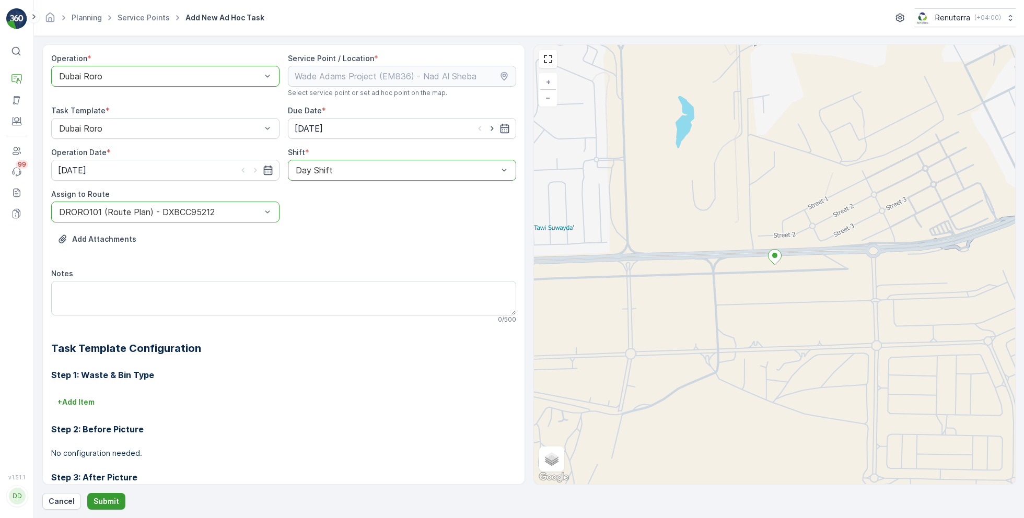
click at [111, 505] on p "Submit" at bounding box center [107, 501] width 26 height 10
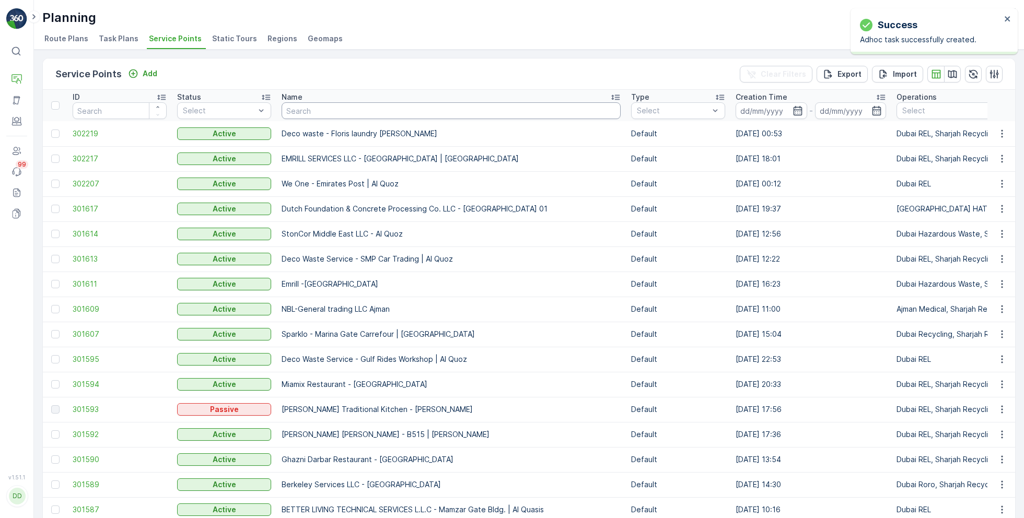
click at [350, 117] on input "text" at bounding box center [451, 110] width 339 height 17
paste input "Wade Adams Project (EM836) - Nad Al Sheba"
type input "Wade Adams Project (EM836) - Nad Al Sheba"
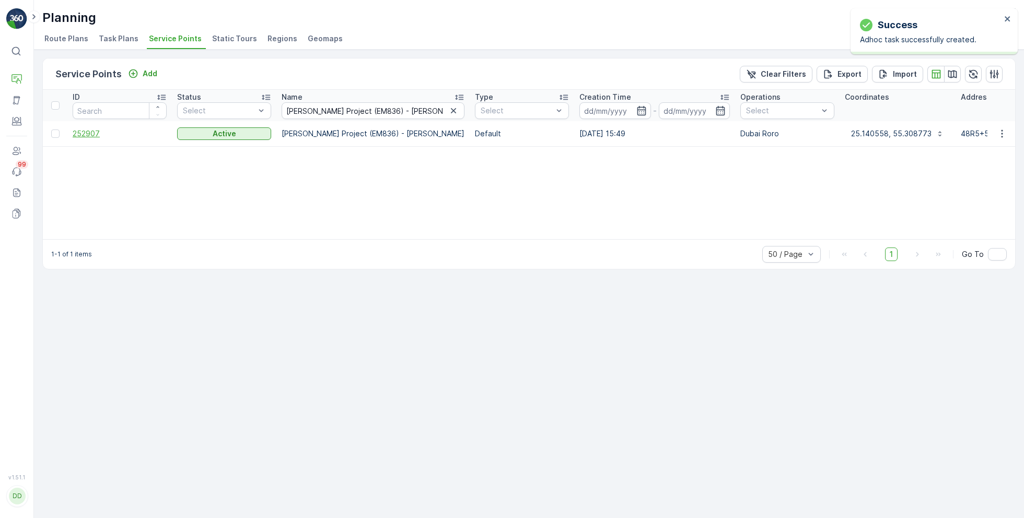
click at [103, 132] on span "252907" at bounding box center [120, 134] width 94 height 10
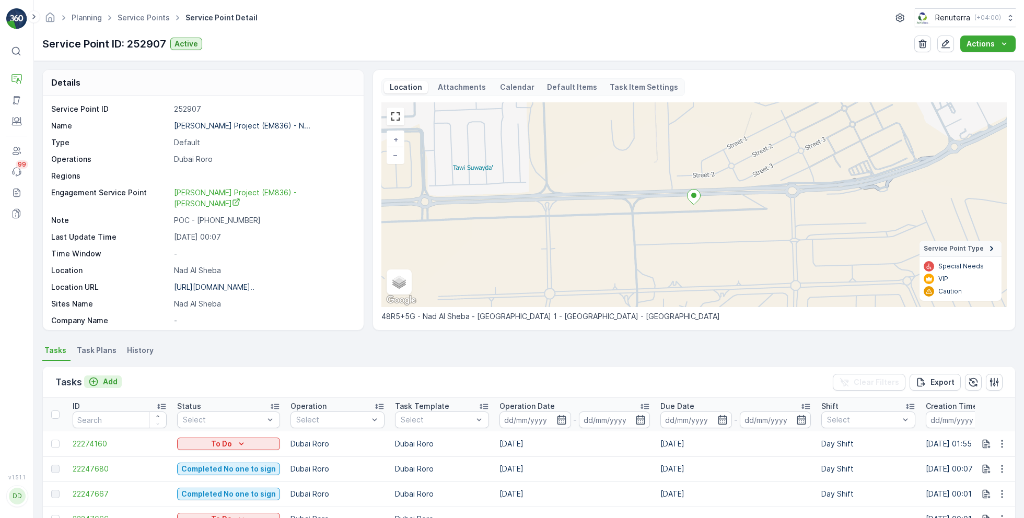
click at [112, 376] on button "Add" at bounding box center [103, 382] width 38 height 13
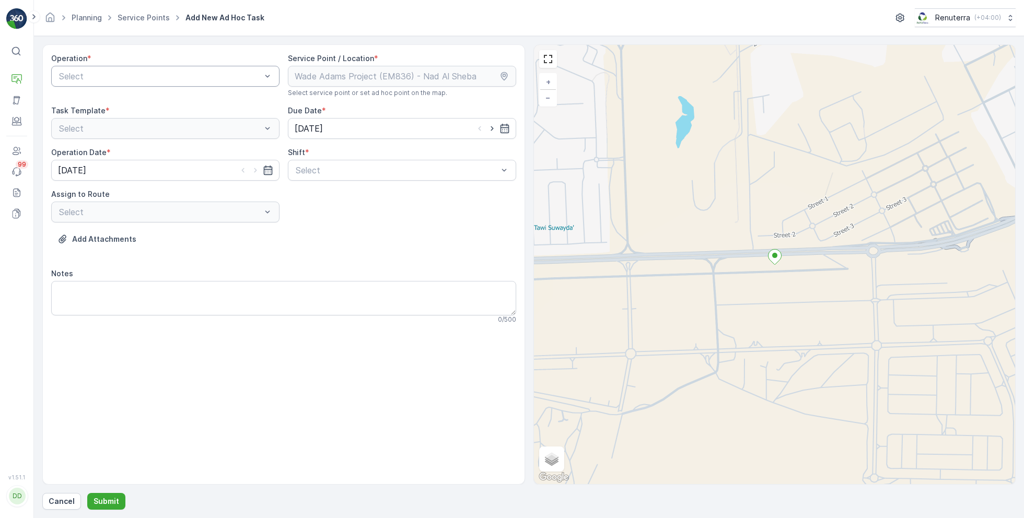
click at [163, 67] on div "Select" at bounding box center [165, 76] width 228 height 21
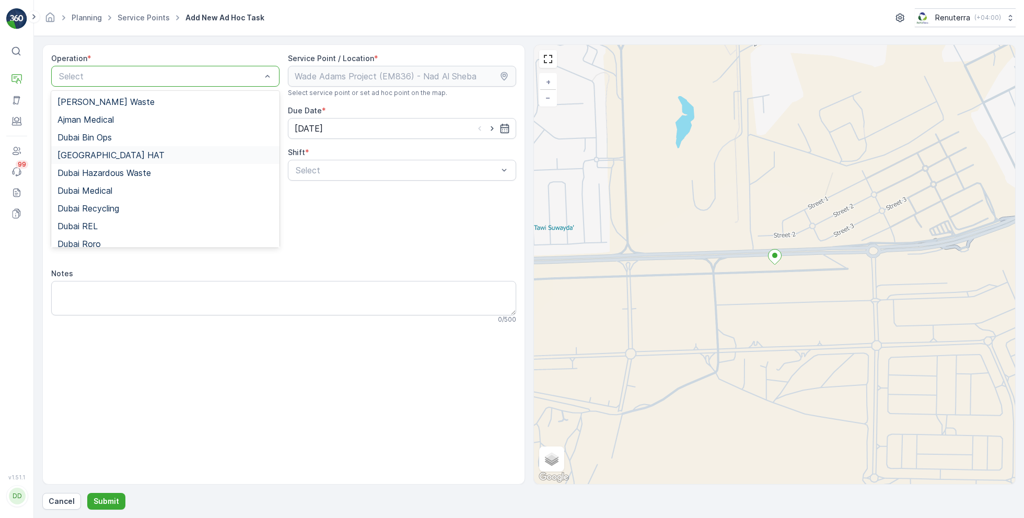
click at [97, 151] on span "Dubai HAT" at bounding box center [110, 154] width 107 height 9
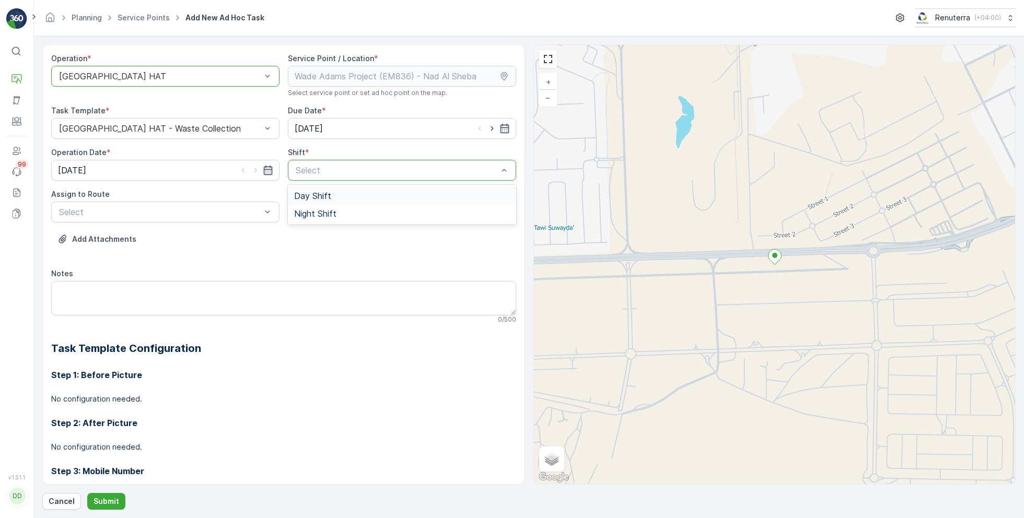
click at [317, 193] on span "Day Shift" at bounding box center [312, 195] width 37 height 9
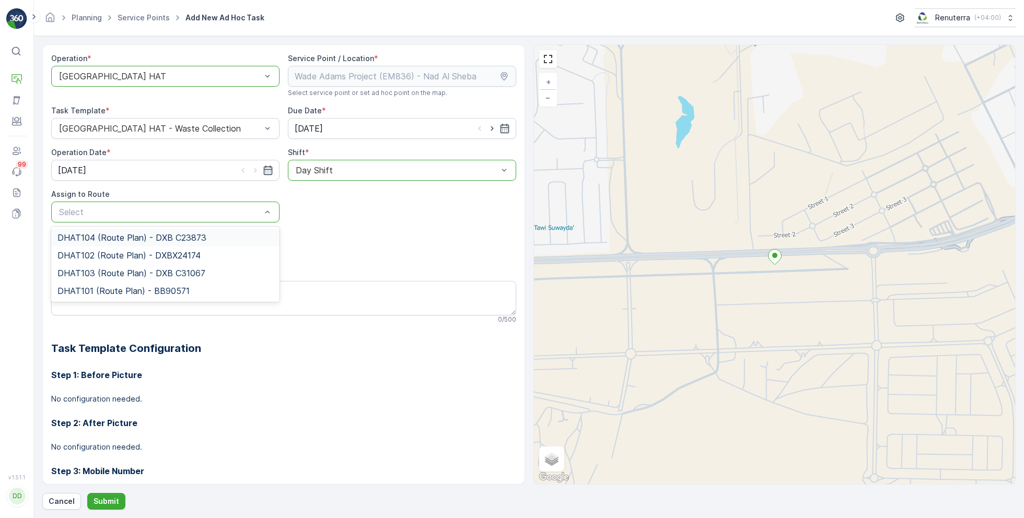
click at [193, 75] on div at bounding box center [160, 76] width 204 height 9
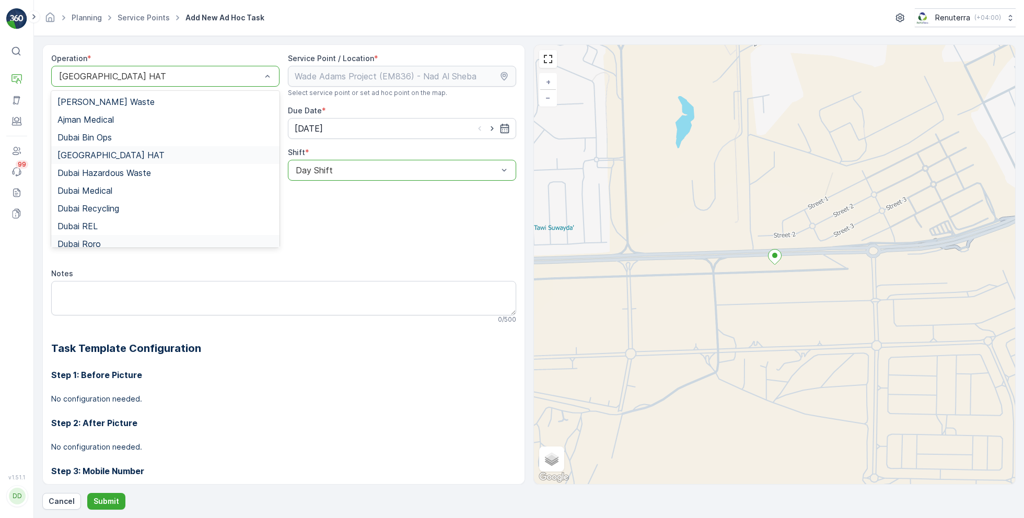
click at [99, 241] on span "Dubai Roro" at bounding box center [78, 243] width 43 height 9
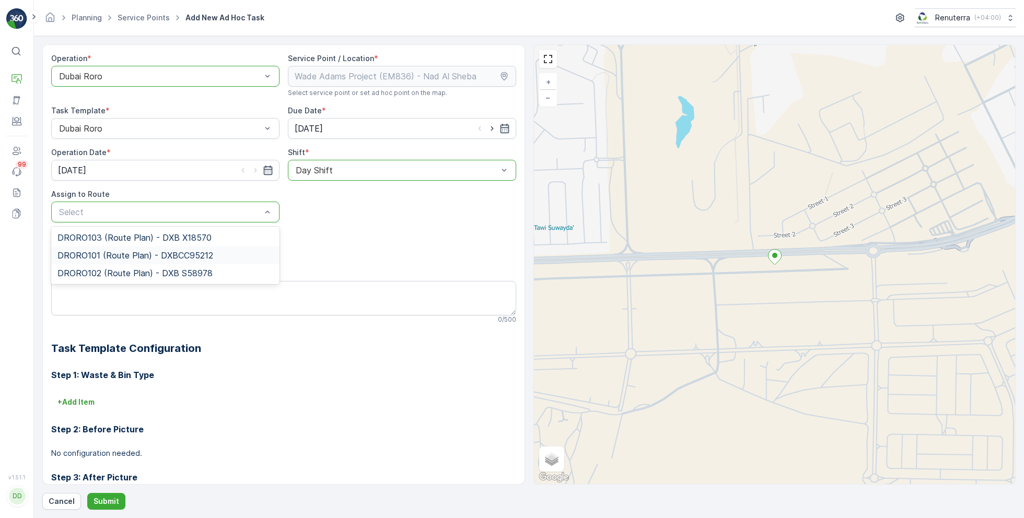
click at [122, 255] on span "DRORO101 (Route Plan) - DXBCC95212" at bounding box center [135, 255] width 156 height 9
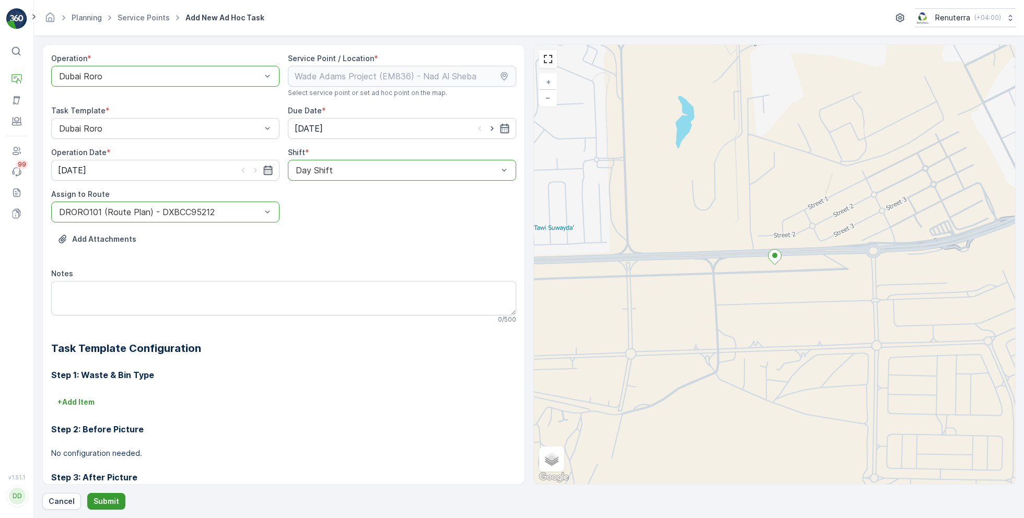
click at [108, 496] on p "Submit" at bounding box center [107, 501] width 26 height 10
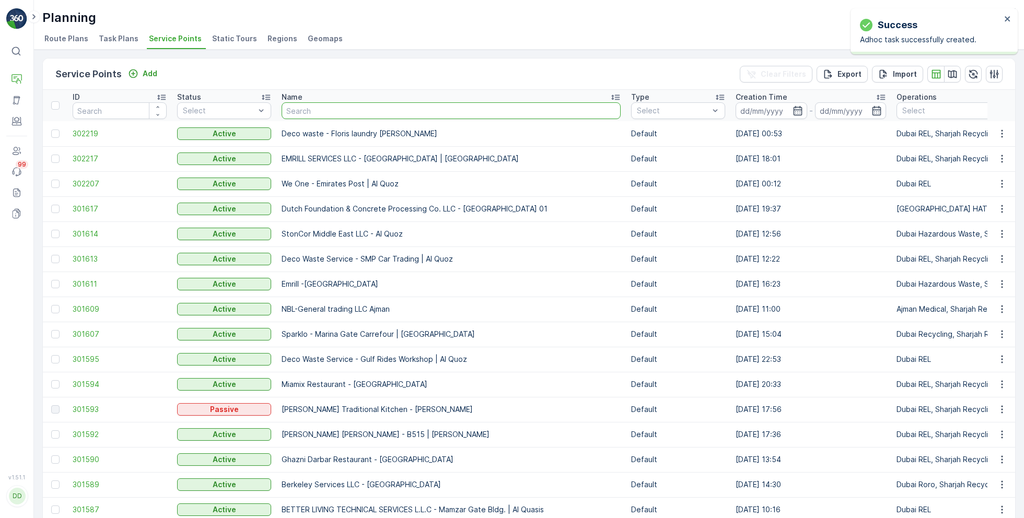
click at [412, 109] on input "text" at bounding box center [451, 110] width 339 height 17
type input "berkeley"
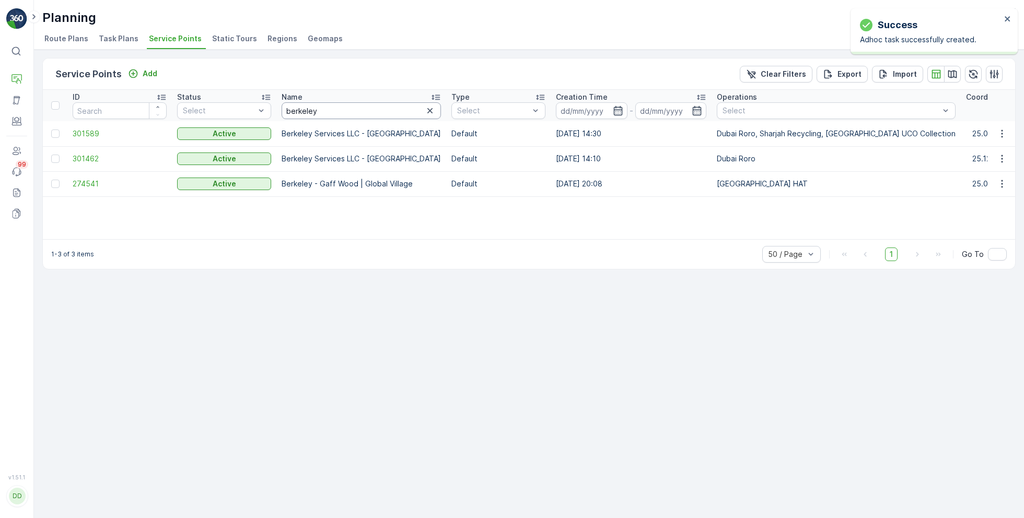
click at [356, 114] on input "berkeley" at bounding box center [361, 110] width 159 height 17
type input "berke"
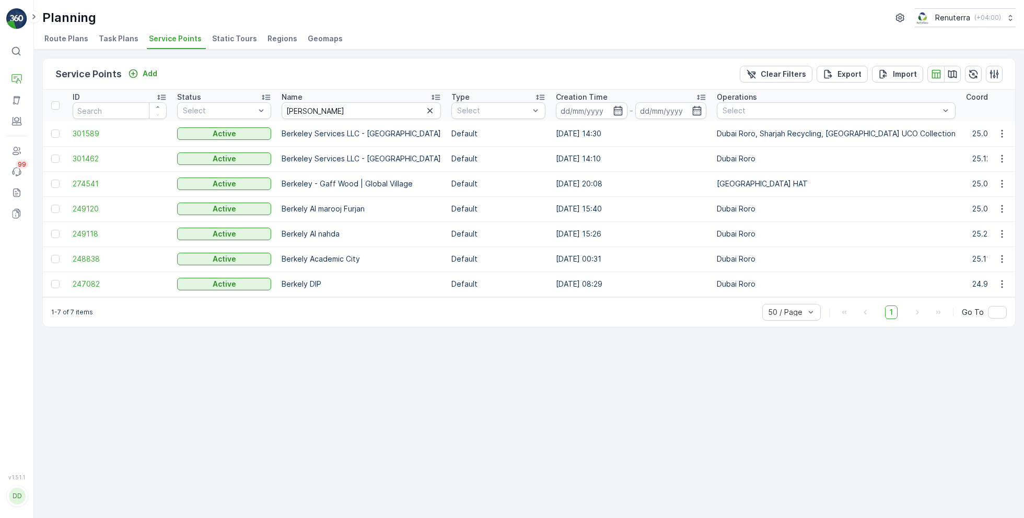
click at [97, 214] on td "249120" at bounding box center [119, 208] width 104 height 25
click at [89, 208] on span "249120" at bounding box center [120, 209] width 94 height 10
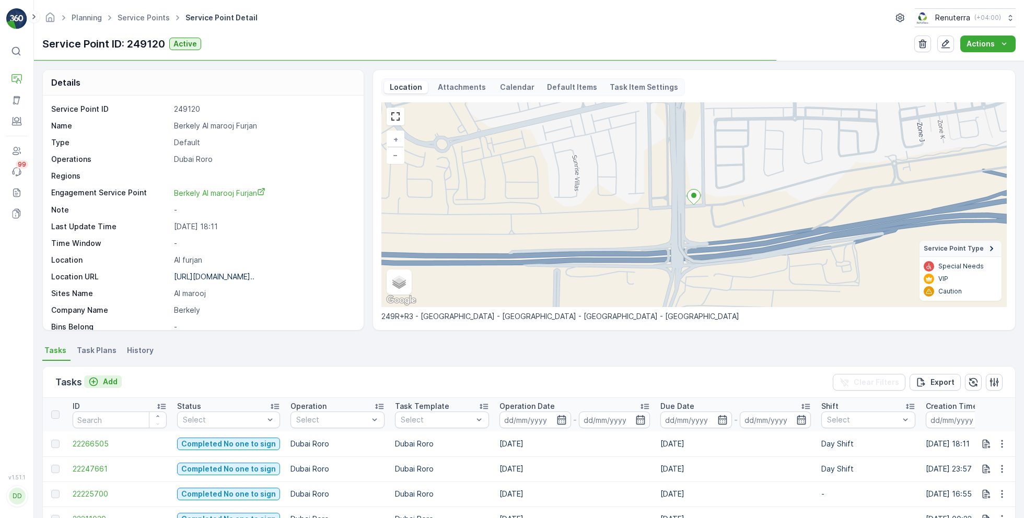
click at [111, 380] on p "Add" at bounding box center [110, 382] width 15 height 10
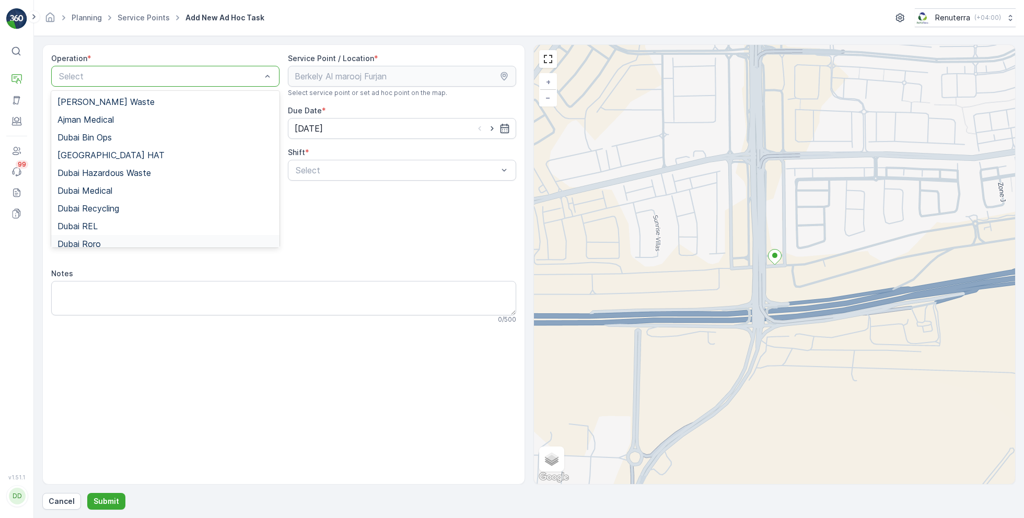
click at [97, 240] on span "Dubai Roro" at bounding box center [78, 243] width 43 height 9
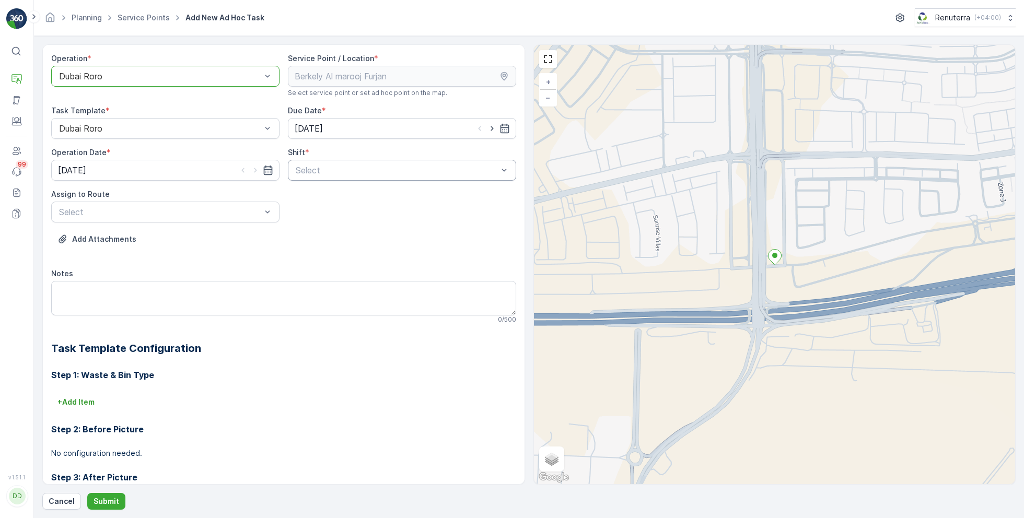
click at [329, 176] on div "Select" at bounding box center [402, 170] width 228 height 21
click at [321, 201] on div "Day Shift" at bounding box center [402, 196] width 228 height 18
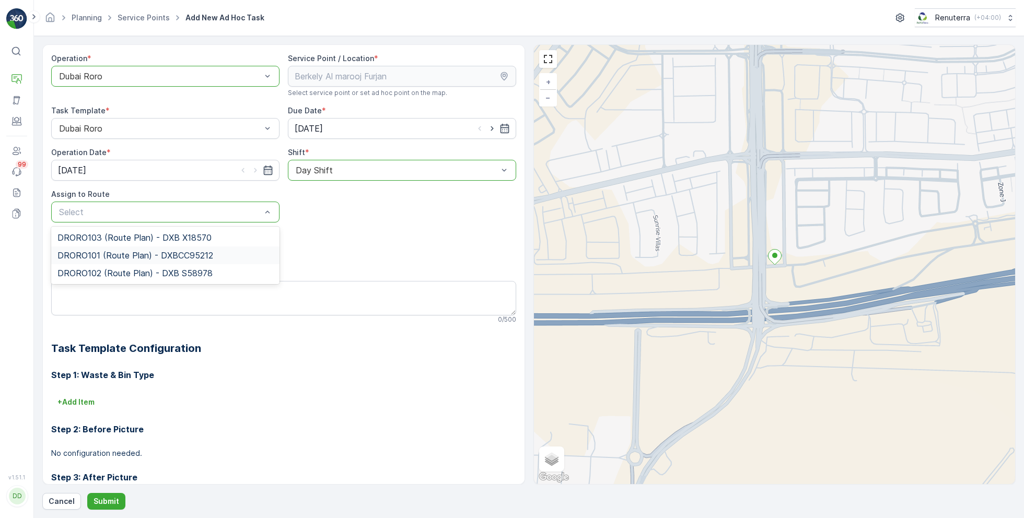
click at [108, 253] on span "DRORO101 (Route Plan) - DXBCC95212" at bounding box center [135, 255] width 156 height 9
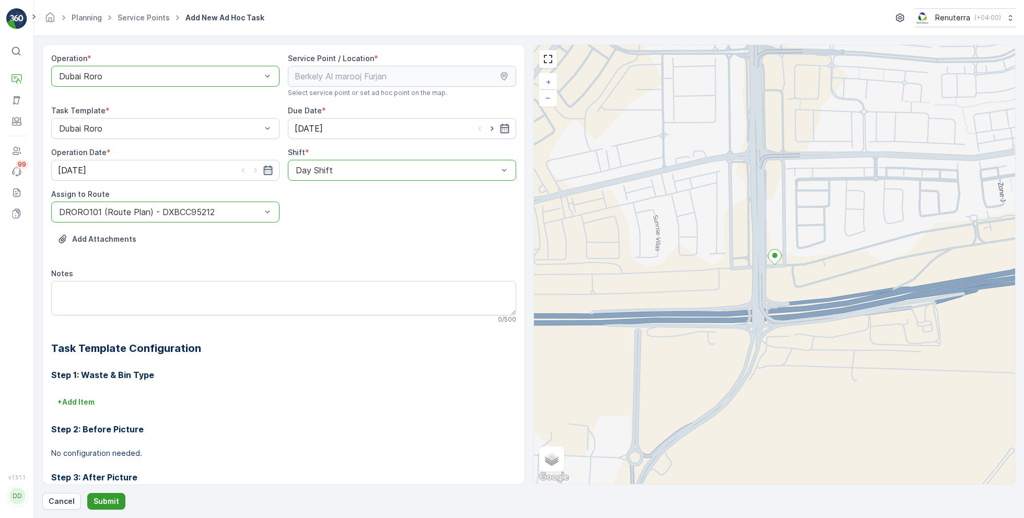
click at [102, 503] on p "Submit" at bounding box center [107, 501] width 26 height 10
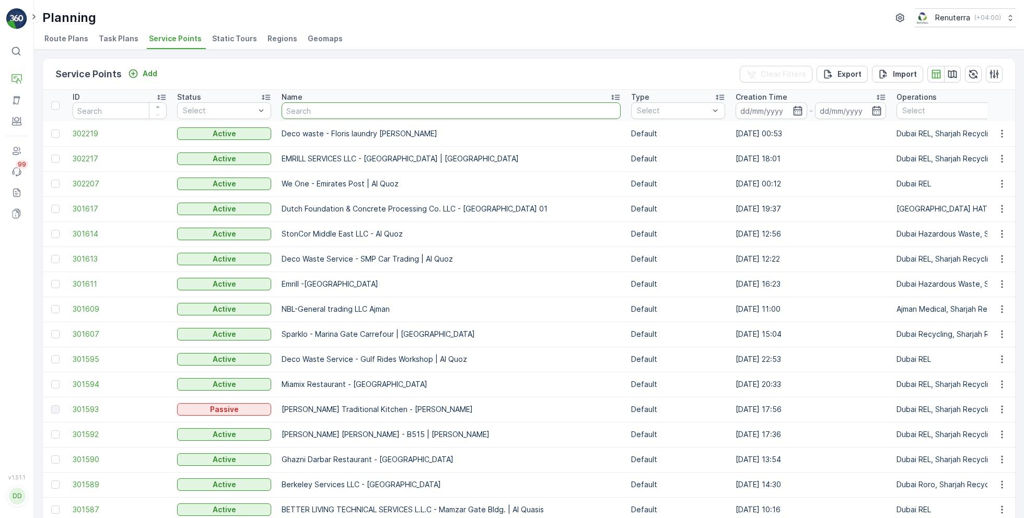
click at [336, 108] on input "text" at bounding box center [451, 110] width 339 height 17
paste input "05-Oct-25 RORO103 Jagtar Wade Adams Project (EM836) - Nad Al Sheba 1 EA GEN 08-…"
type input "05-Oct-25 RORO103 Jagtar Wade Adams Project (EM836) - Nad Al Sheba 1 EA GEN 08-…"
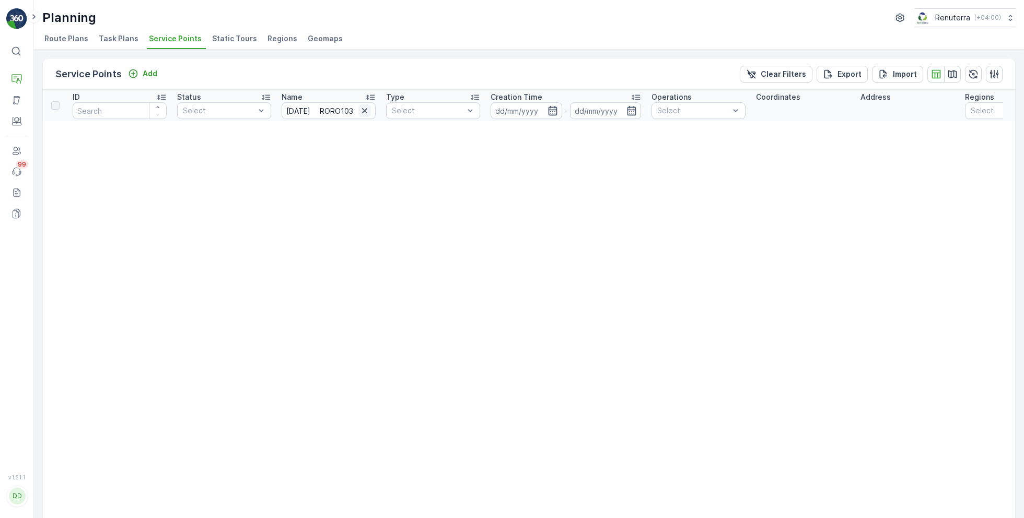
click at [359, 109] on icon "button" at bounding box center [364, 111] width 10 height 10
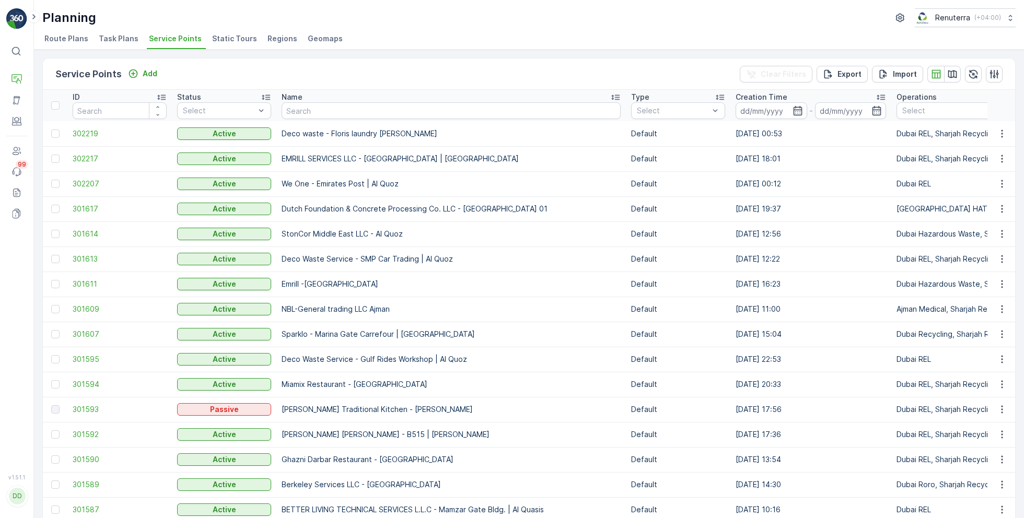
click at [329, 111] on input "text" at bounding box center [451, 110] width 339 height 17
paste input "Wade Adams Project (EM836) - Nad Al Sheba"
type input "Wade Adams Project (EM836) - Nad Al Sheba"
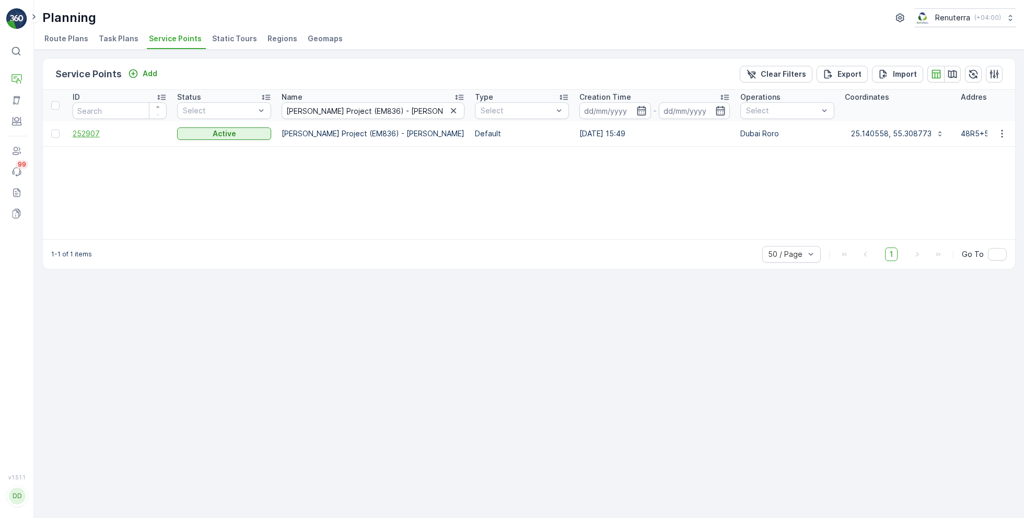
click at [100, 130] on span "252907" at bounding box center [120, 134] width 94 height 10
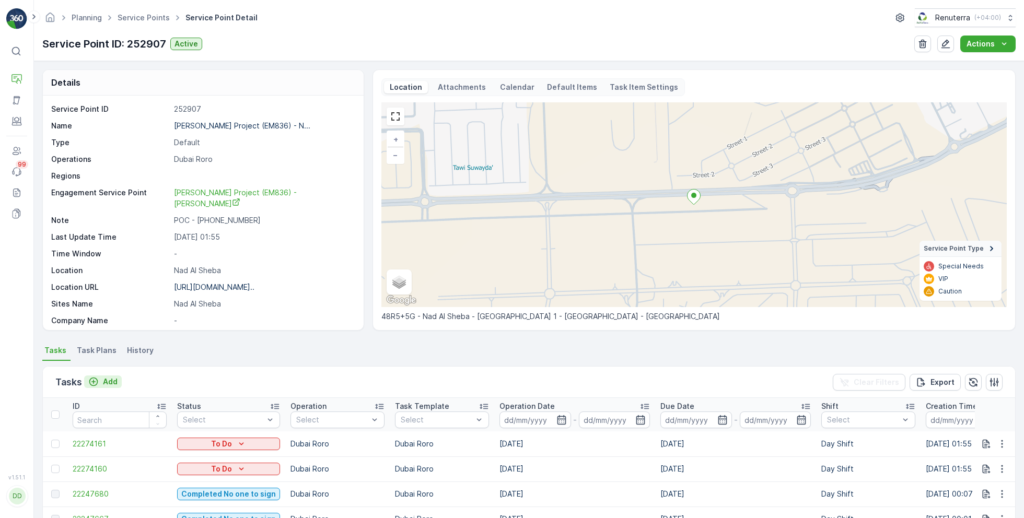
click at [118, 379] on button "Add" at bounding box center [103, 382] width 38 height 13
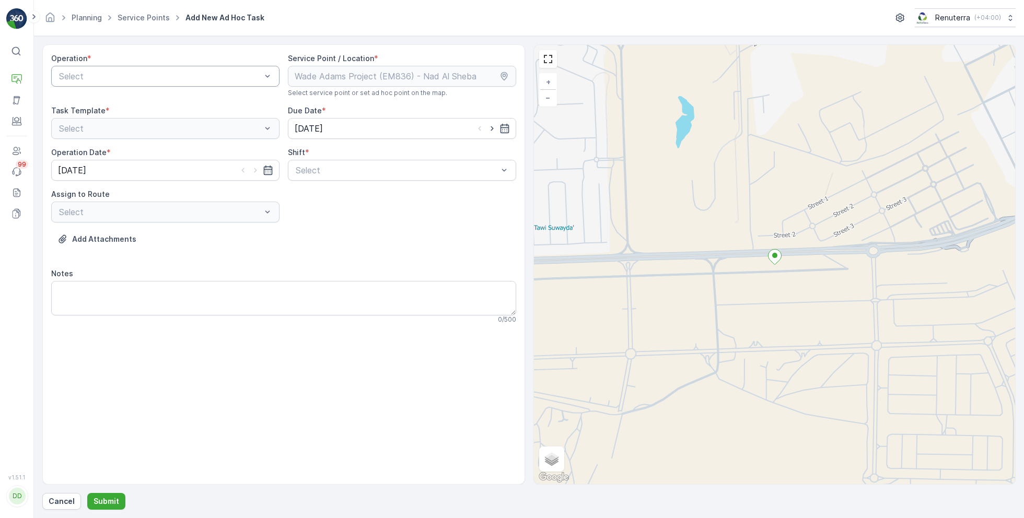
click at [192, 66] on div "Select" at bounding box center [165, 76] width 228 height 21
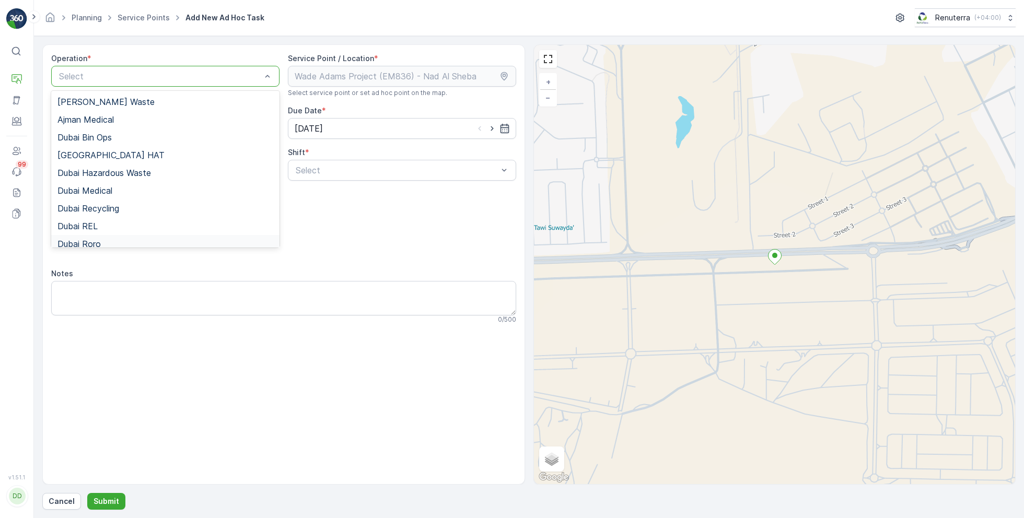
click at [96, 240] on span "Dubai Roro" at bounding box center [78, 243] width 43 height 9
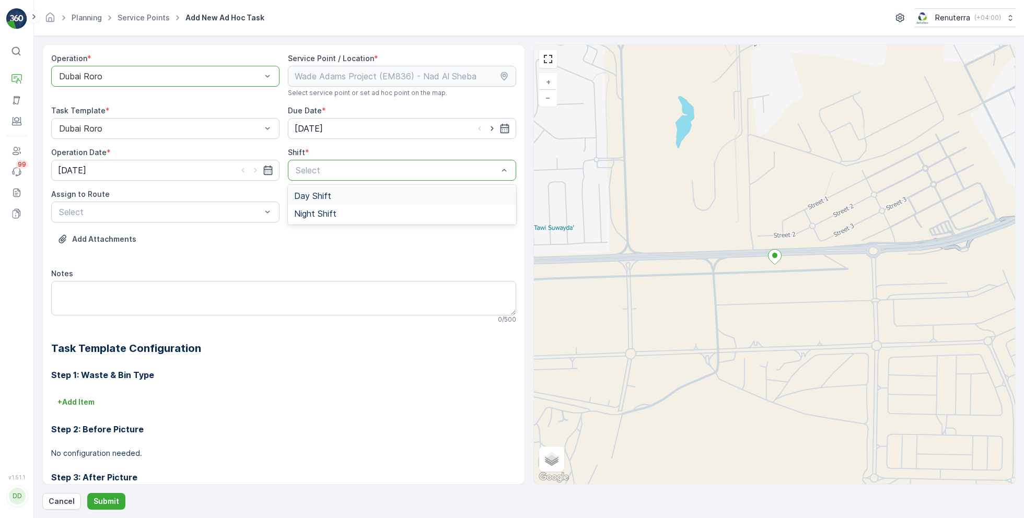
click at [308, 196] on span "Day Shift" at bounding box center [312, 195] width 37 height 9
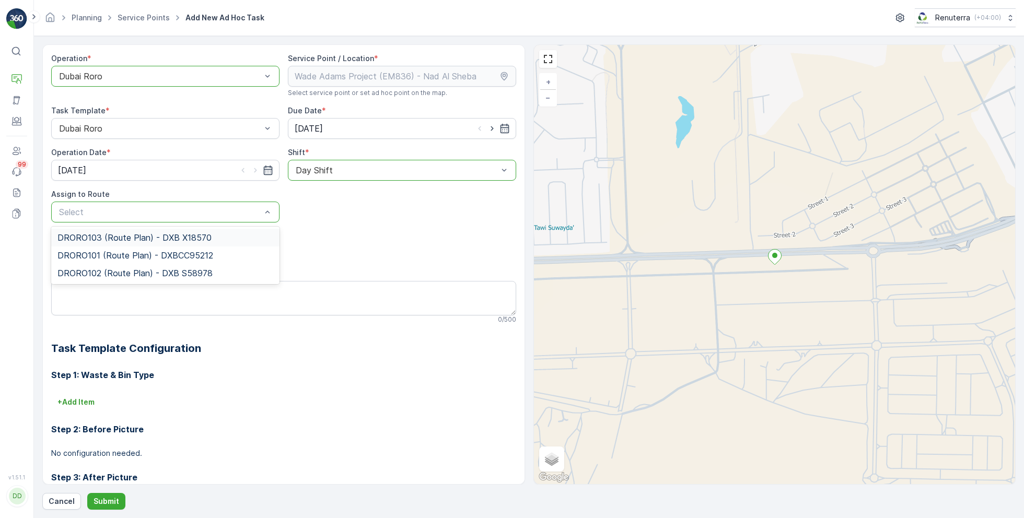
click at [108, 233] on span "DRORO103 (Route Plan) - DXB X18570" at bounding box center [134, 237] width 154 height 9
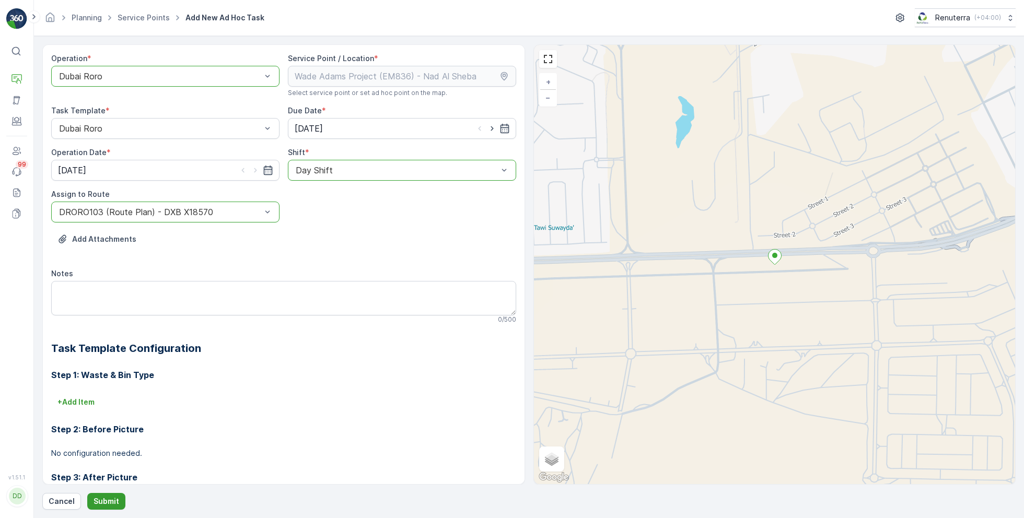
click at [106, 496] on button "Submit" at bounding box center [106, 501] width 38 height 17
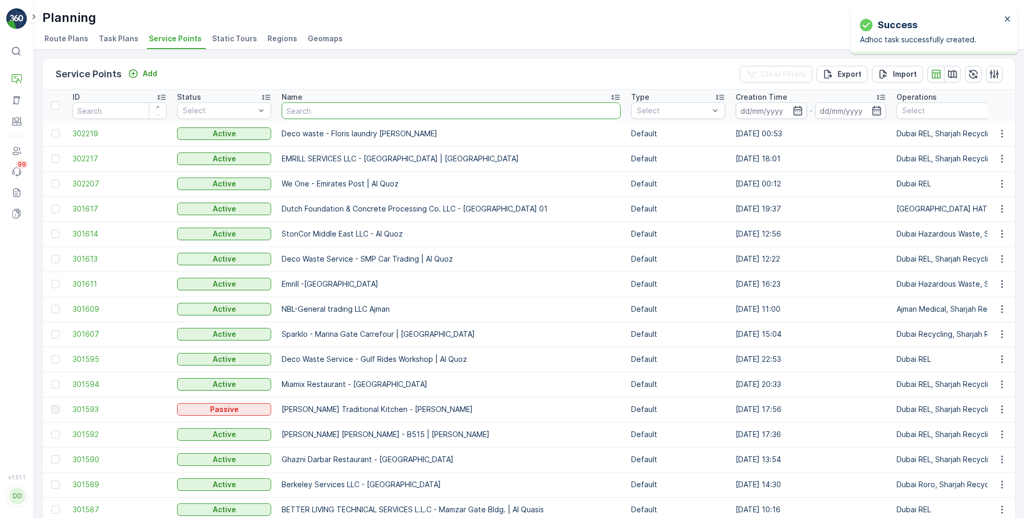
type input "Wade Adams Project (EM836) - Nad Al Sheba"
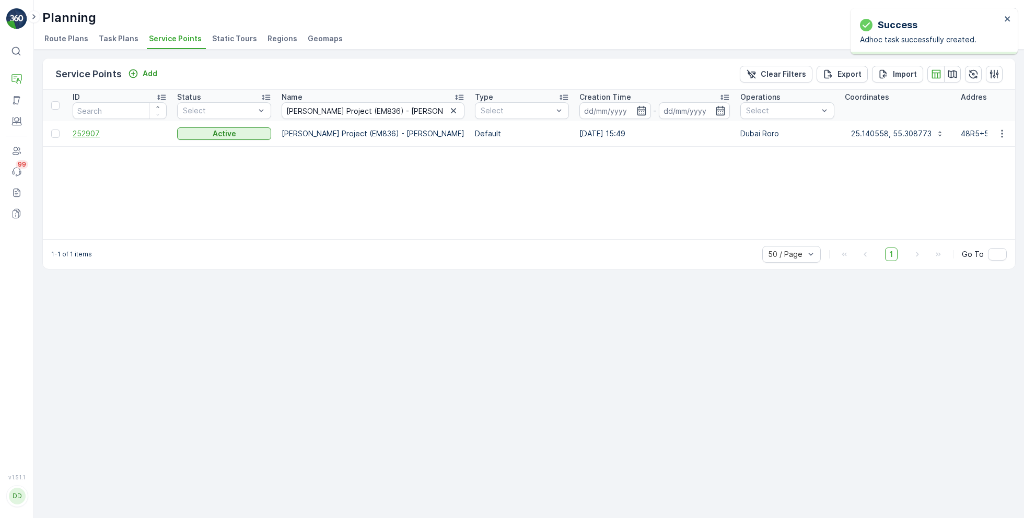
click at [111, 133] on span "252907" at bounding box center [120, 134] width 94 height 10
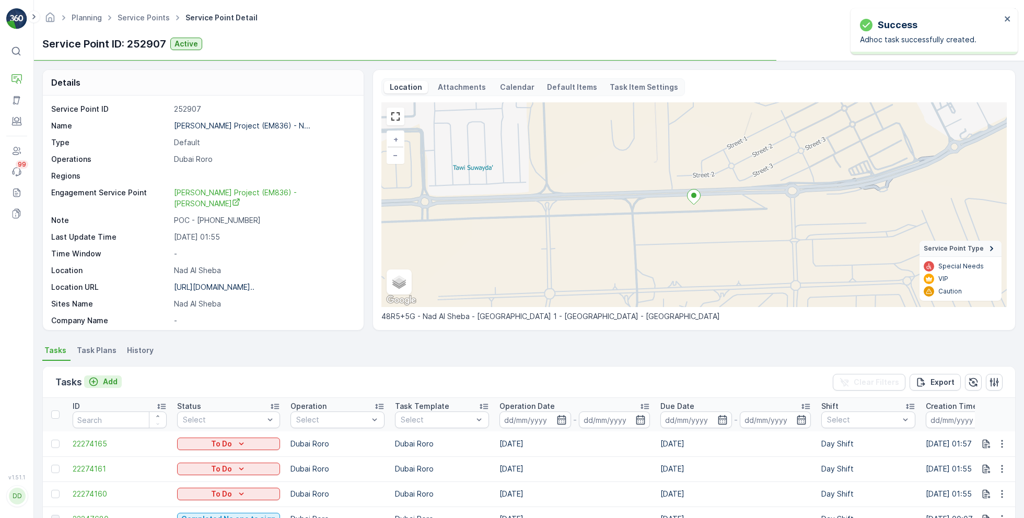
click at [108, 381] on p "Add" at bounding box center [110, 382] width 15 height 10
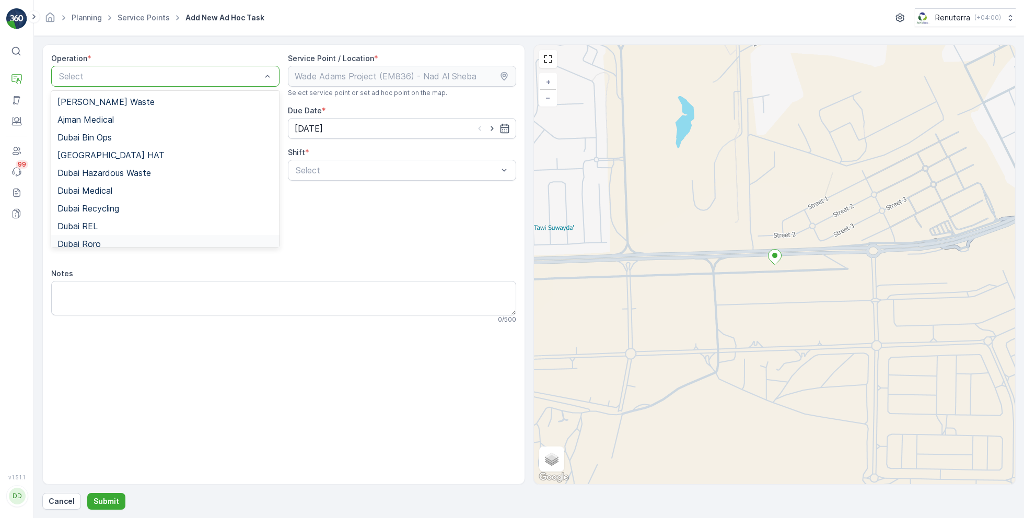
click at [100, 241] on div "Dubai Roro" at bounding box center [165, 243] width 216 height 9
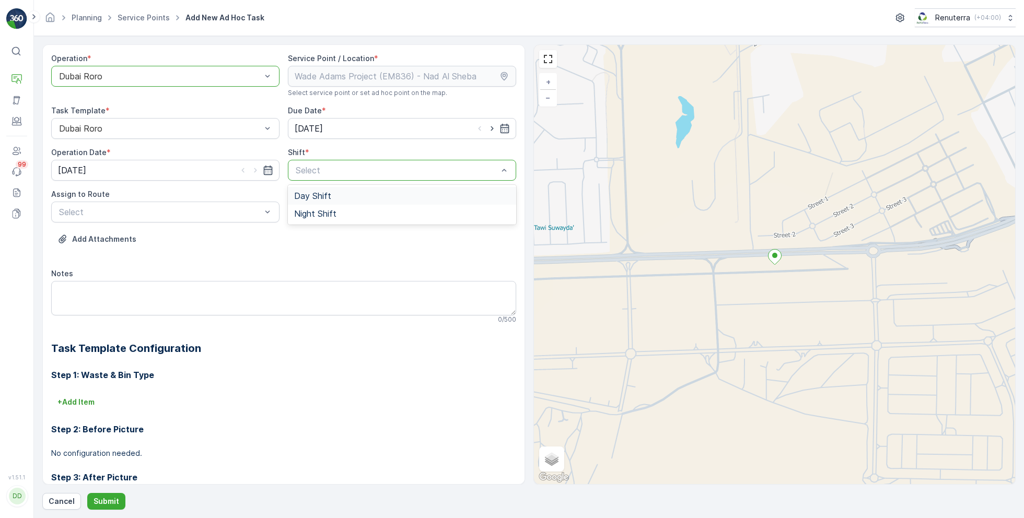
click at [307, 192] on span "Day Shift" at bounding box center [312, 195] width 37 height 9
click at [205, 196] on div "Assign to Route" at bounding box center [165, 194] width 228 height 10
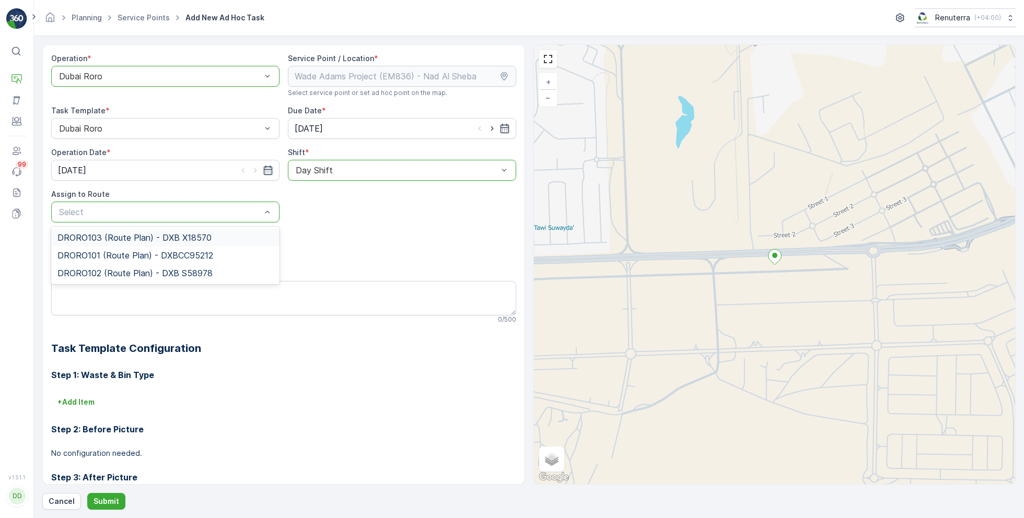
click at [114, 235] on span "DRORO103 (Route Plan) - DXB X18570" at bounding box center [134, 237] width 154 height 9
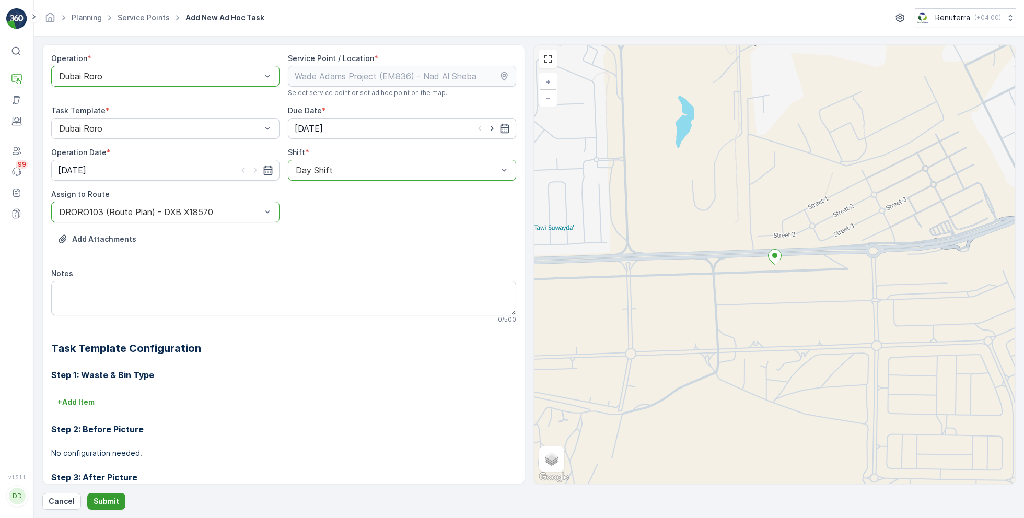
click at [101, 495] on button "Submit" at bounding box center [106, 501] width 38 height 17
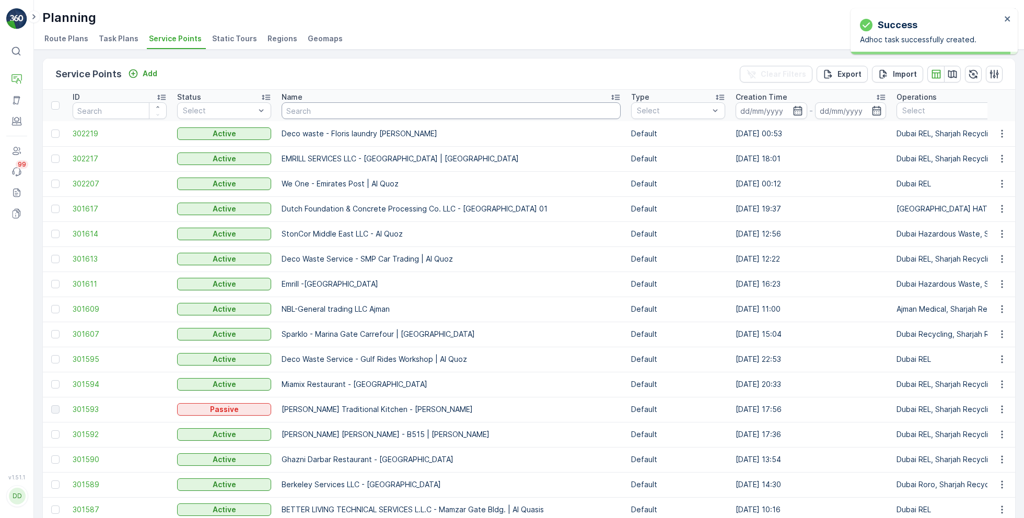
click at [349, 107] on input "text" at bounding box center [451, 110] width 339 height 17
paste input "Wade Adams Project (EM836) - Nad Al Sheba"
type input "Wade Adams Project (EM836) - Nad Al Sheba"
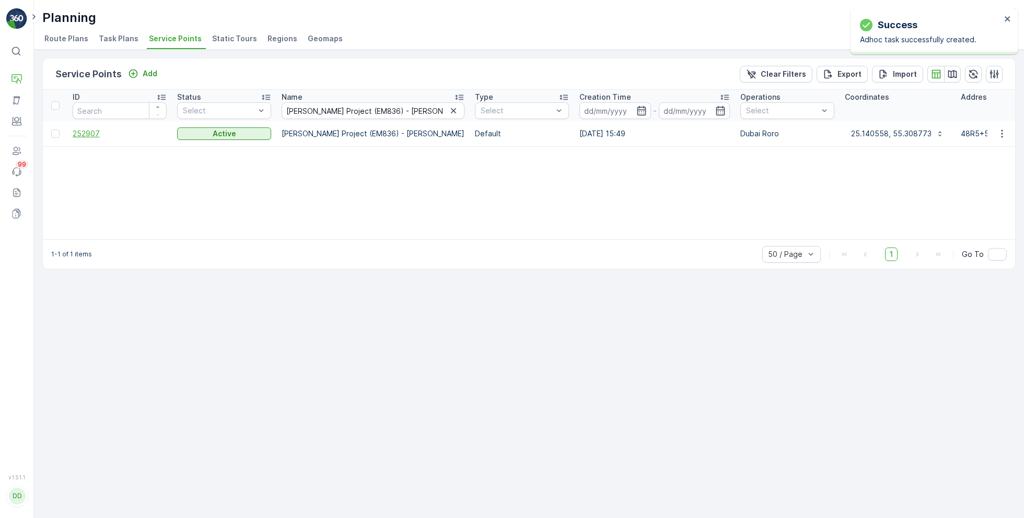
click at [101, 129] on span "252907" at bounding box center [120, 134] width 94 height 10
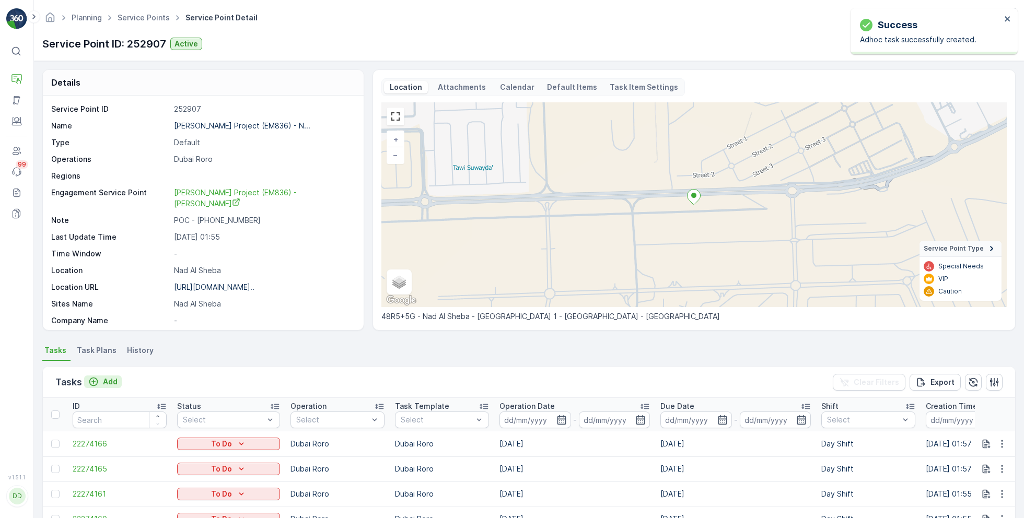
click at [106, 385] on p "Add" at bounding box center [110, 382] width 15 height 10
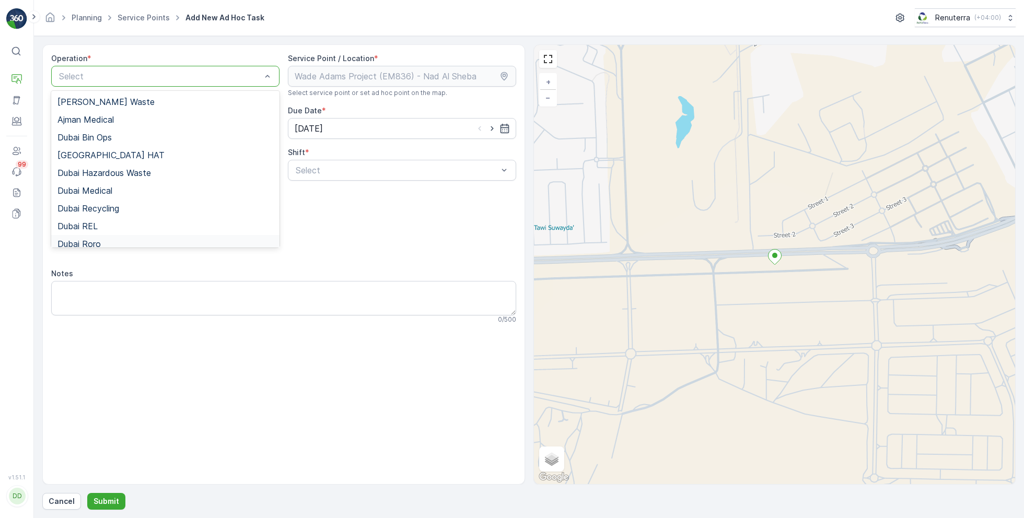
click at [100, 238] on div "Dubai Roro" at bounding box center [165, 244] width 228 height 18
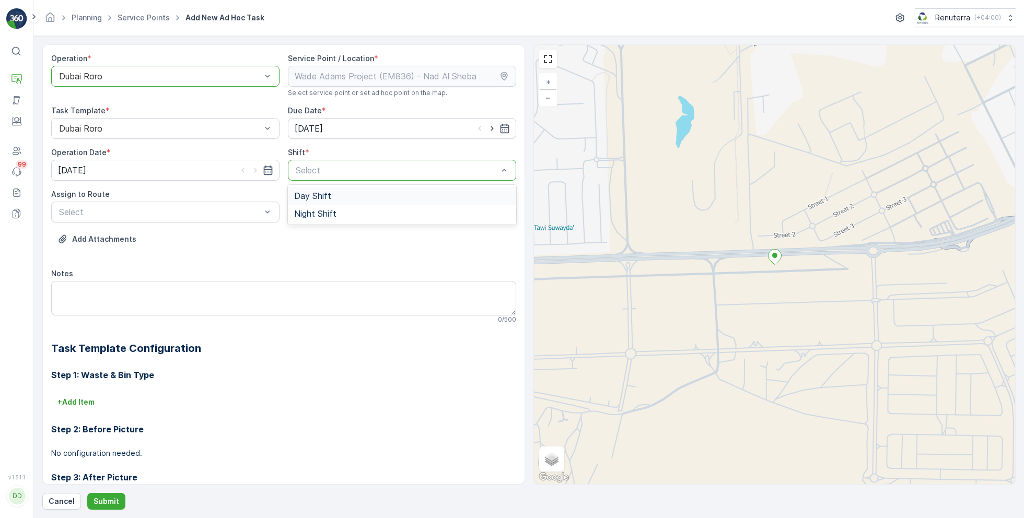
click at [327, 192] on span "Day Shift" at bounding box center [312, 195] width 37 height 9
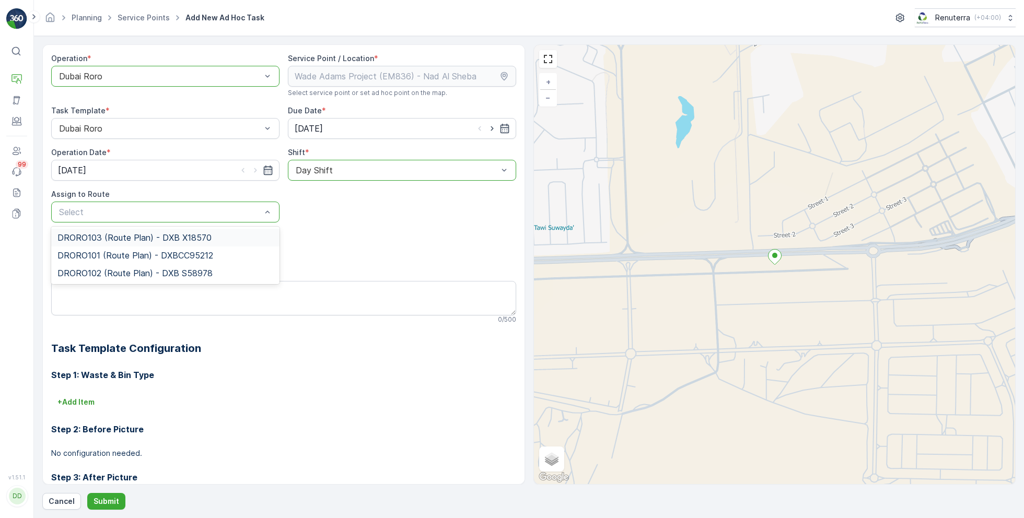
click at [106, 237] on span "DRORO103 (Route Plan) - DXB X18570" at bounding box center [134, 237] width 154 height 9
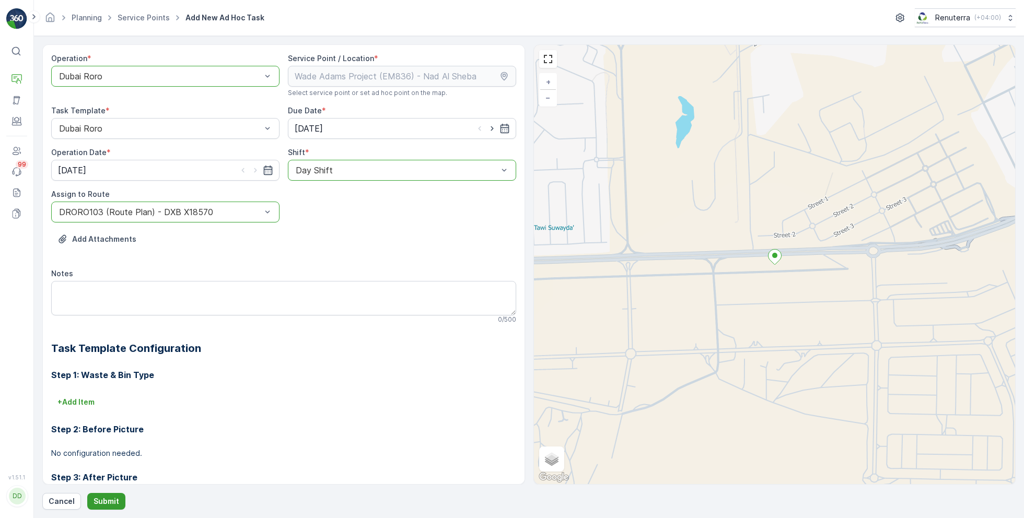
click at [94, 497] on p "Submit" at bounding box center [107, 501] width 26 height 10
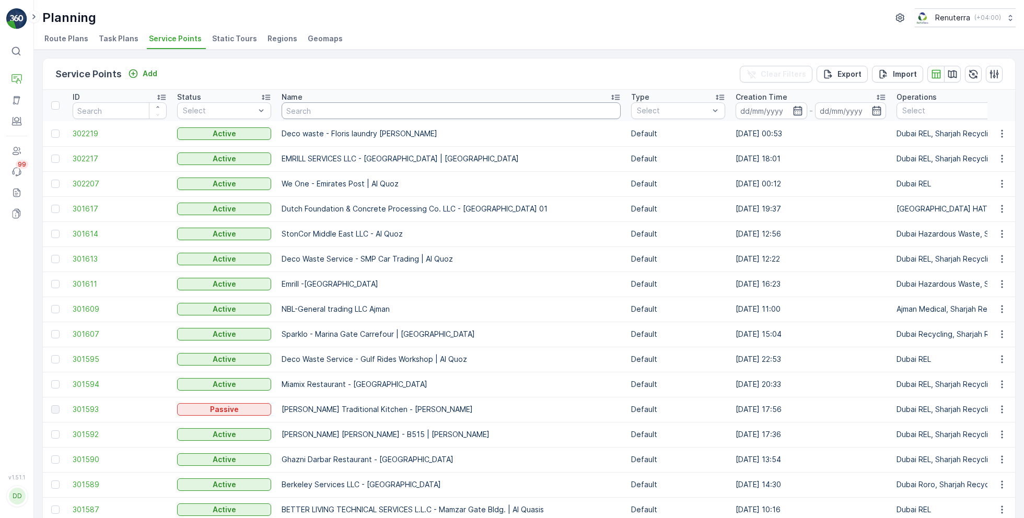
click at [343, 114] on input "text" at bounding box center [451, 110] width 339 height 17
click at [89, 161] on span "302217" at bounding box center [120, 159] width 94 height 10
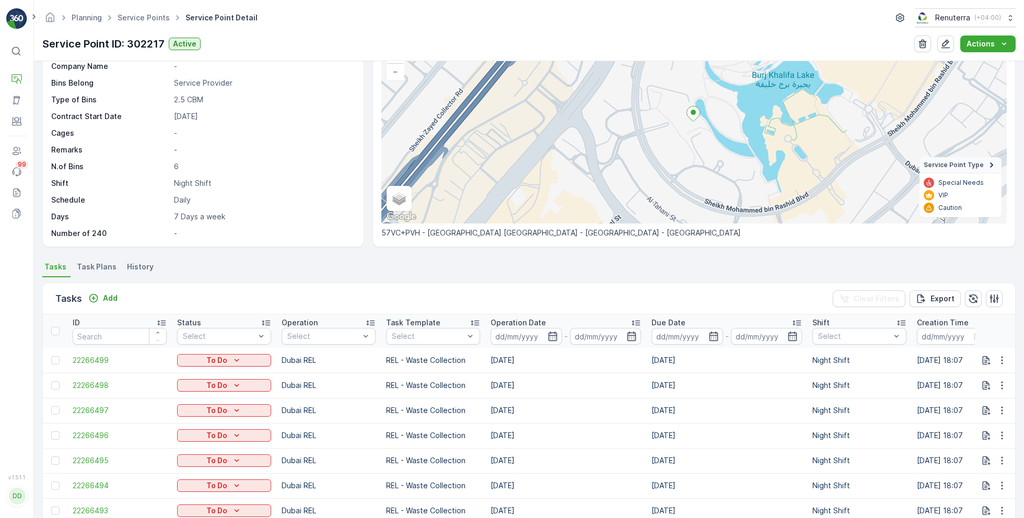
scroll to position [203, 0]
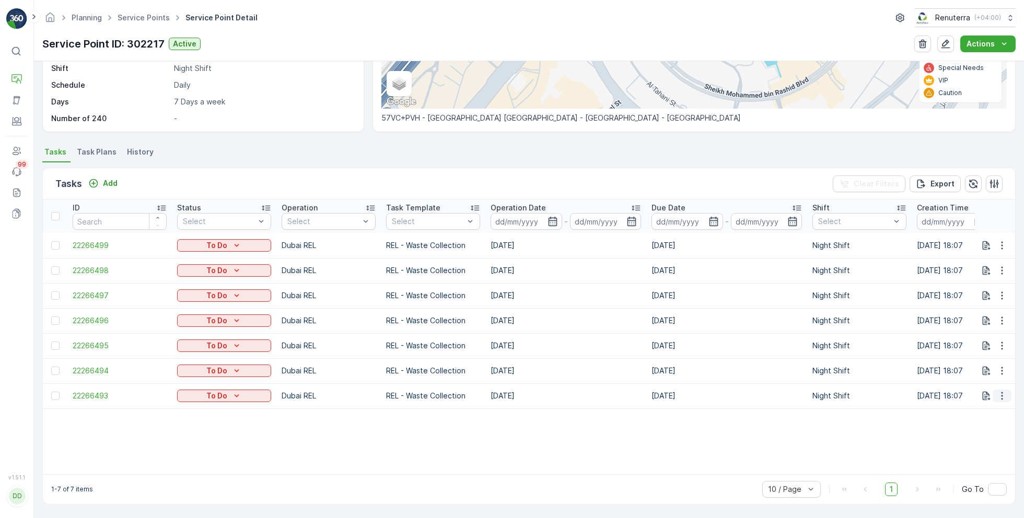
click at [1004, 394] on icon "button" at bounding box center [1002, 396] width 10 height 10
click at [974, 439] on span "Change Route" at bounding box center [975, 436] width 51 height 10
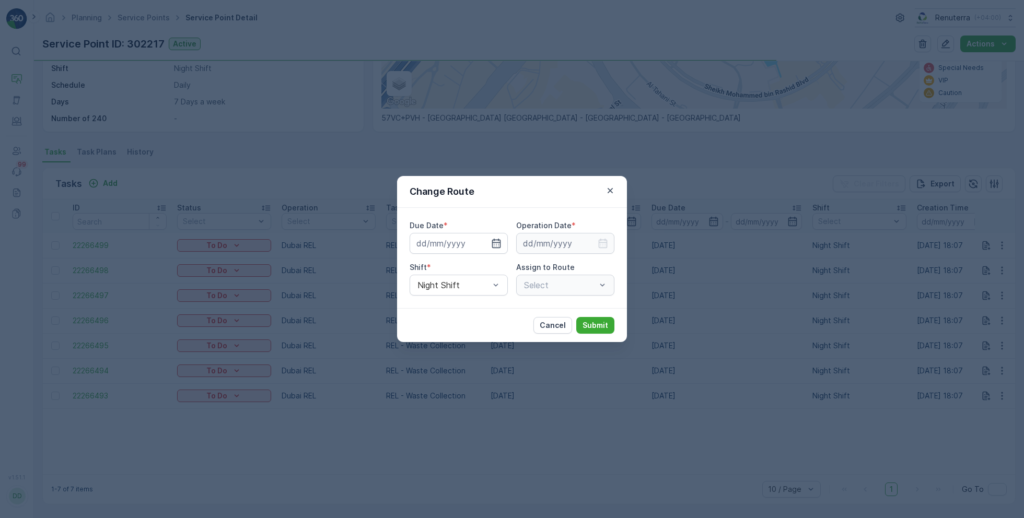
type input "[DATE]"
click at [611, 190] on icon "button" at bounding box center [610, 190] width 5 height 5
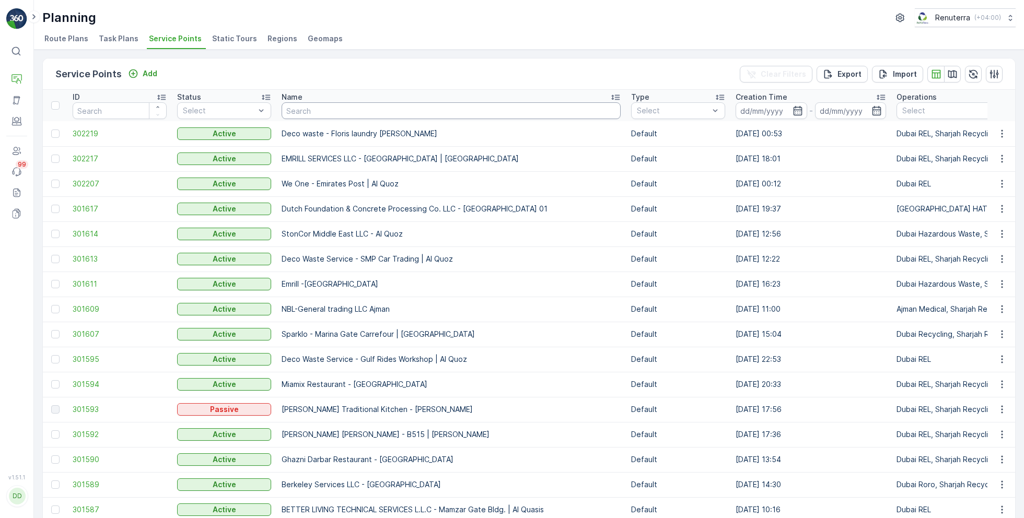
click at [367, 112] on input "text" at bounding box center [451, 110] width 339 height 17
type input "arabian"
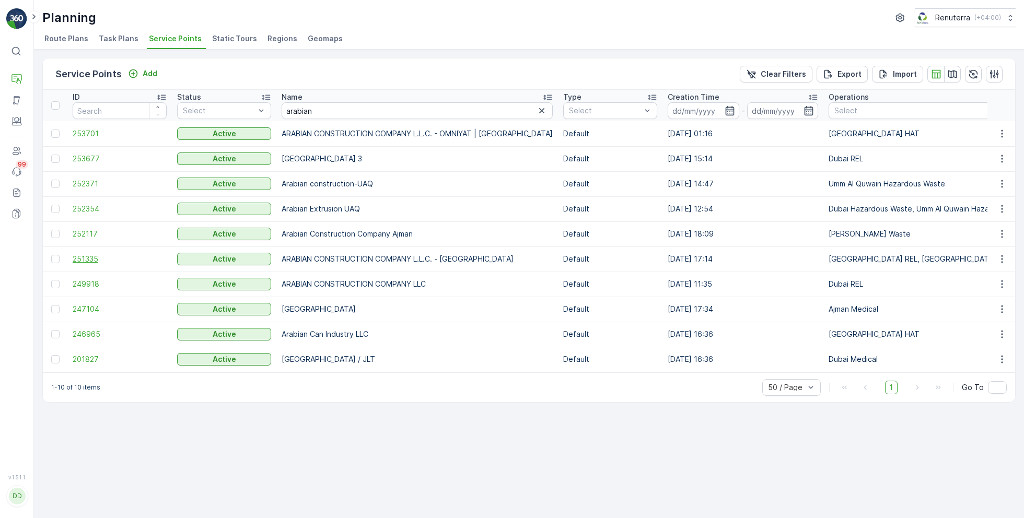
click at [94, 259] on span "251335" at bounding box center [120, 259] width 94 height 10
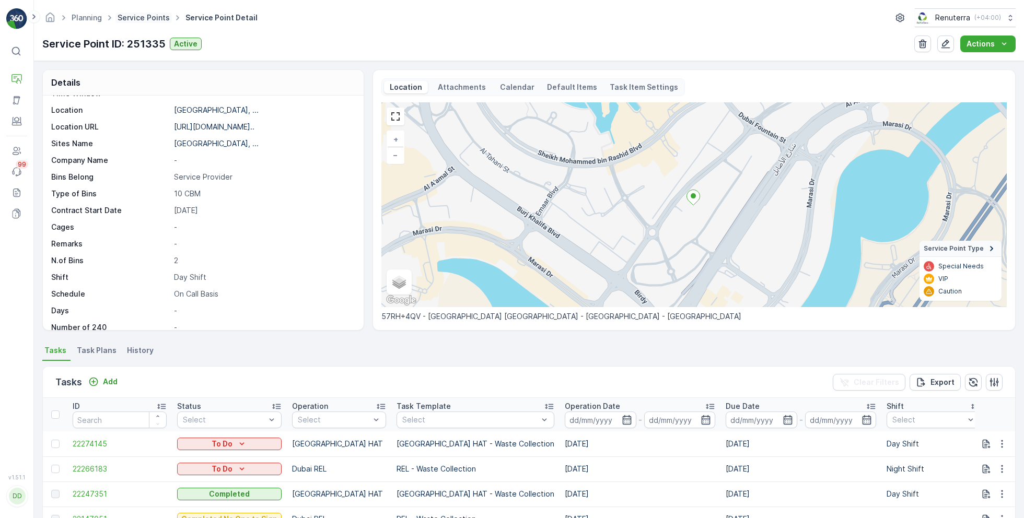
click at [154, 18] on link "Service Points" at bounding box center [144, 17] width 52 height 9
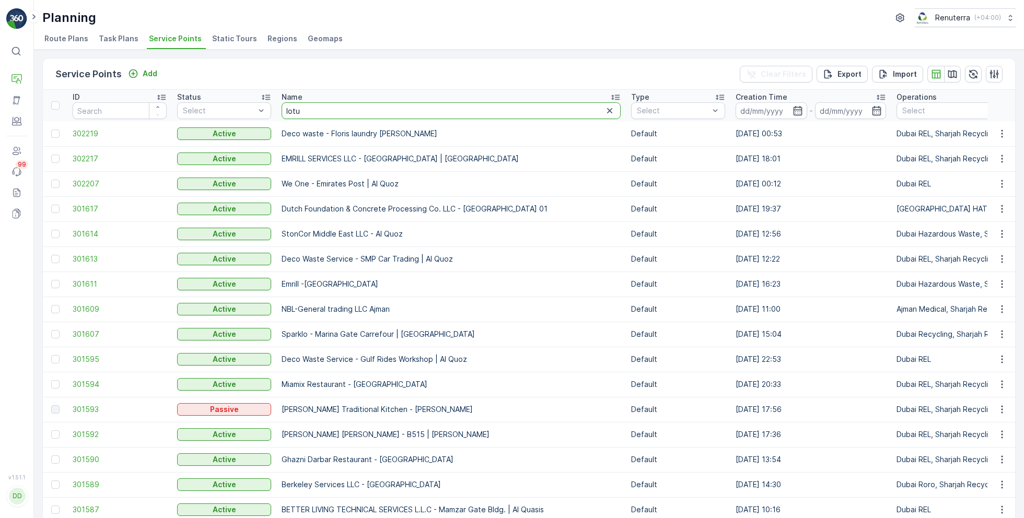
type input "lotus"
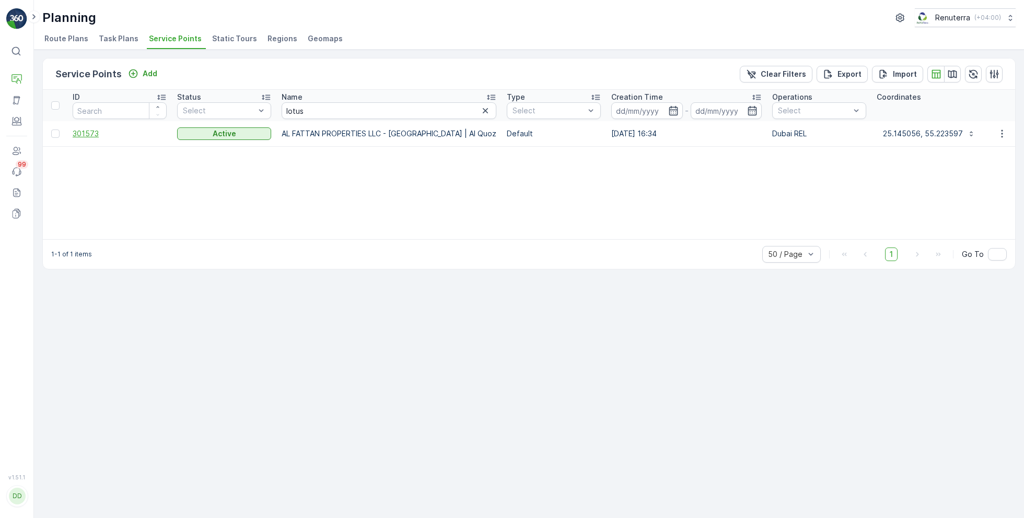
click at [88, 132] on span "301573" at bounding box center [120, 134] width 94 height 10
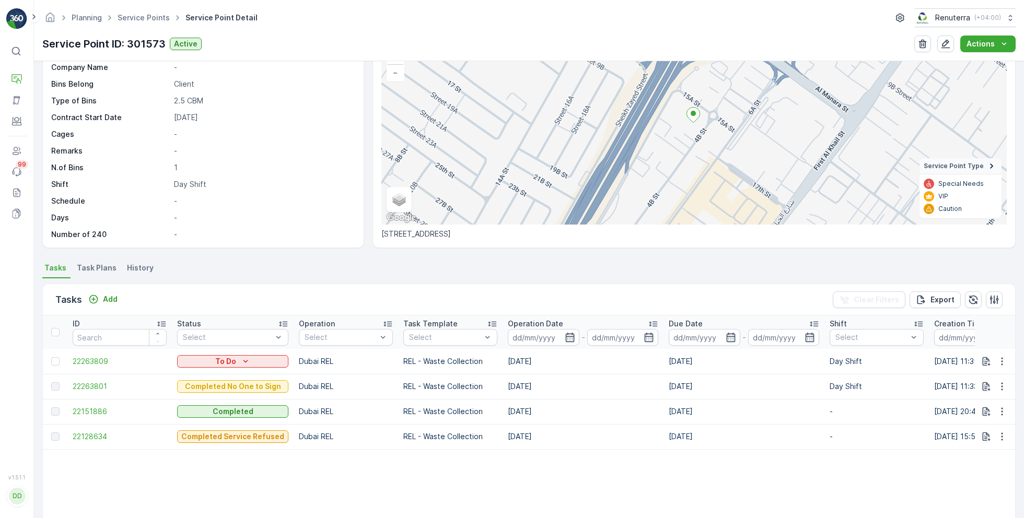
scroll to position [84, 0]
click at [145, 16] on link "Service Points" at bounding box center [144, 17] width 52 height 9
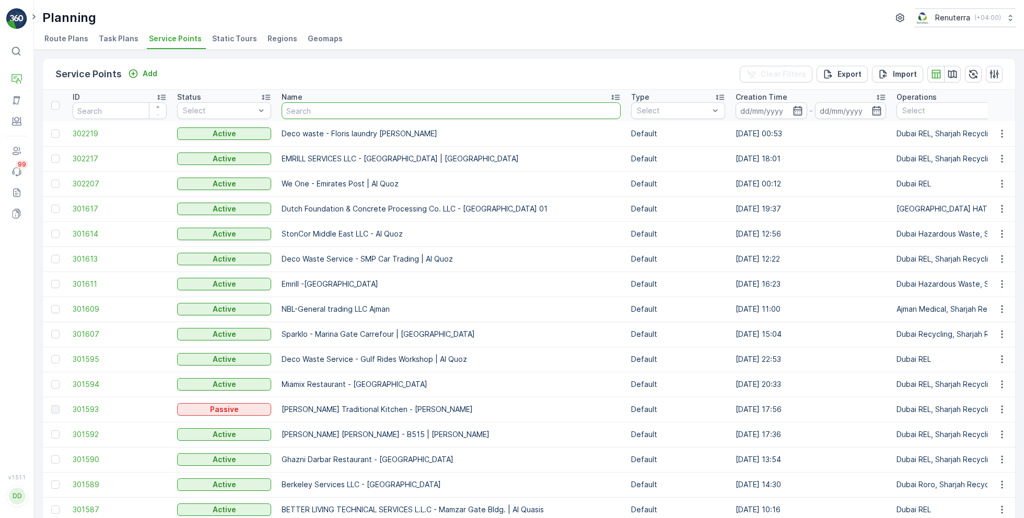
click at [366, 104] on input "text" at bounding box center [451, 110] width 339 height 17
type input "ktc"
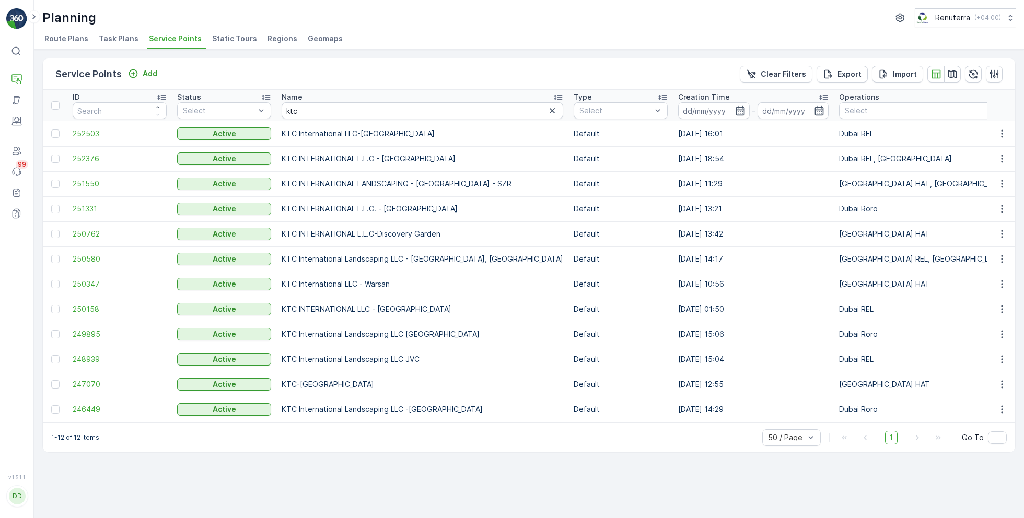
click at [95, 156] on span "252376" at bounding box center [120, 159] width 94 height 10
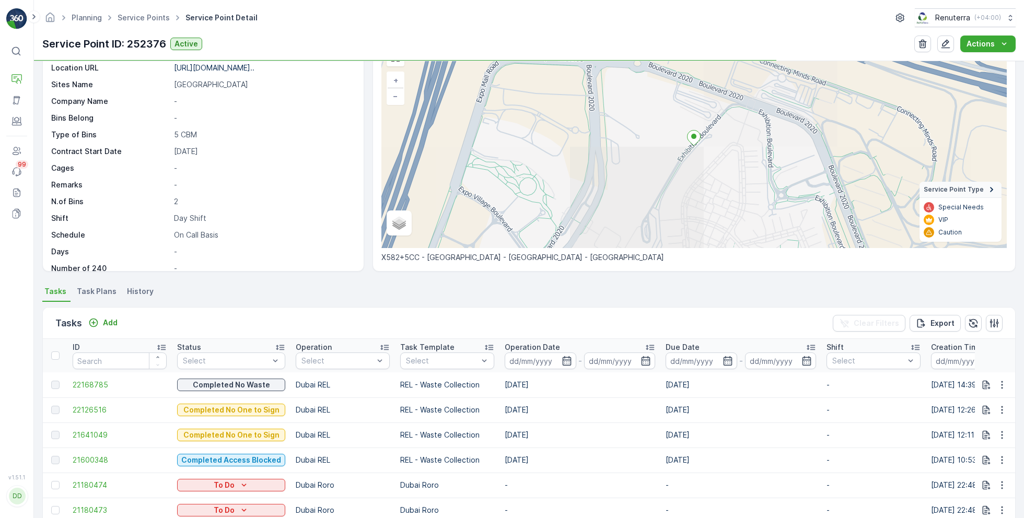
scroll to position [82, 0]
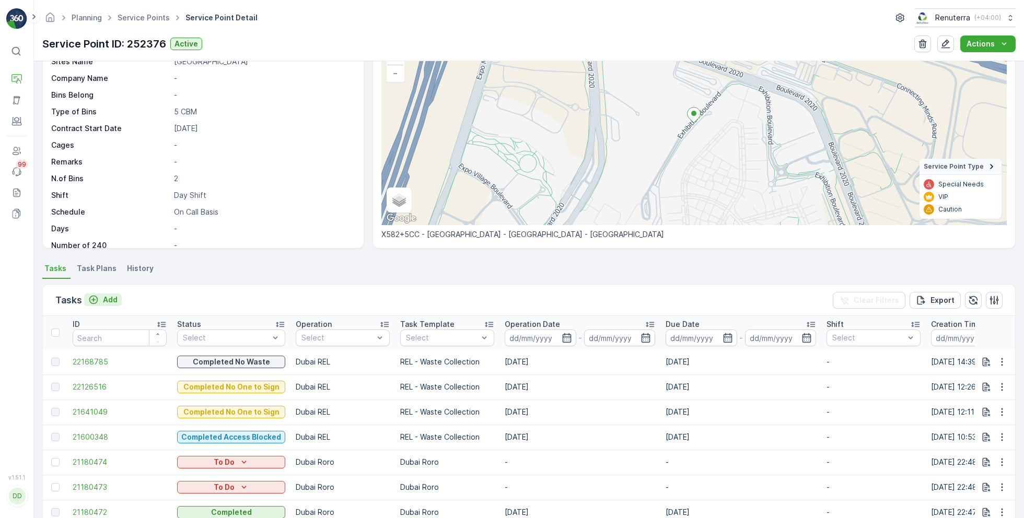
click at [110, 301] on p "Add" at bounding box center [110, 300] width 15 height 10
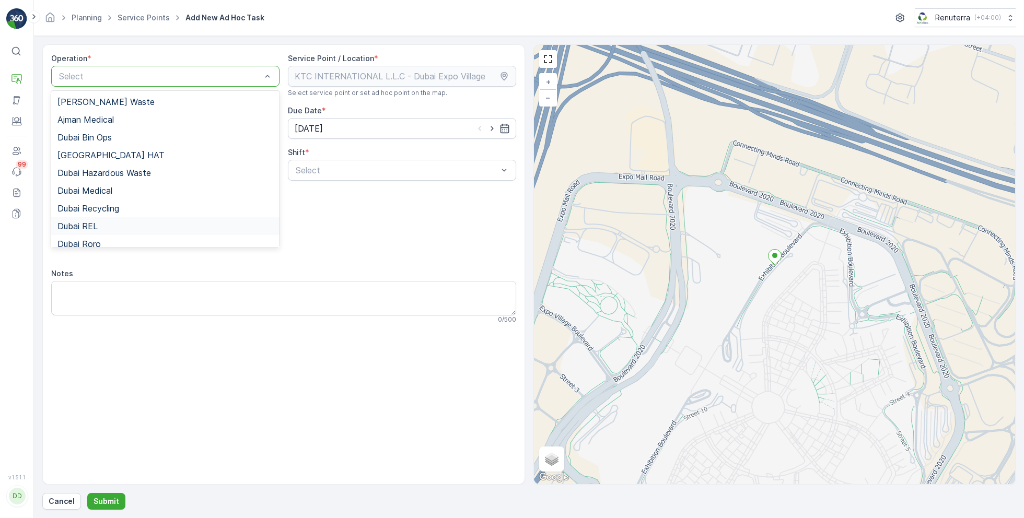
click at [102, 230] on div "Dubai REL" at bounding box center [165, 226] width 228 height 18
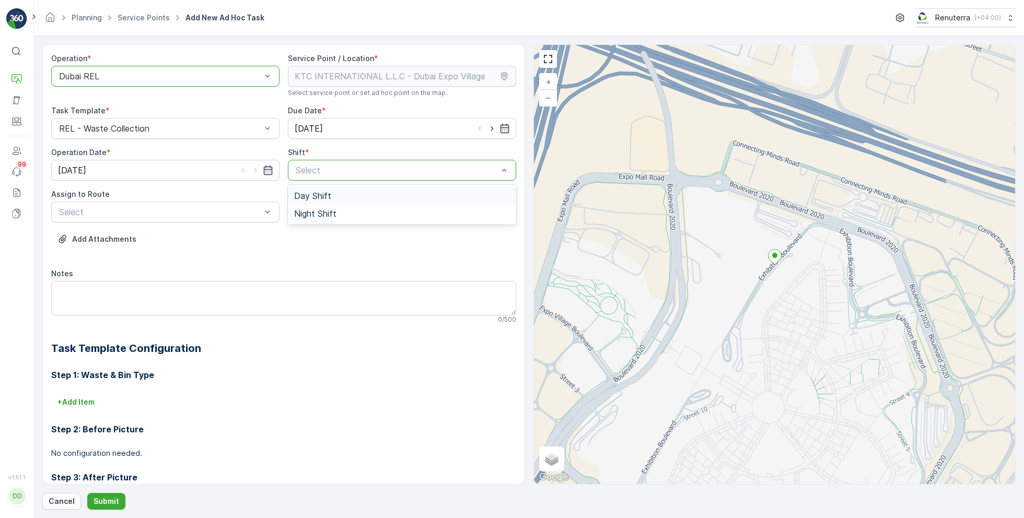
click at [318, 191] on span "Day Shift" at bounding box center [312, 195] width 37 height 9
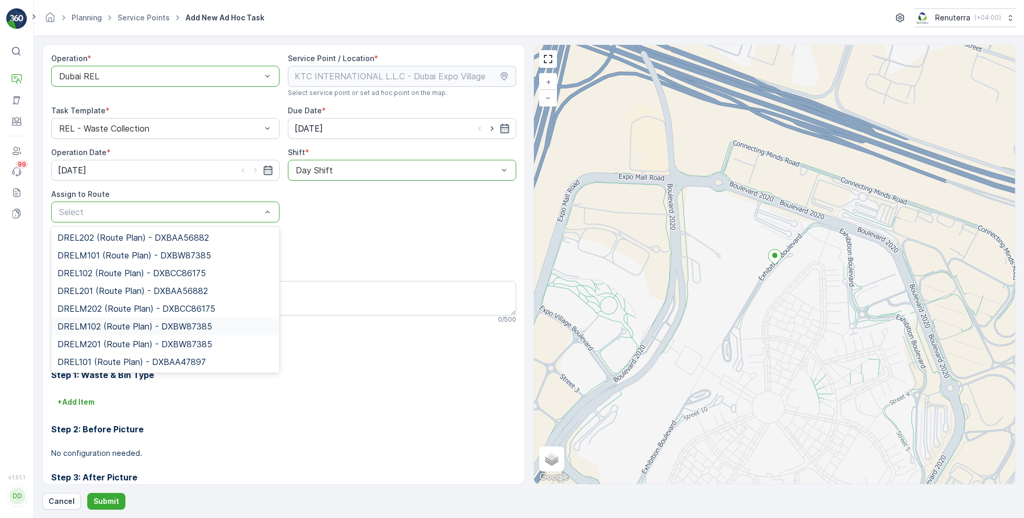
click at [104, 325] on span "DRELM102 (Route Plan) - DXBW87385" at bounding box center [134, 326] width 155 height 9
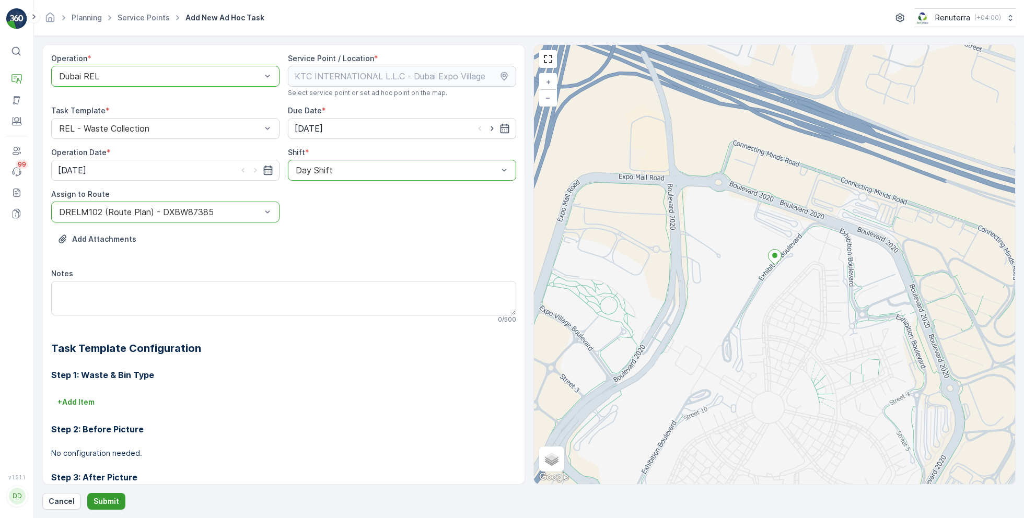
click at [109, 498] on p "Submit" at bounding box center [107, 501] width 26 height 10
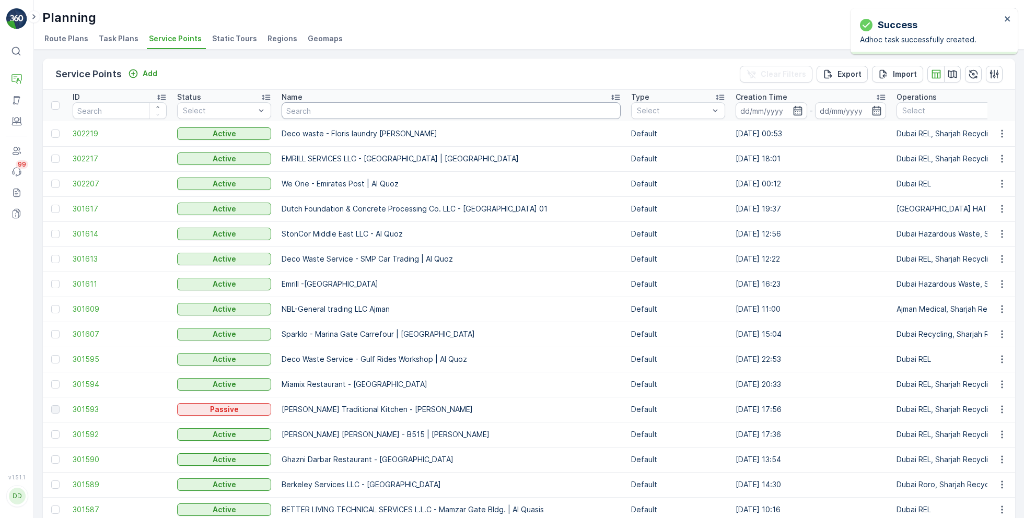
click at [357, 112] on input "text" at bounding box center [451, 110] width 339 height 17
type input "ktc"
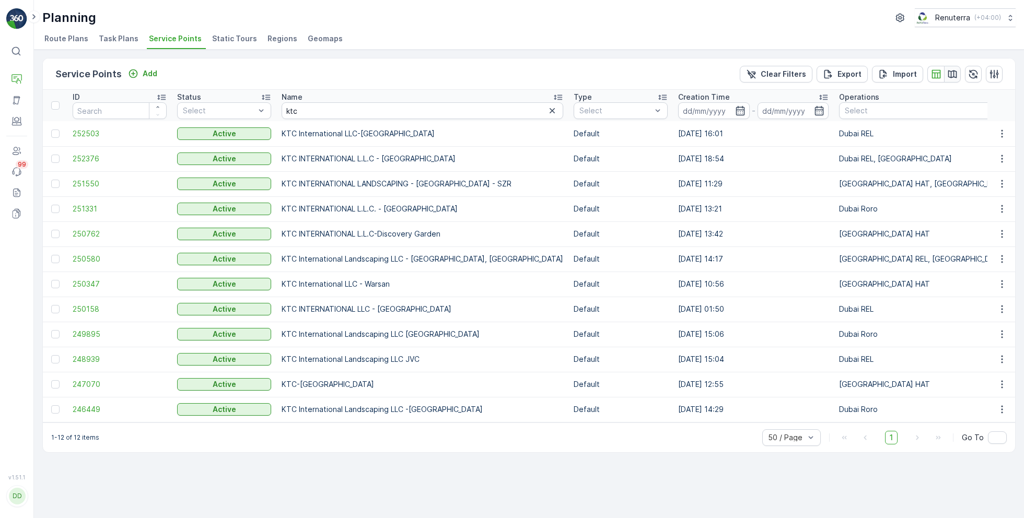
click at [954, 73] on icon "button" at bounding box center [952, 74] width 10 height 10
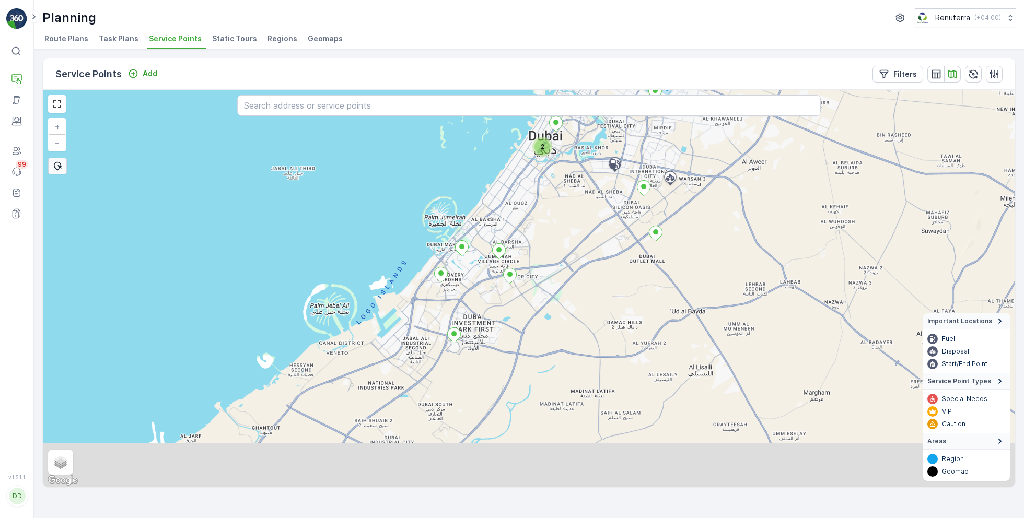
drag, startPoint x: 471, startPoint y: 427, endPoint x: 509, endPoint y: 305, distance: 127.6
click at [509, 305] on div "2 + − Satellite Roadmap Terrain Hybrid Leaflet Keyboard shortcuts Map Data Map …" at bounding box center [529, 289] width 972 height 398
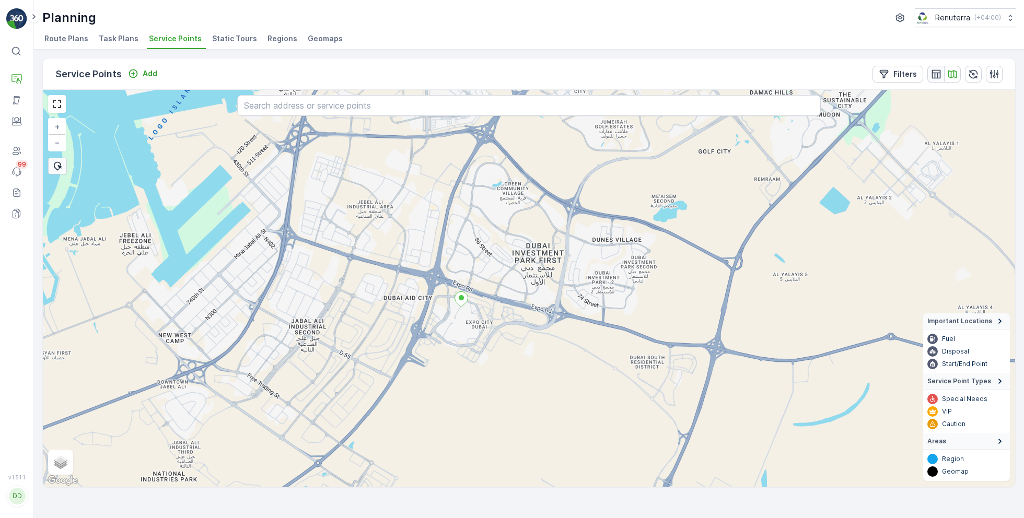
click at [938, 75] on icon "button" at bounding box center [936, 74] width 10 height 10
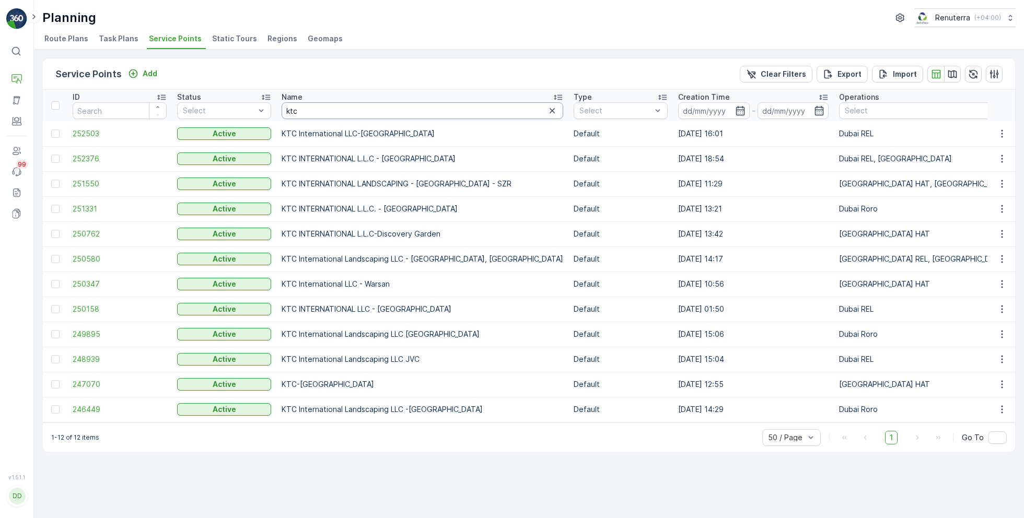
click at [297, 118] on input "ktc" at bounding box center [423, 110] width 282 height 17
type input "hamilton"
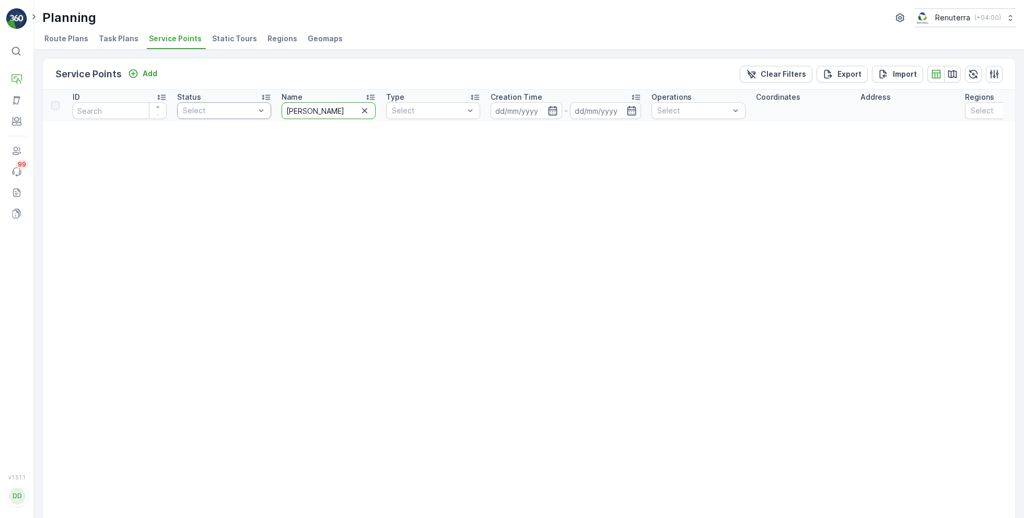
drag, startPoint x: 346, startPoint y: 111, endPoint x: 255, endPoint y: 109, distance: 90.9
type input "JVC"
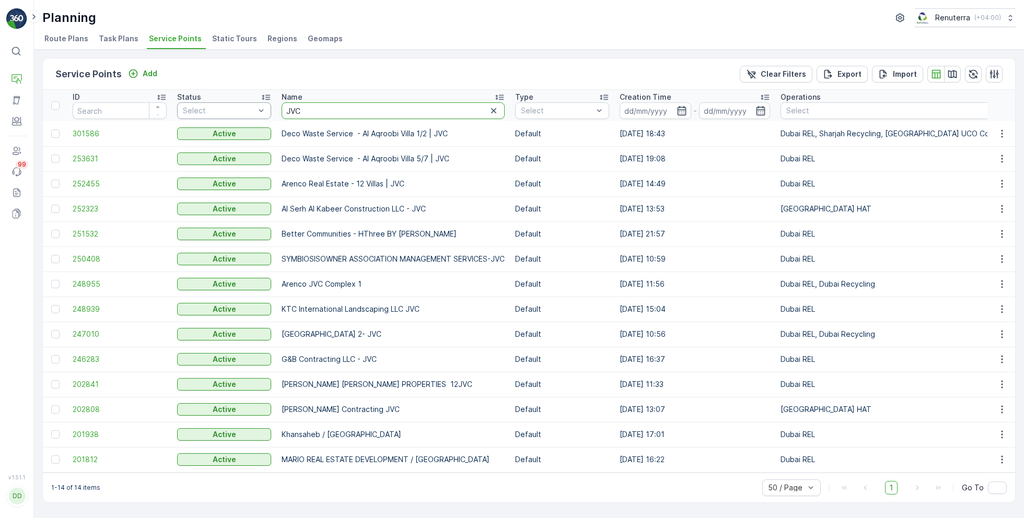
drag, startPoint x: 334, startPoint y: 115, endPoint x: 252, endPoint y: 110, distance: 81.7
type input "beauty"
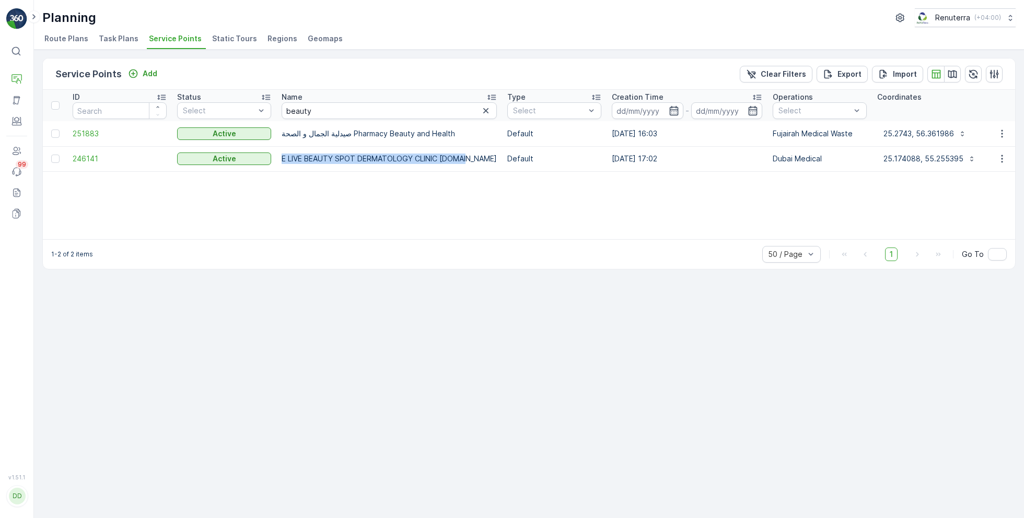
drag, startPoint x: 282, startPoint y: 158, endPoint x: 464, endPoint y: 160, distance: 182.9
click at [464, 161] on p "E LIVE BEAUTY SPOT DERMATOLOGY CLINIC CO.LLC" at bounding box center [389, 159] width 215 height 10
copy p "E LIVE BEAUTY SPOT DERMATOLOGY CLINIC CO.LLC"
click at [96, 158] on span "246141" at bounding box center [120, 159] width 94 height 10
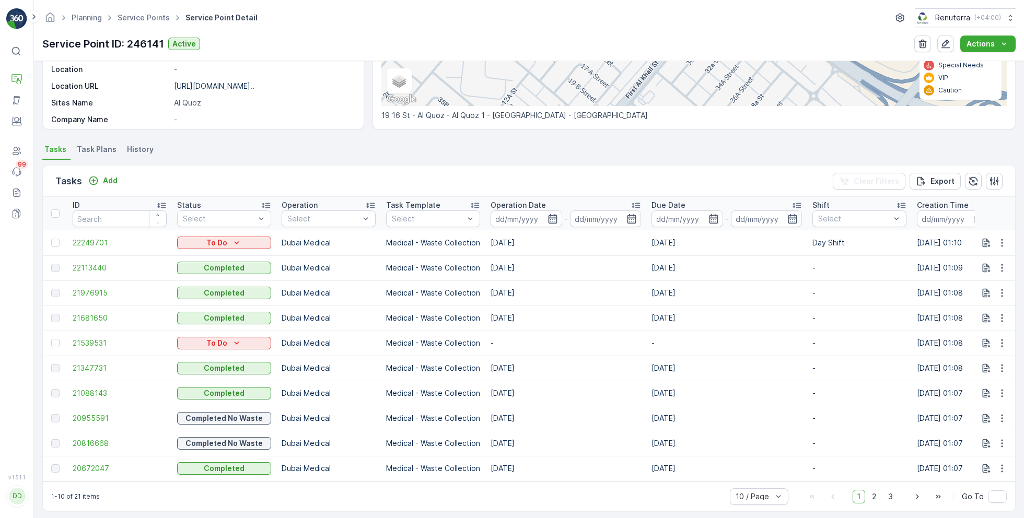
scroll to position [212, 0]
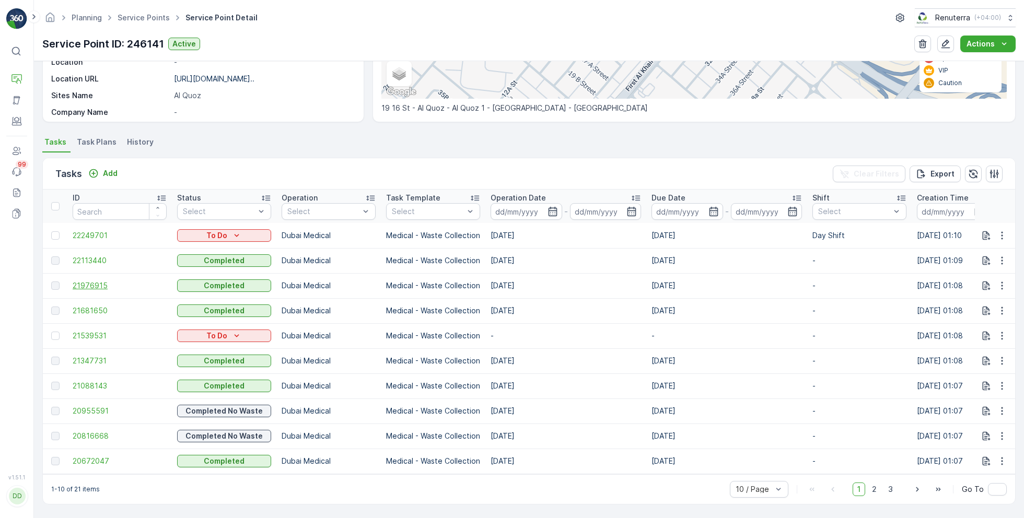
click at [106, 281] on span "21976915" at bounding box center [120, 286] width 94 height 10
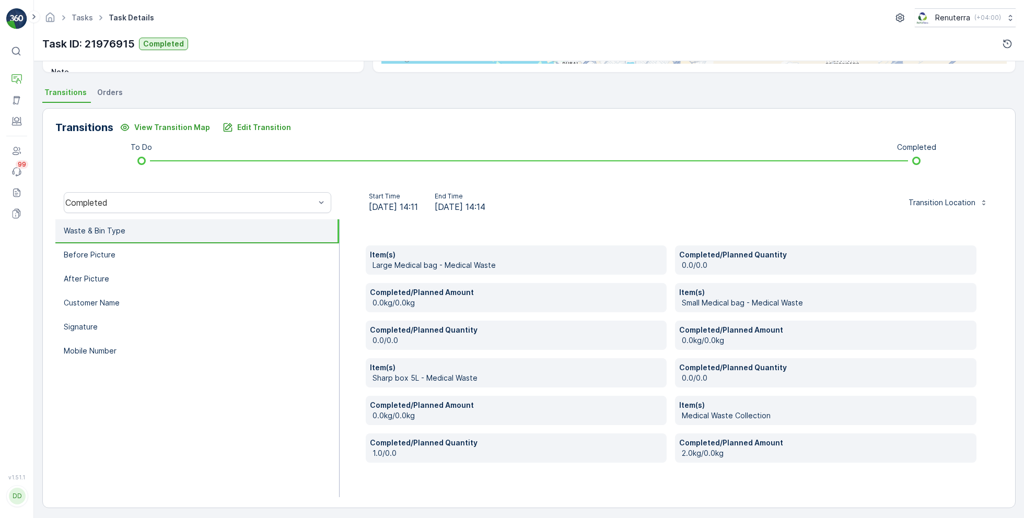
scroll to position [208, 0]
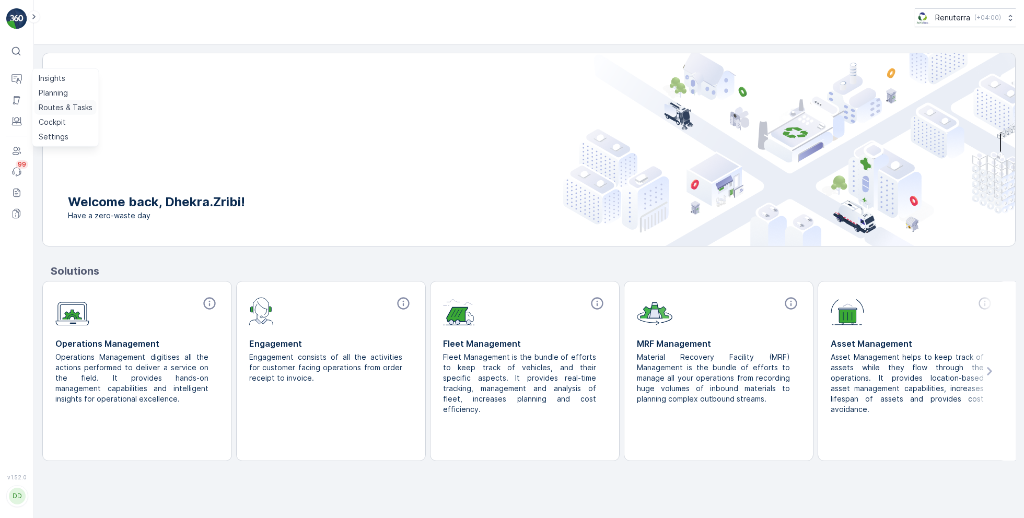
click at [64, 112] on p "Routes & Tasks" at bounding box center [66, 107] width 54 height 10
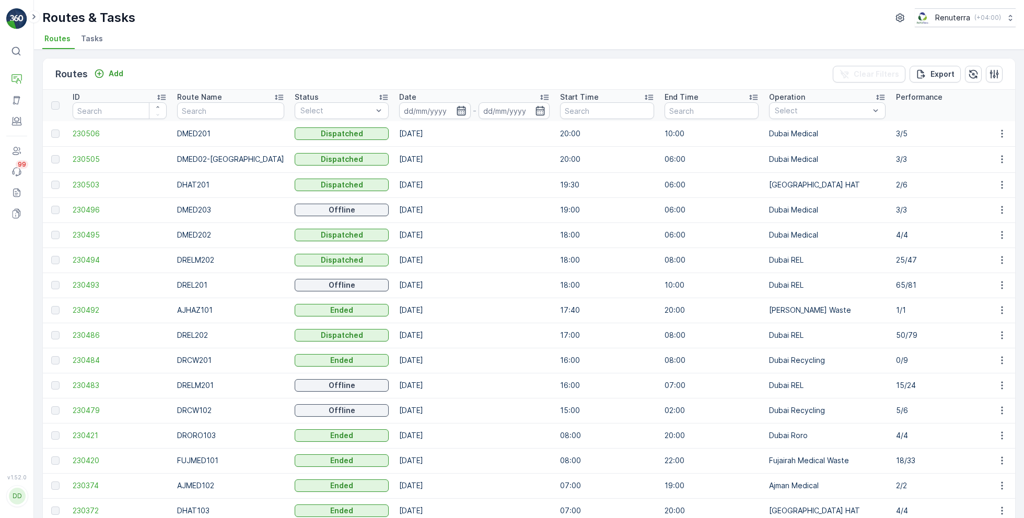
click at [456, 110] on icon "button" at bounding box center [461, 111] width 10 height 10
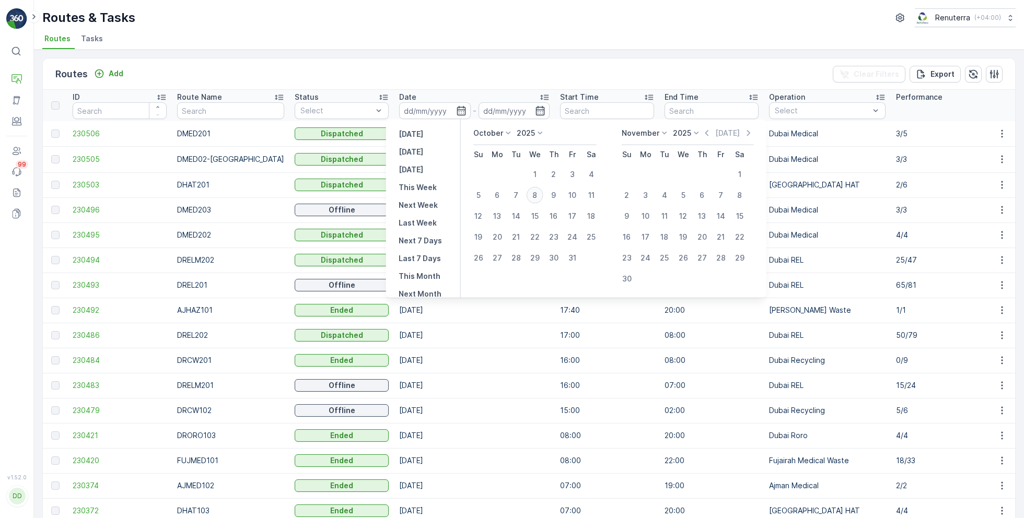
click at [534, 194] on div "8" at bounding box center [535, 195] width 17 height 17
type input "[DATE]"
click at [534, 194] on div "8" at bounding box center [535, 195] width 17 height 17
type input "[DATE]"
click at [421, 50] on div "Routes Add Clear Filters Export ID Route Name Status Select Date 08.10.2025 - 0…" at bounding box center [529, 284] width 990 height 469
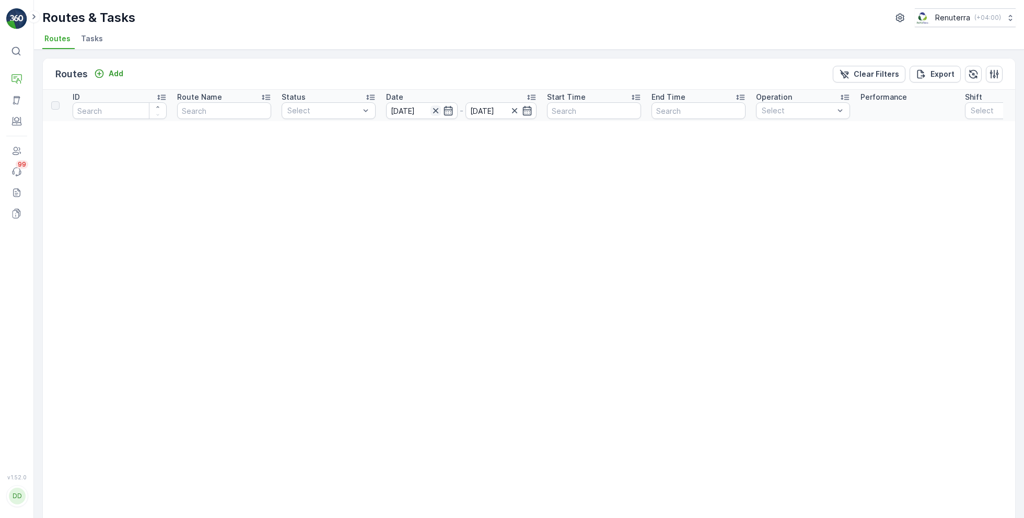
click at [437, 109] on icon "button" at bounding box center [435, 111] width 10 height 10
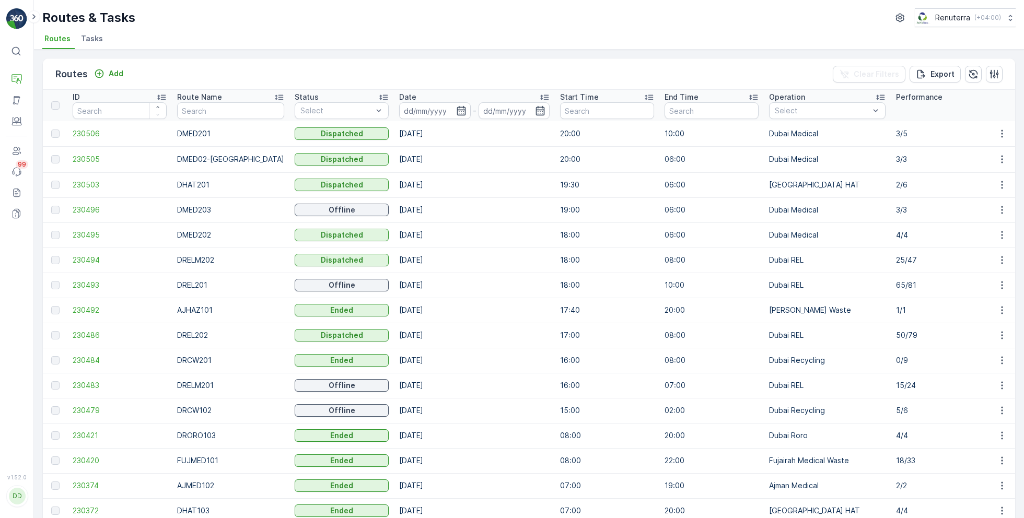
click at [437, 109] on input at bounding box center [435, 110] width 72 height 17
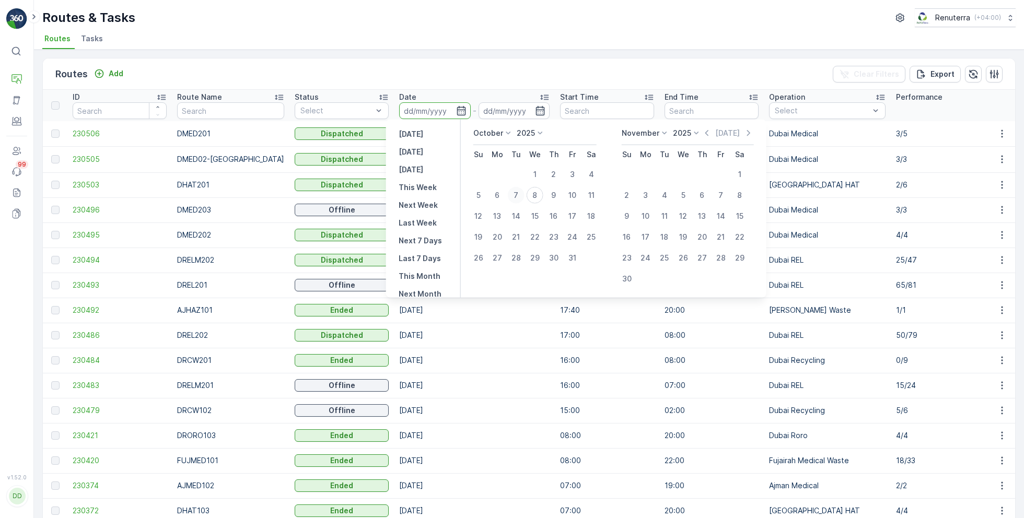
click at [516, 191] on div "7" at bounding box center [516, 195] width 17 height 17
type input "[DATE]"
click at [516, 191] on div "7" at bounding box center [516, 195] width 17 height 17
type input "[DATE]"
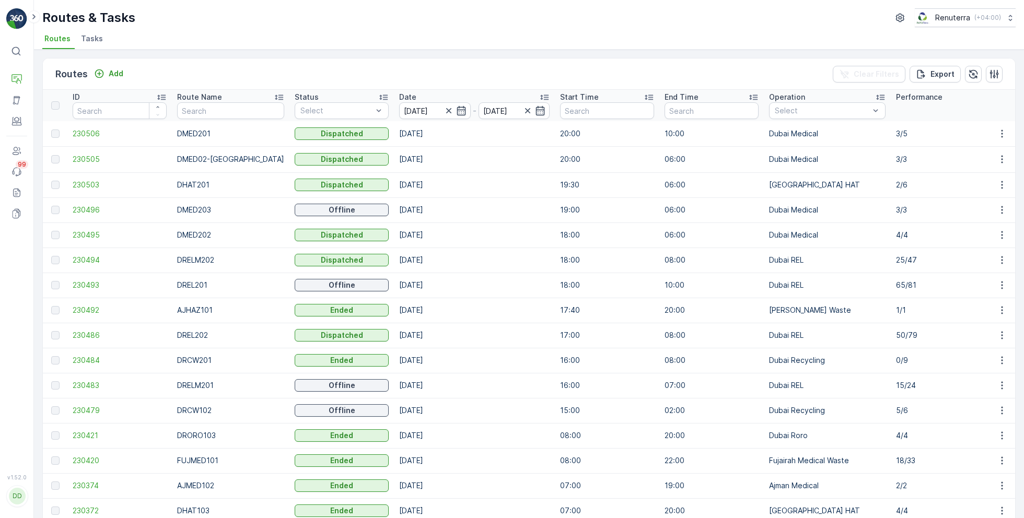
click at [401, 47] on ul "Routes Tasks" at bounding box center [524, 40] width 965 height 18
click at [228, 112] on input "text" at bounding box center [230, 110] width 107 height 17
type input "hat"
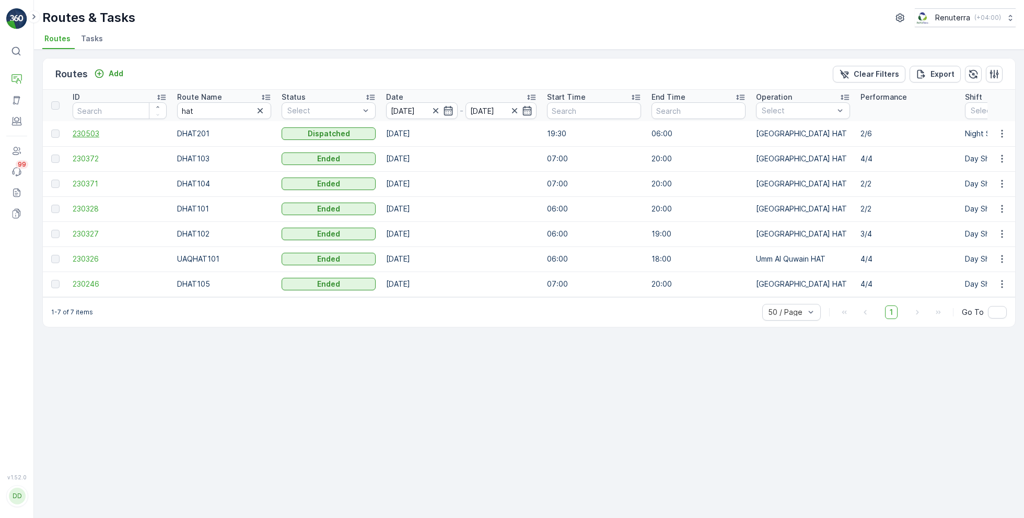
click at [94, 133] on span "230503" at bounding box center [120, 134] width 94 height 10
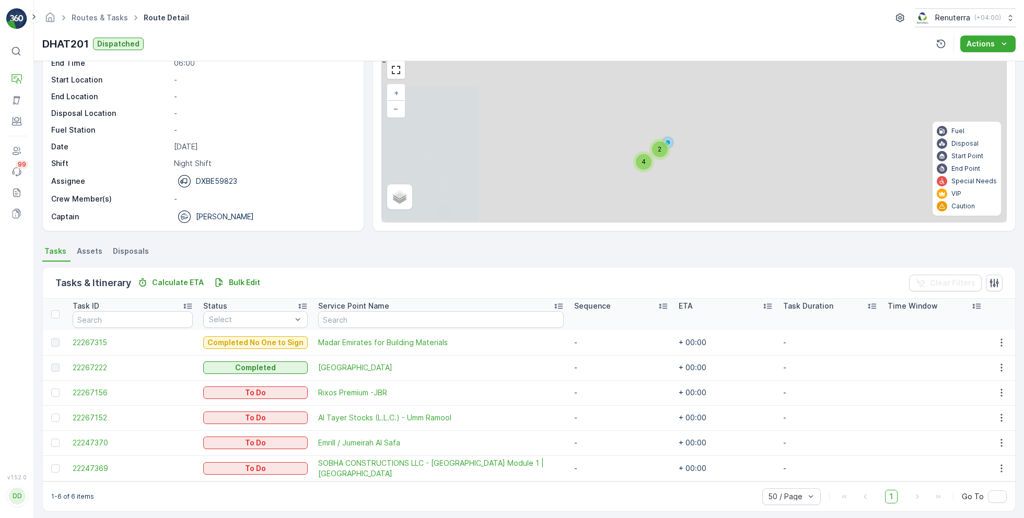
scroll to position [53, 0]
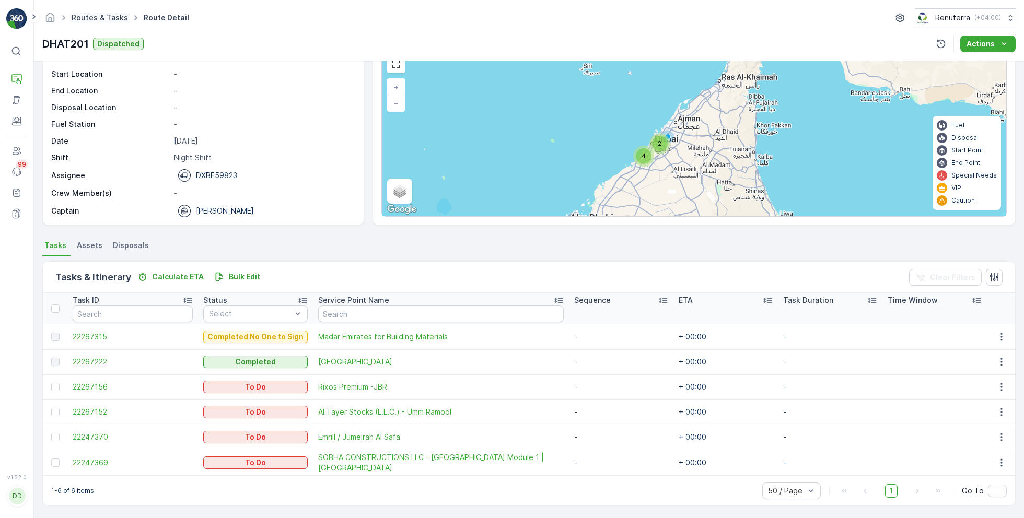
click at [112, 15] on link "Routes & Tasks" at bounding box center [100, 17] width 56 height 9
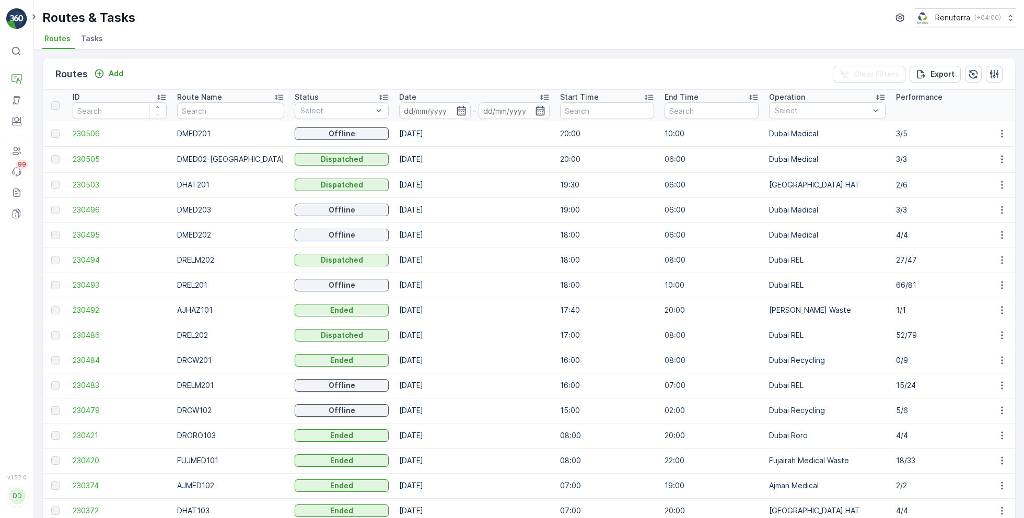
click at [93, 40] on span "Tasks" at bounding box center [92, 38] width 22 height 10
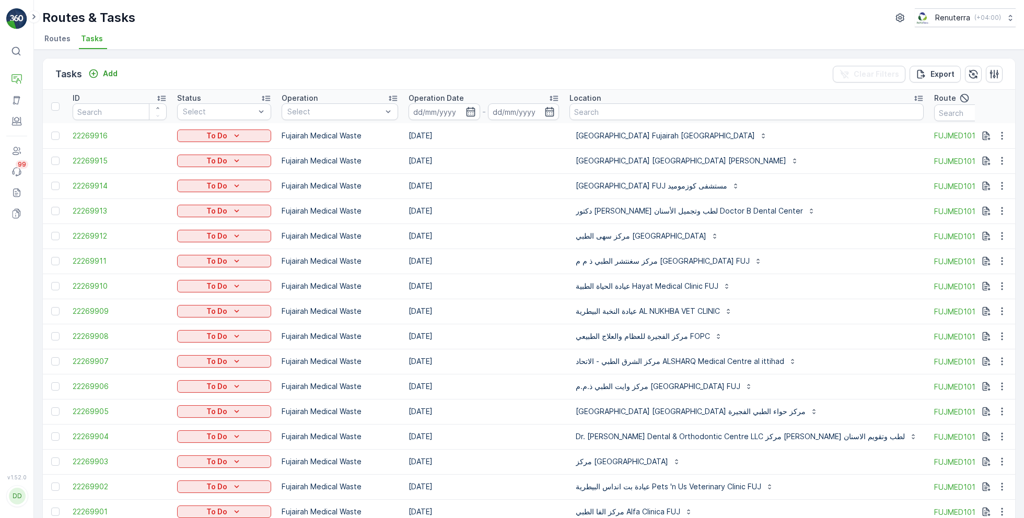
click at [472, 116] on input at bounding box center [445, 111] width 72 height 17
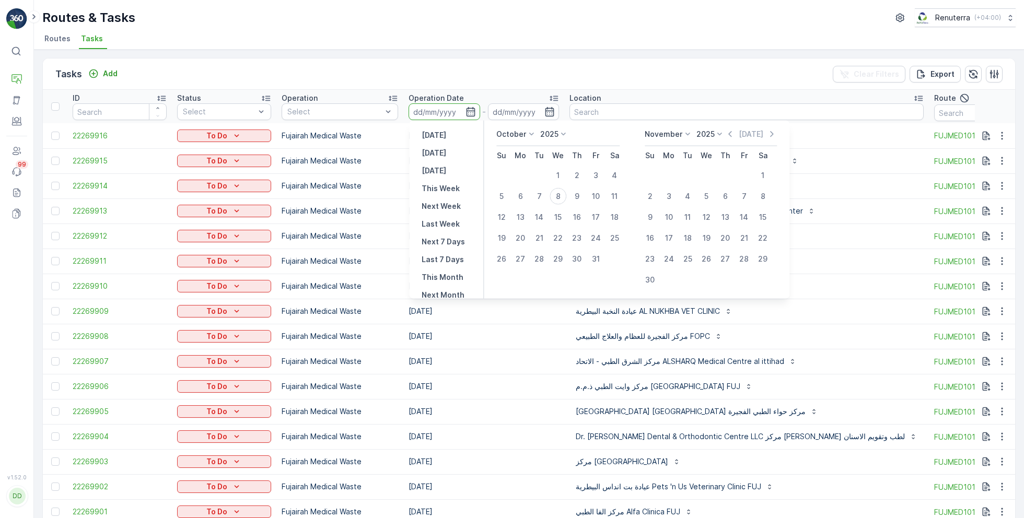
click at [472, 116] on input at bounding box center [445, 111] width 72 height 17
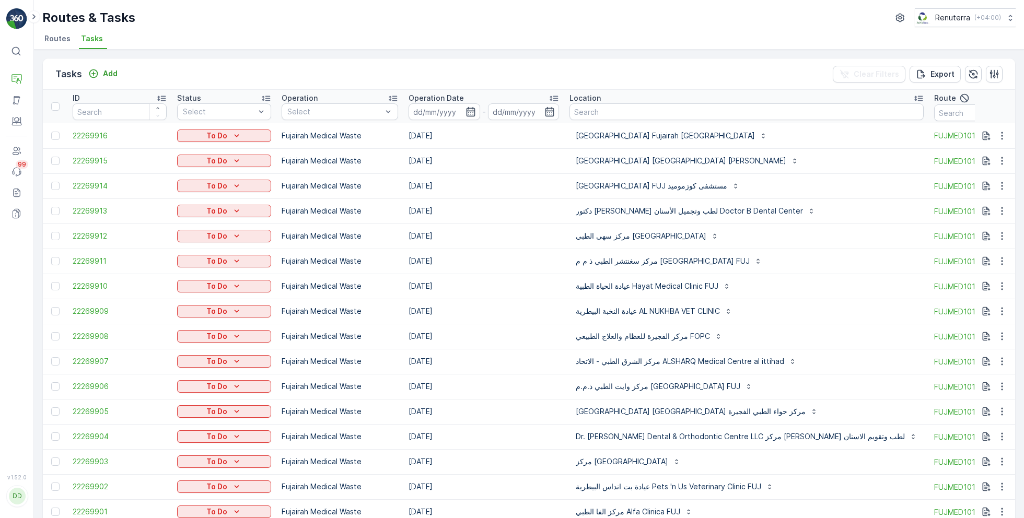
click at [472, 116] on input at bounding box center [445, 111] width 72 height 17
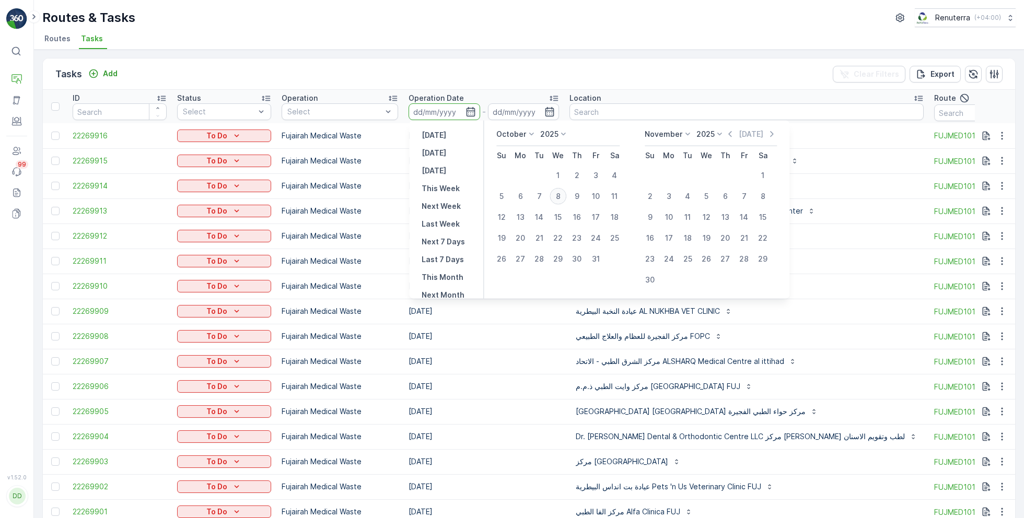
click at [552, 197] on div "8" at bounding box center [558, 196] width 17 height 17
type input "08.10.2025"
click at [552, 197] on div "8" at bounding box center [558, 196] width 17 height 17
type input "08.10.2025"
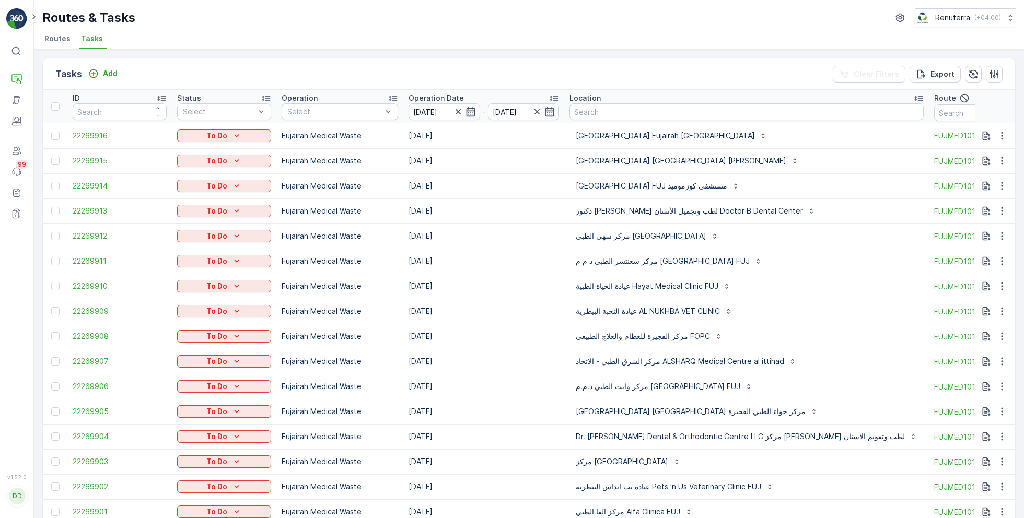
click at [451, 17] on div "Routes & Tasks Renuterra ( +04:00 )" at bounding box center [528, 17] width 973 height 19
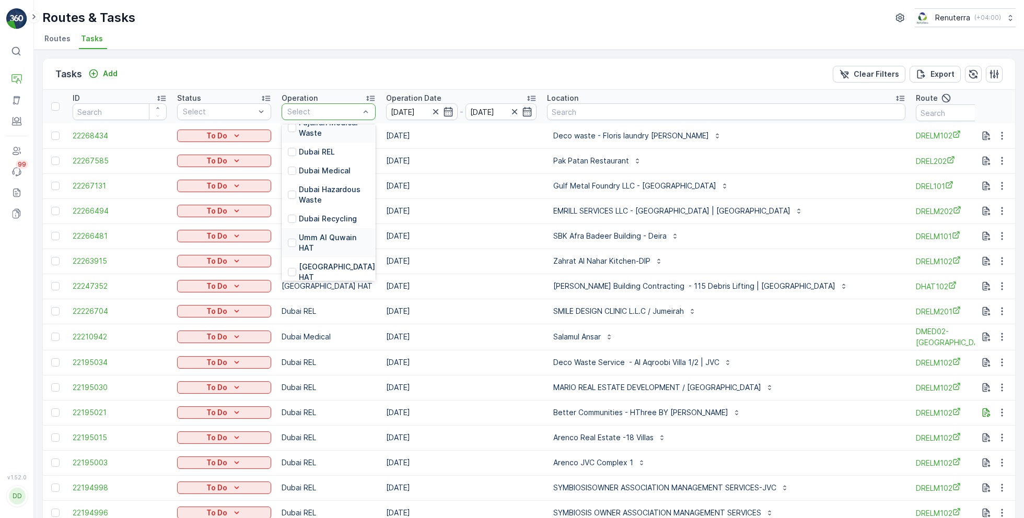
scroll to position [91, 0]
click at [313, 264] on p "Dubai HAT" at bounding box center [338, 271] width 78 height 21
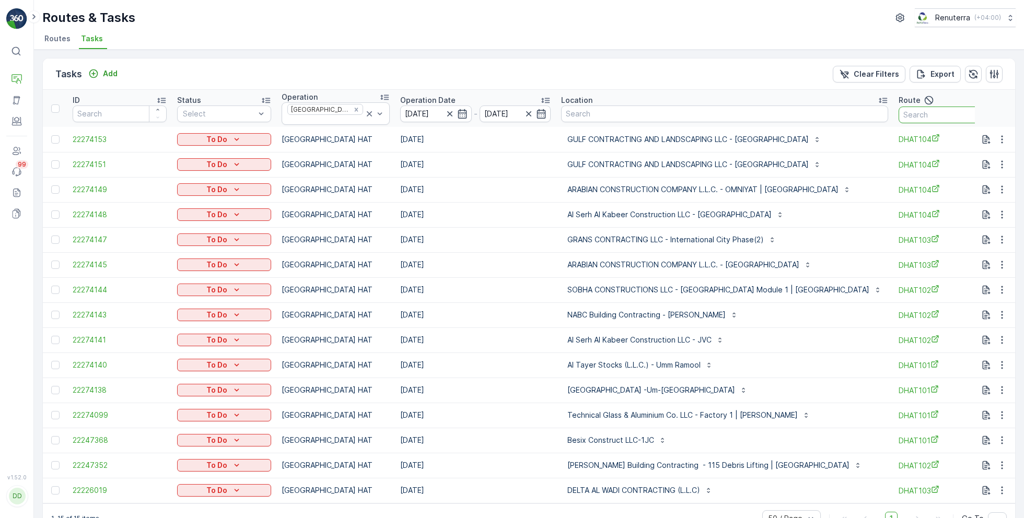
click at [899, 108] on input "text" at bounding box center [946, 115] width 94 height 17
type input "101"
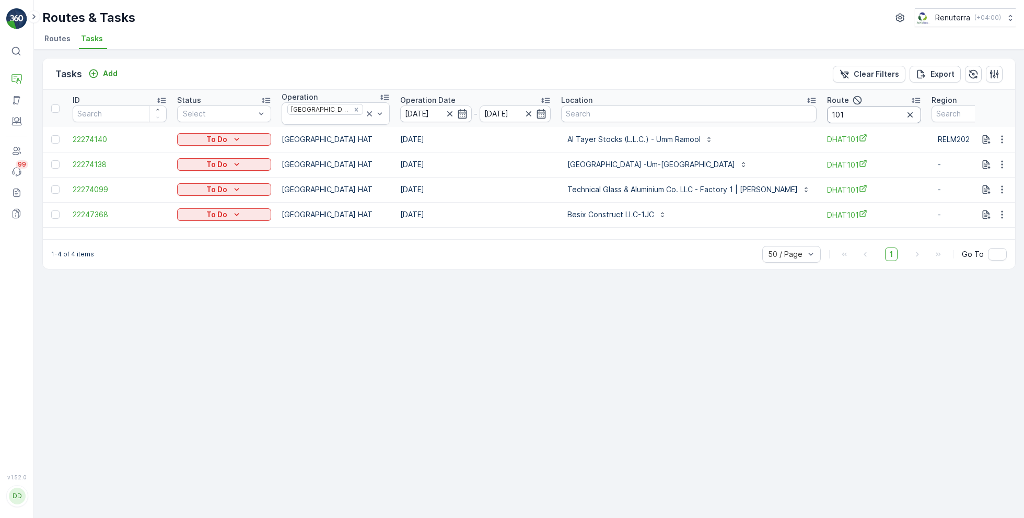
click at [827, 108] on input "101" at bounding box center [874, 115] width 94 height 17
type input "102"
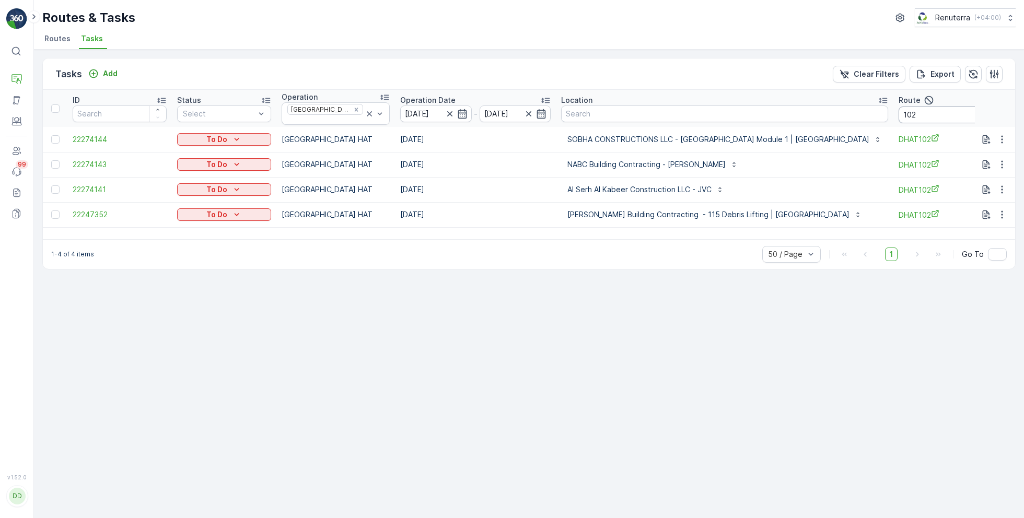
click at [899, 112] on input "102" at bounding box center [946, 115] width 94 height 17
type input "103"
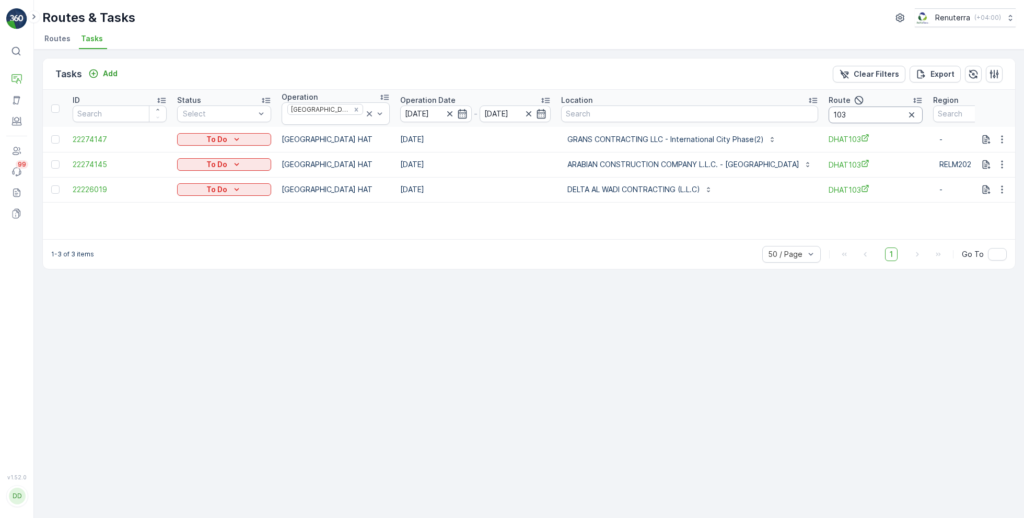
click at [870, 107] on input "103" at bounding box center [876, 115] width 94 height 17
click at [880, 110] on input "103" at bounding box center [876, 115] width 94 height 17
type input "104"
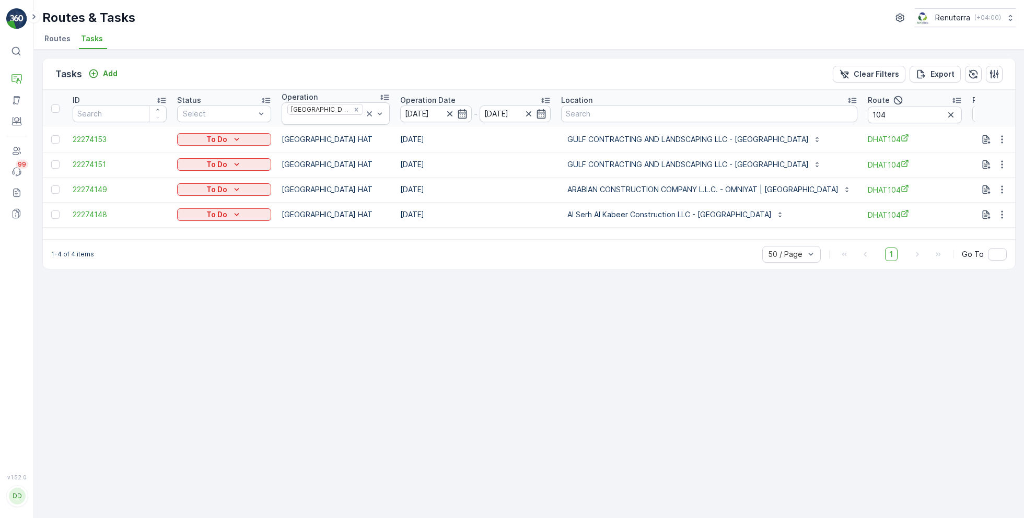
click at [863, 127] on td "DHAT104" at bounding box center [914, 139] width 104 height 25
drag, startPoint x: 864, startPoint y: 111, endPoint x: 790, endPoint y: 109, distance: 73.2
click at [790, 109] on tr "ID Status Select Operation Dubai HAT Operation Date 08.10.2025 - 08.10.2025 Loc…" at bounding box center [577, 108] width 1069 height 37
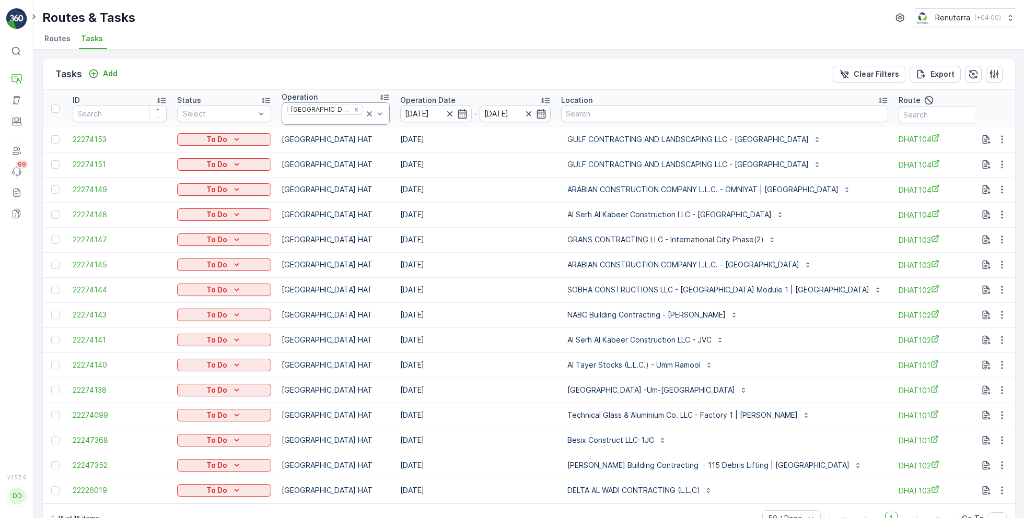
click at [364, 112] on icon at bounding box center [369, 114] width 10 height 10
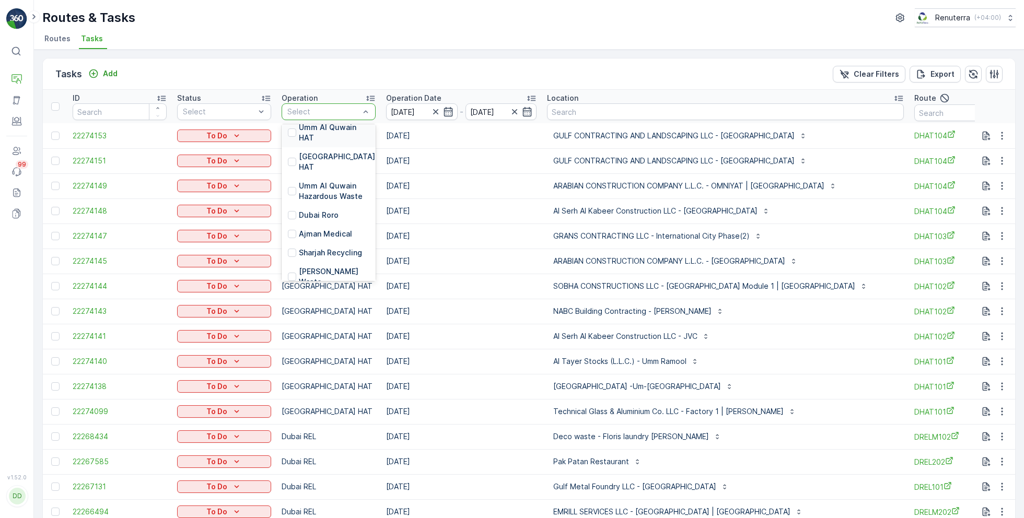
scroll to position [205, 0]
click at [315, 205] on p "Dubai Roro" at bounding box center [319, 210] width 40 height 10
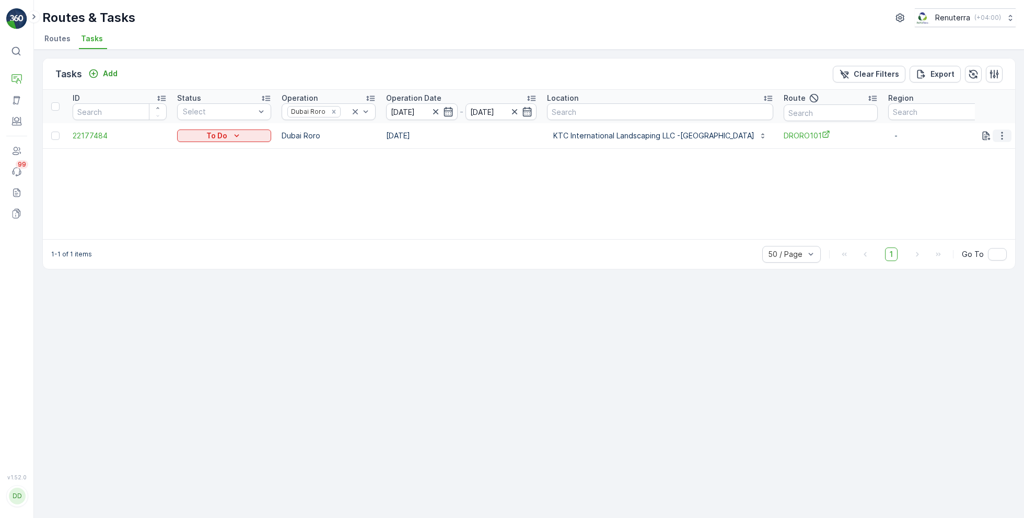
click at [1005, 134] on icon "button" at bounding box center [1002, 136] width 10 height 10
click at [976, 192] on span "Remove from Route" at bounding box center [985, 195] width 71 height 10
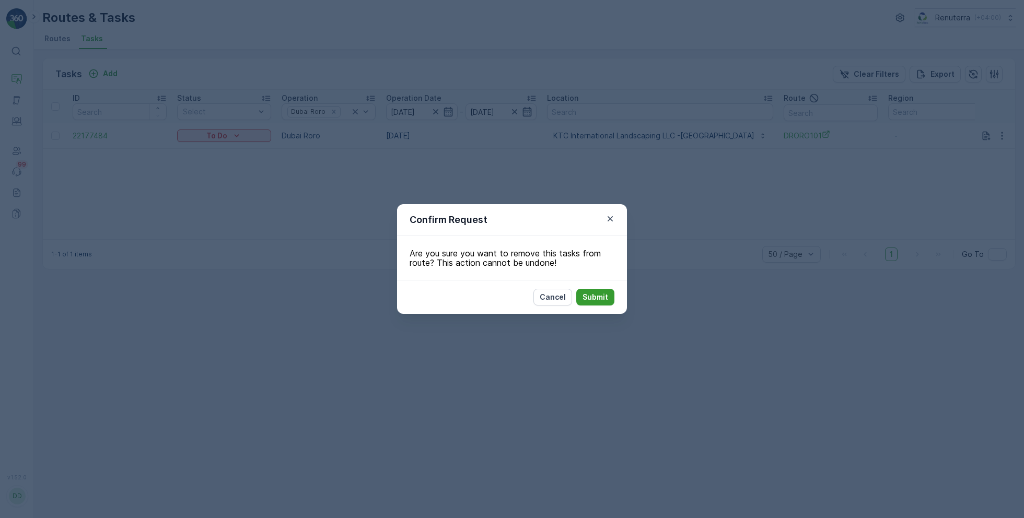
click at [589, 301] on p "Submit" at bounding box center [595, 297] width 26 height 10
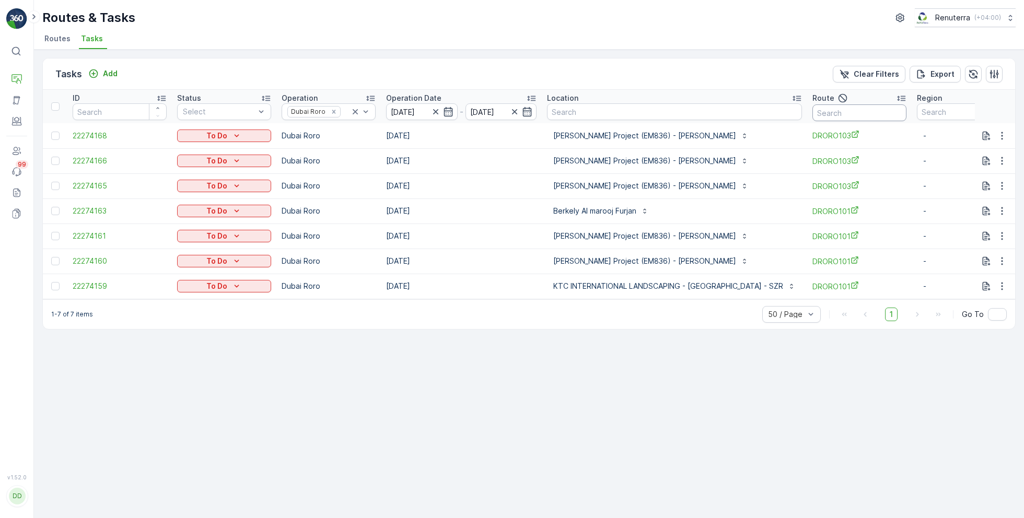
click at [832, 109] on input "text" at bounding box center [859, 112] width 94 height 17
type input "101"
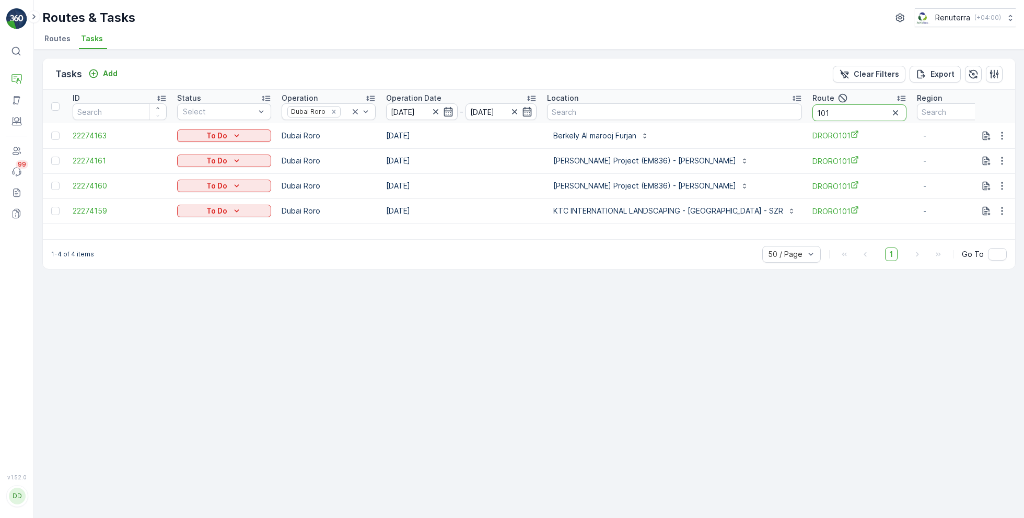
click at [837, 108] on input "101" at bounding box center [859, 112] width 94 height 17
type input "103"
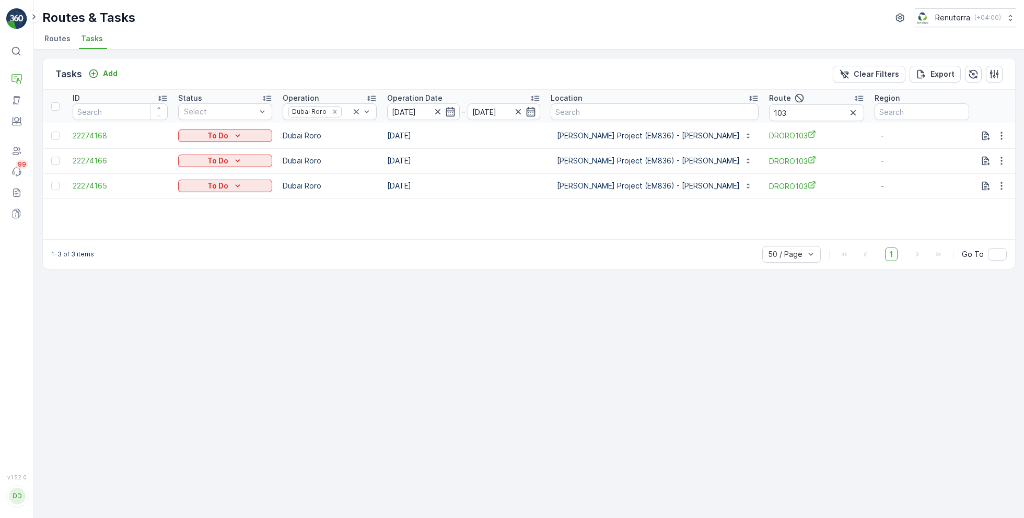
click at [56, 40] on span "Routes" at bounding box center [57, 38] width 26 height 10
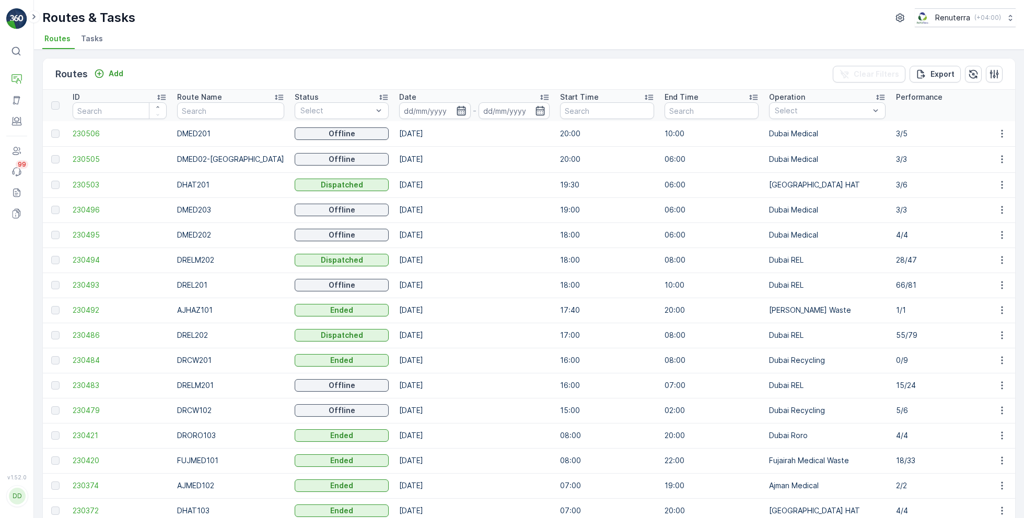
click at [456, 111] on icon "button" at bounding box center [461, 111] width 10 height 10
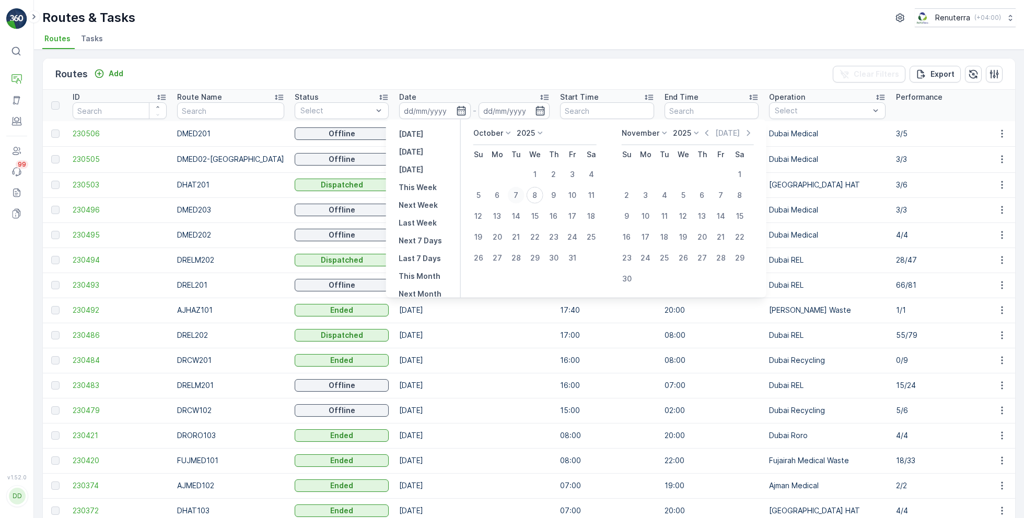
click at [520, 195] on div "7" at bounding box center [516, 195] width 17 height 17
type input "[DATE]"
click at [520, 195] on div "7" at bounding box center [516, 195] width 17 height 17
type input "[DATE]"
click at [451, 51] on div "Routes Add Clear Filters Export ID Route Name Status Select Date 07.10.2025 - 0…" at bounding box center [529, 284] width 990 height 469
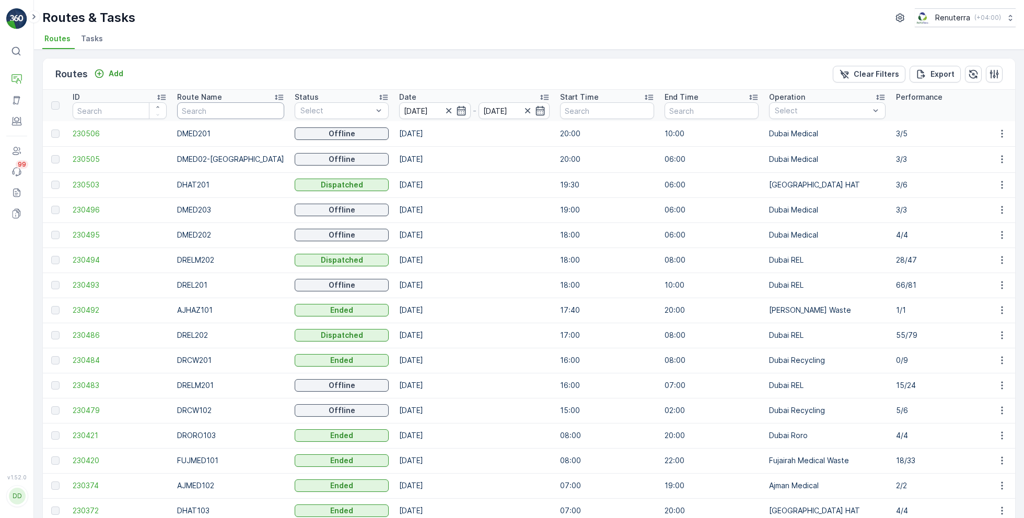
click at [206, 111] on input "text" at bounding box center [230, 110] width 107 height 17
type input "e"
type input "rel"
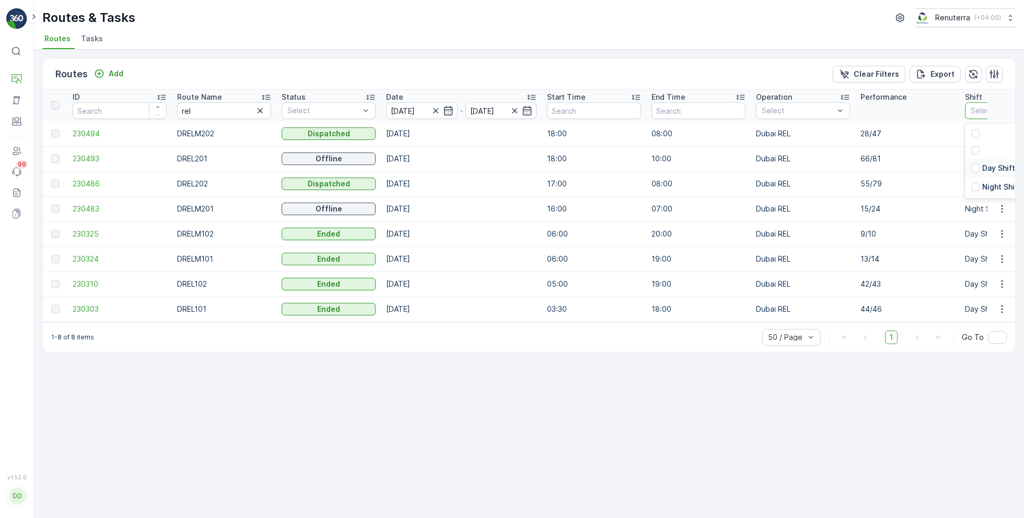
click at [983, 170] on p "Day Shift" at bounding box center [998, 168] width 33 height 10
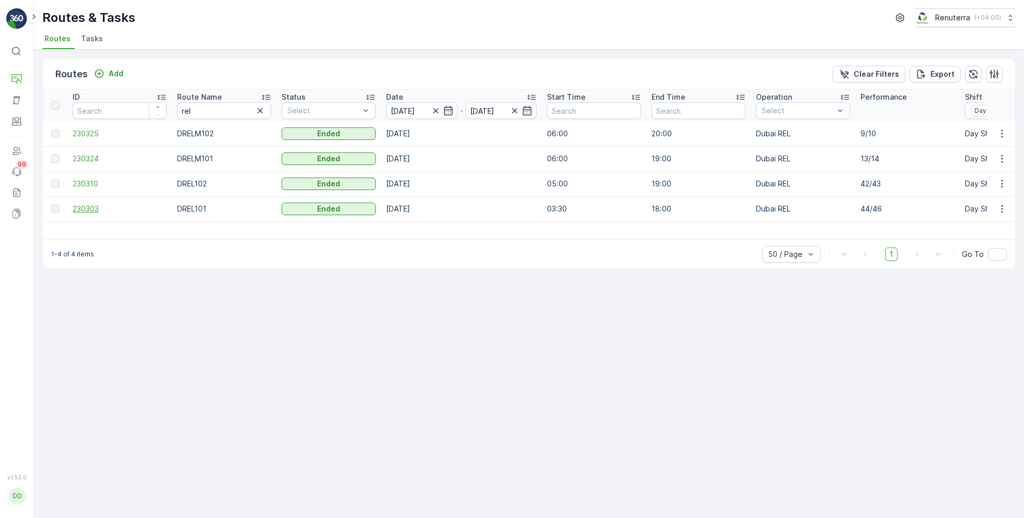
click at [94, 204] on span "230303" at bounding box center [120, 209] width 94 height 10
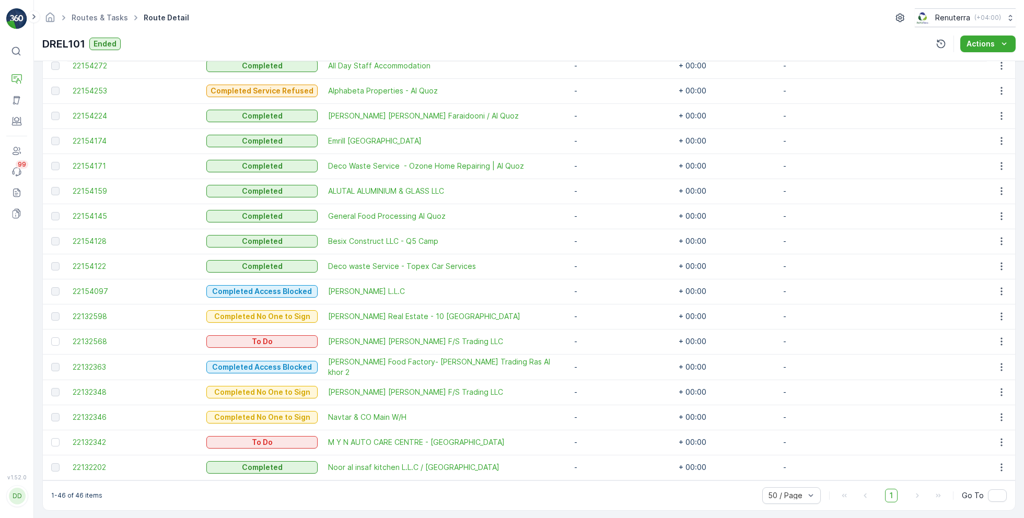
scroll to position [1055, 0]
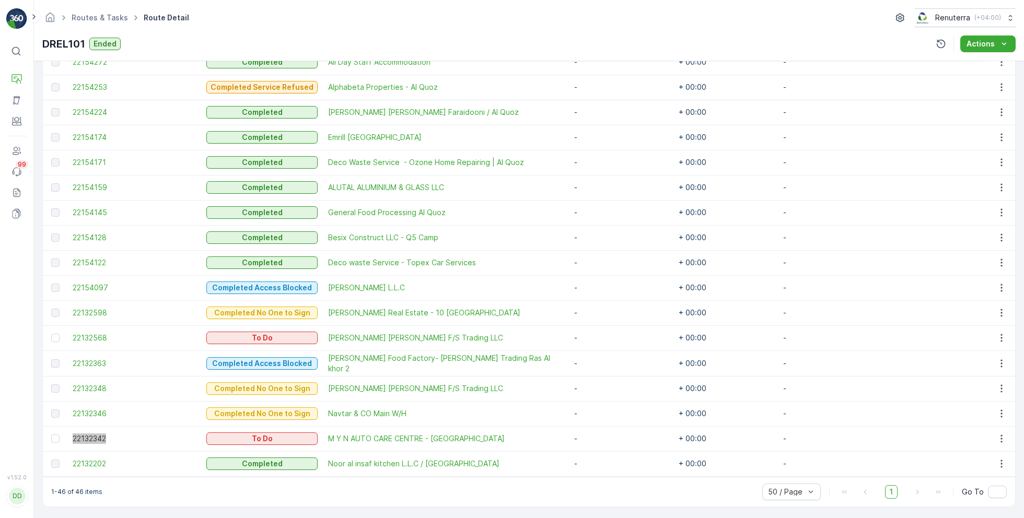
drag, startPoint x: 97, startPoint y: 439, endPoint x: 504, endPoint y: 1, distance: 598.1
click at [0, 0] on div "⌘B Operations Asset Engagement Users Events 99 Reports Documents v 1.52.0 DD Dh…" at bounding box center [512, 259] width 1024 height 518
click at [54, 336] on div at bounding box center [55, 338] width 8 height 8
click at [51, 334] on input "checkbox" at bounding box center [51, 334] width 0 height 0
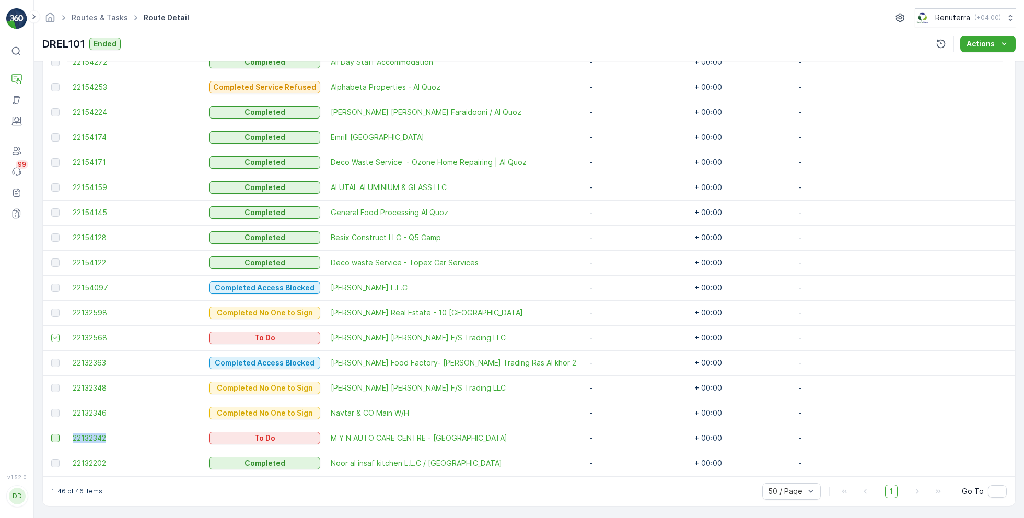
click at [54, 434] on div at bounding box center [55, 438] width 8 height 8
click at [51, 434] on input "checkbox" at bounding box center [51, 434] width 0 height 0
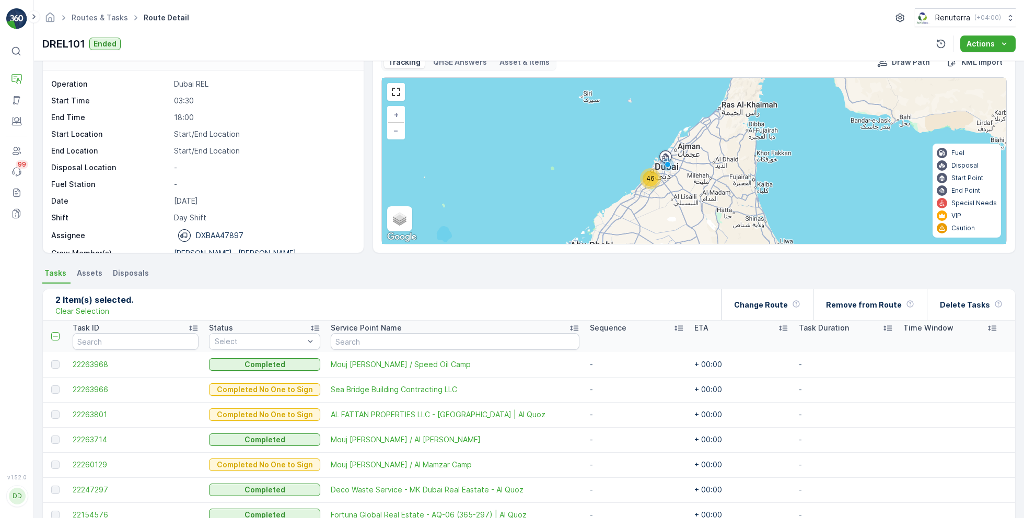
scroll to position [0, 0]
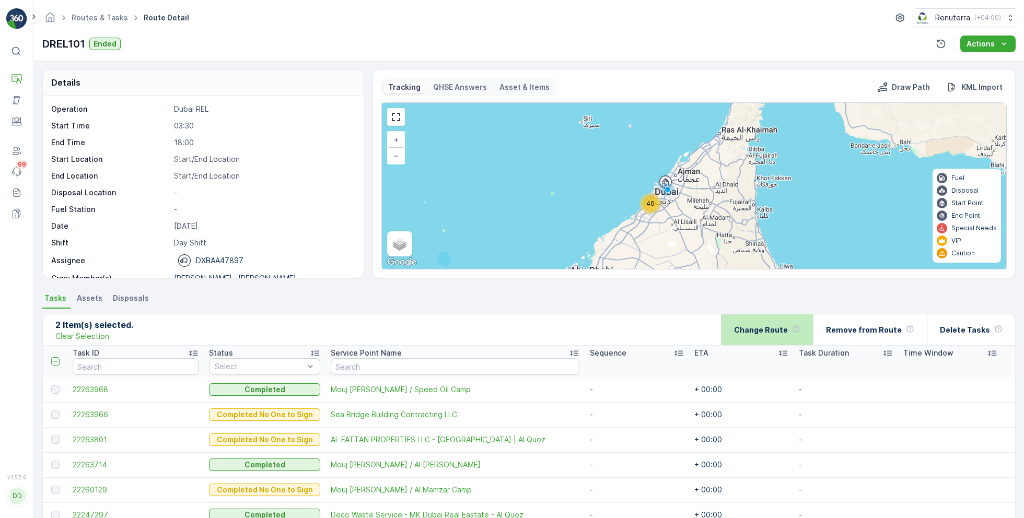
click at [784, 330] on p "Change Route" at bounding box center [761, 330] width 54 height 10
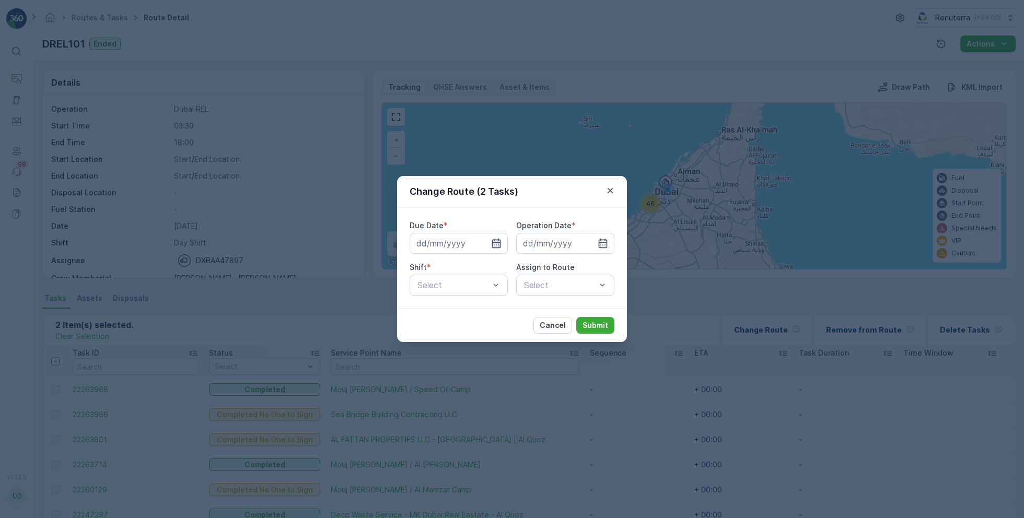
click at [493, 239] on icon "button" at bounding box center [496, 243] width 10 height 10
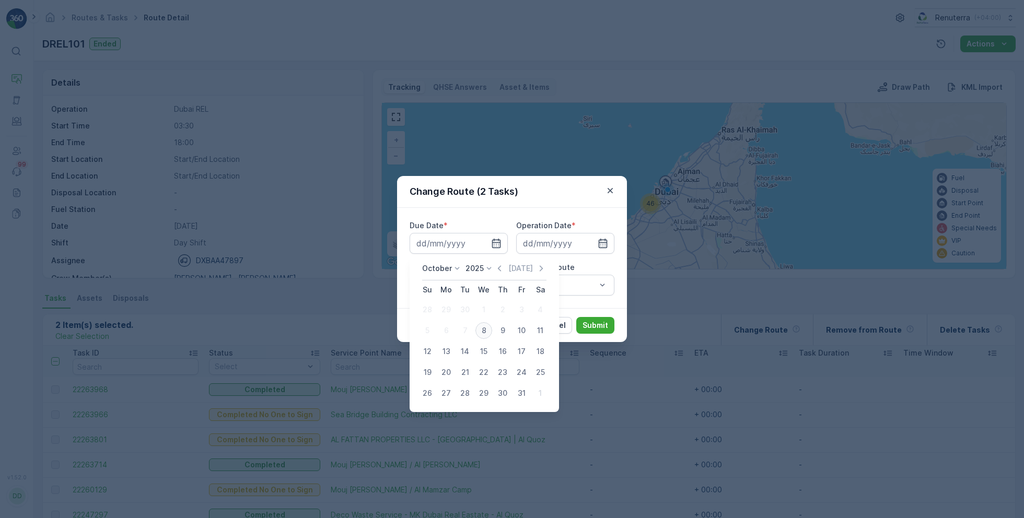
click at [485, 330] on div "8" at bounding box center [483, 330] width 17 height 17
type input "08.10.2025"
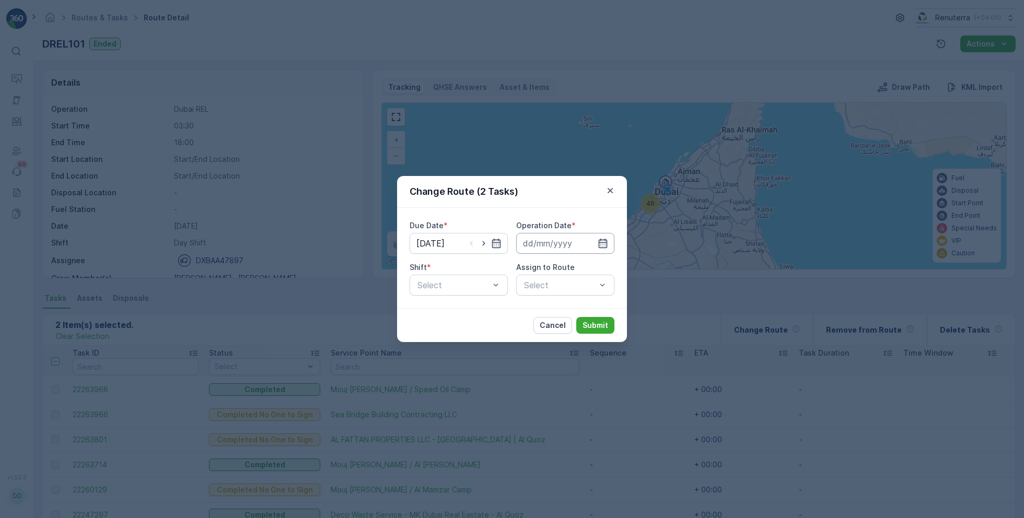
click at [596, 243] on input at bounding box center [565, 243] width 98 height 21
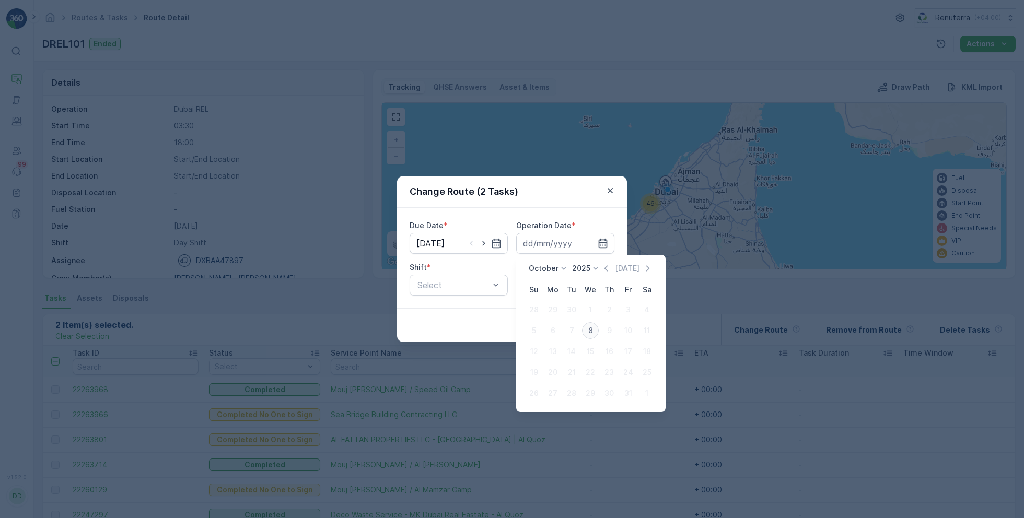
click at [589, 328] on div "8" at bounding box center [590, 330] width 17 height 17
type input "08.10.2025"
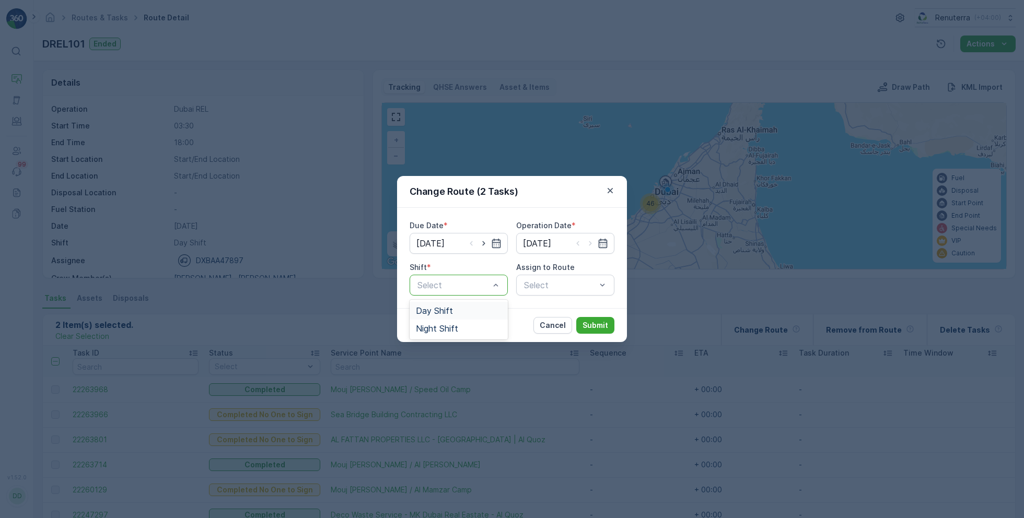
click at [447, 313] on span "Day Shift" at bounding box center [434, 310] width 37 height 9
click at [558, 289] on div "Select" at bounding box center [565, 285] width 98 height 21
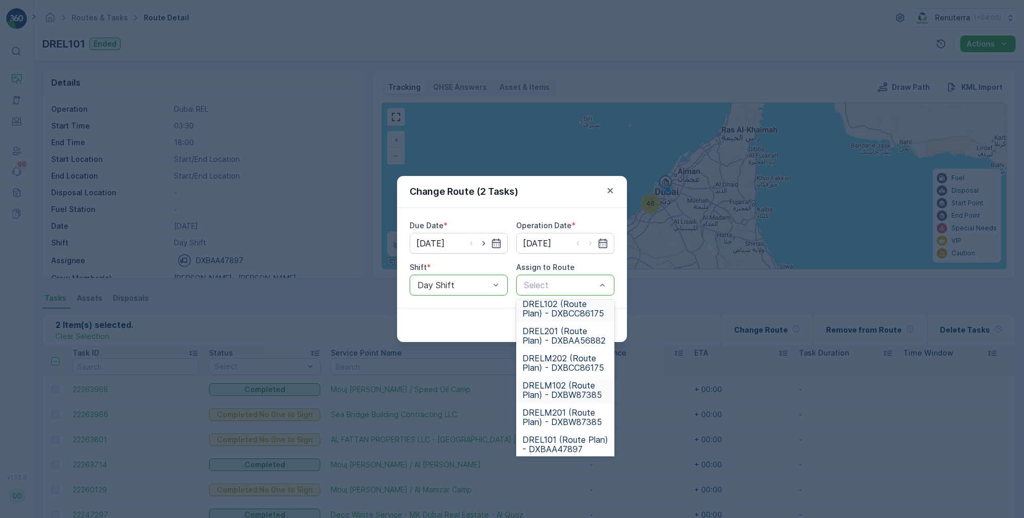
scroll to position [65, 0]
click at [550, 437] on span "DREL101 (Route Plan) - DXBAA47897" at bounding box center [565, 441] width 86 height 19
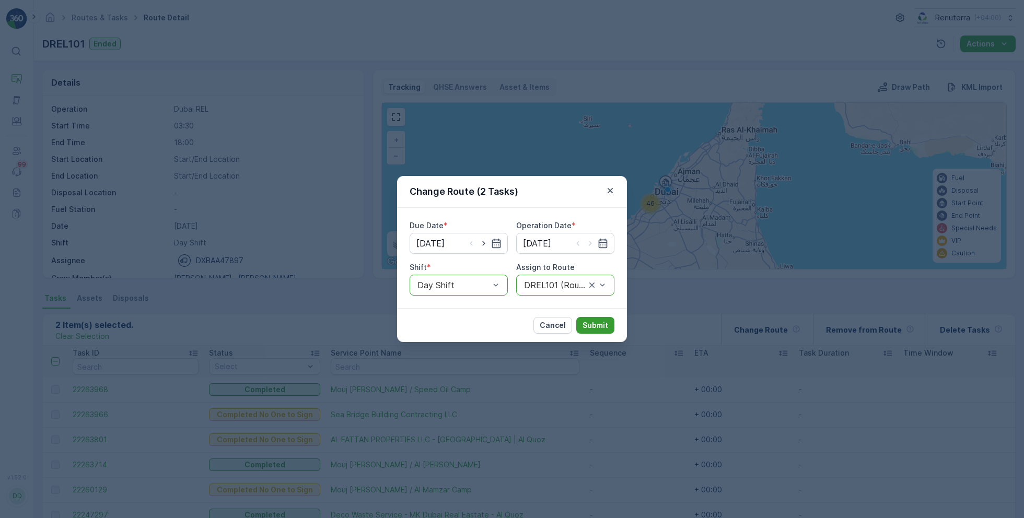
click at [605, 325] on p "Submit" at bounding box center [595, 325] width 26 height 10
